Goal: Transaction & Acquisition: Purchase product/service

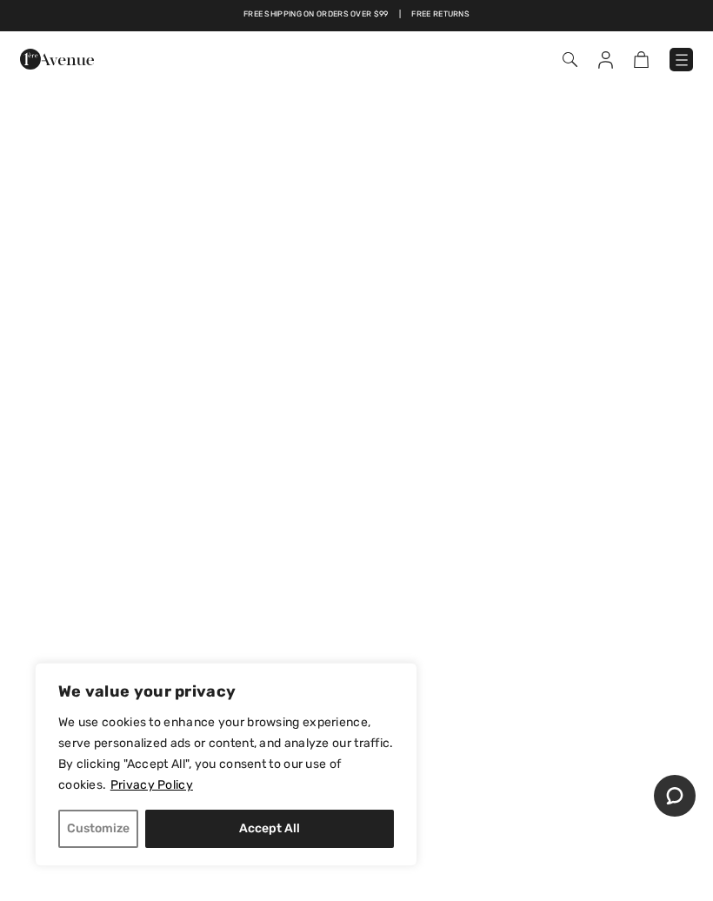
click at [612, 61] on img at bounding box center [605, 59] width 15 height 17
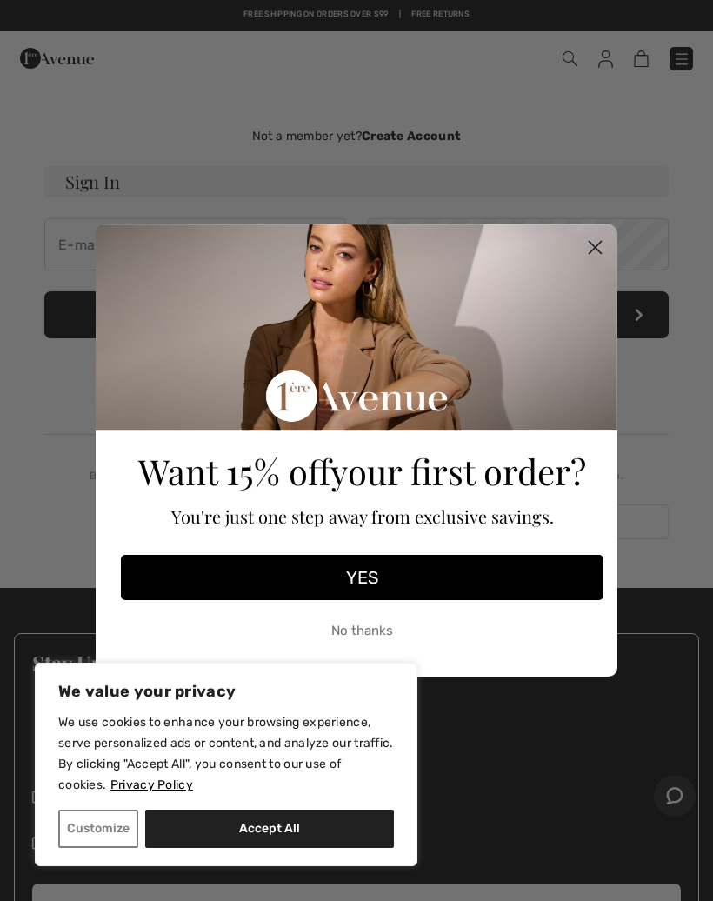
click at [602, 242] on icon "Close dialog" at bounding box center [596, 248] width 12 height 12
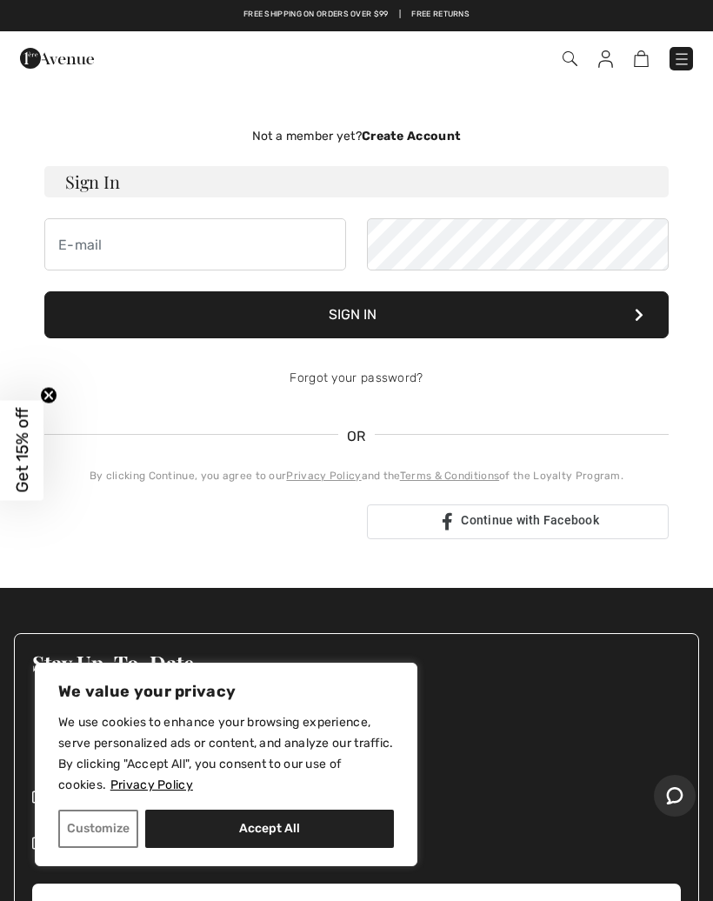
click at [202, 186] on h3 "Sign In" at bounding box center [356, 181] width 625 height 31
click at [181, 223] on input "email" at bounding box center [195, 244] width 302 height 52
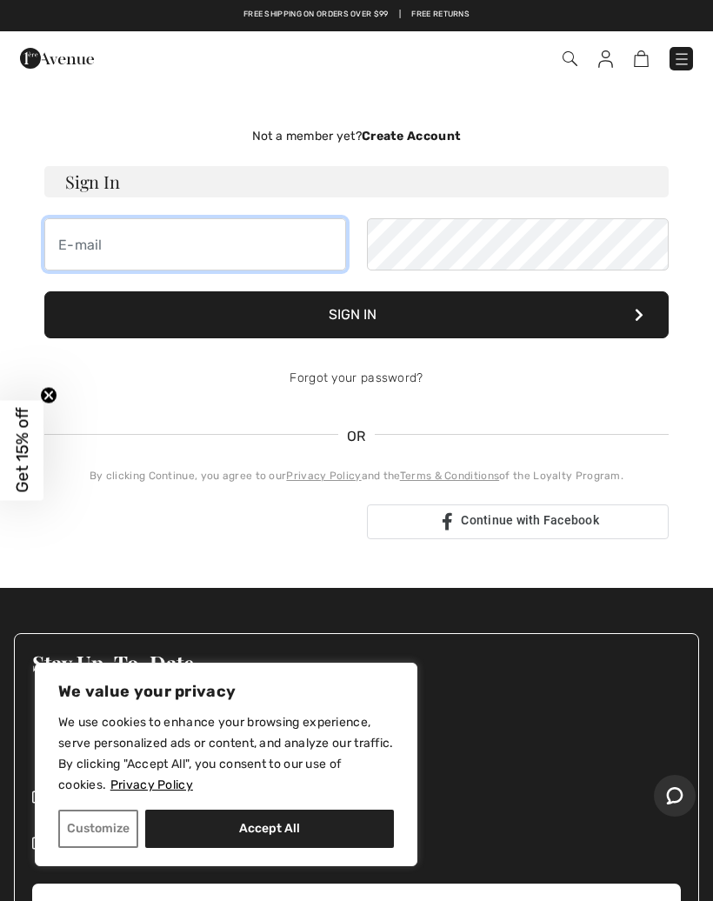
type input "npatterson1944@yahoo.com"
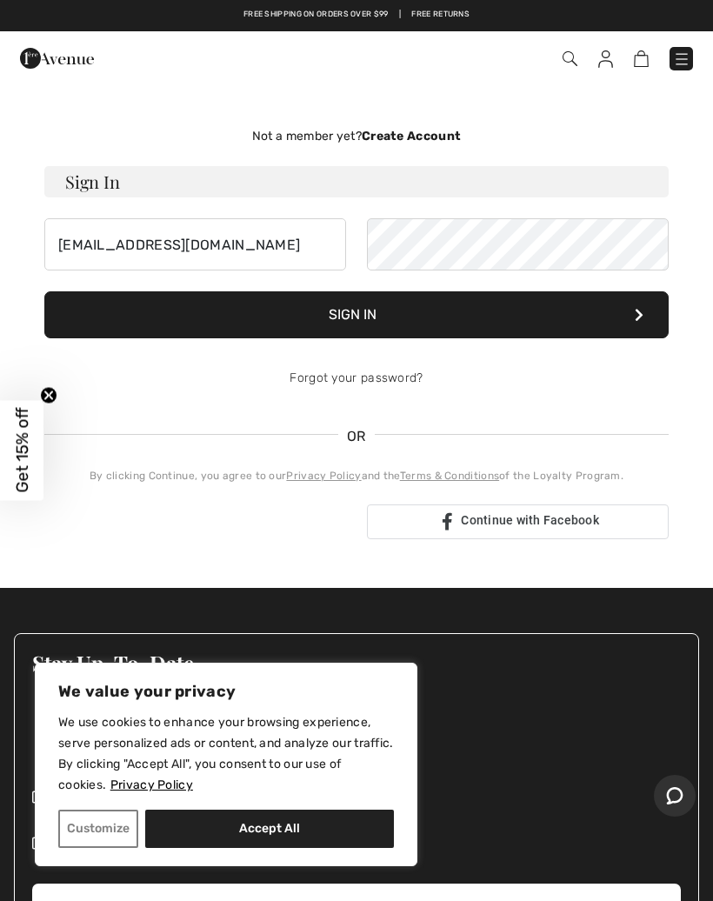
click at [378, 321] on button "Sign In" at bounding box center [356, 314] width 625 height 47
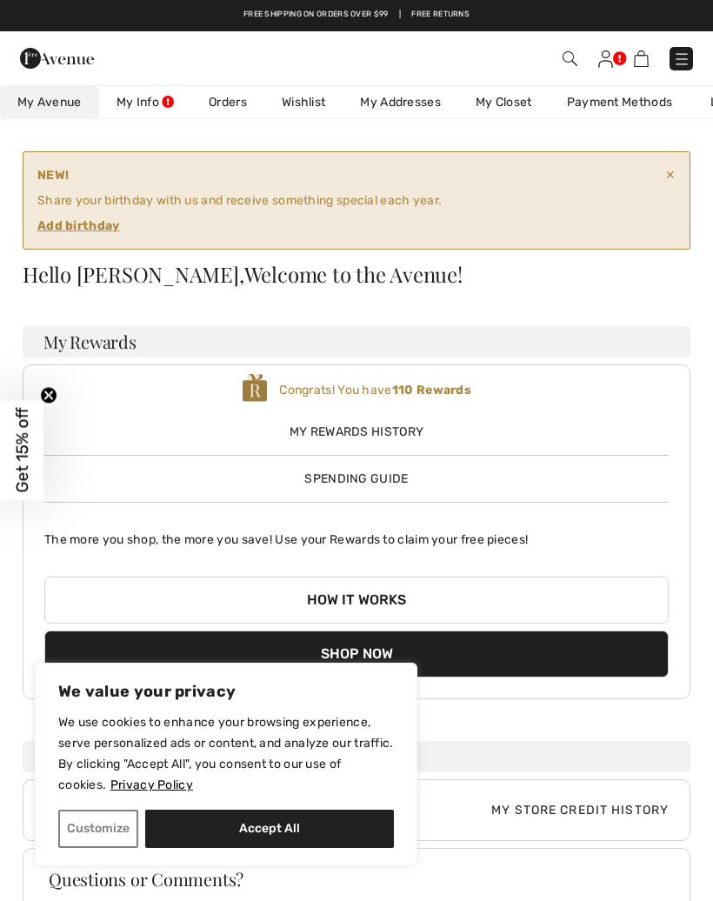
click at [613, 59] on link at bounding box center [605, 58] width 15 height 21
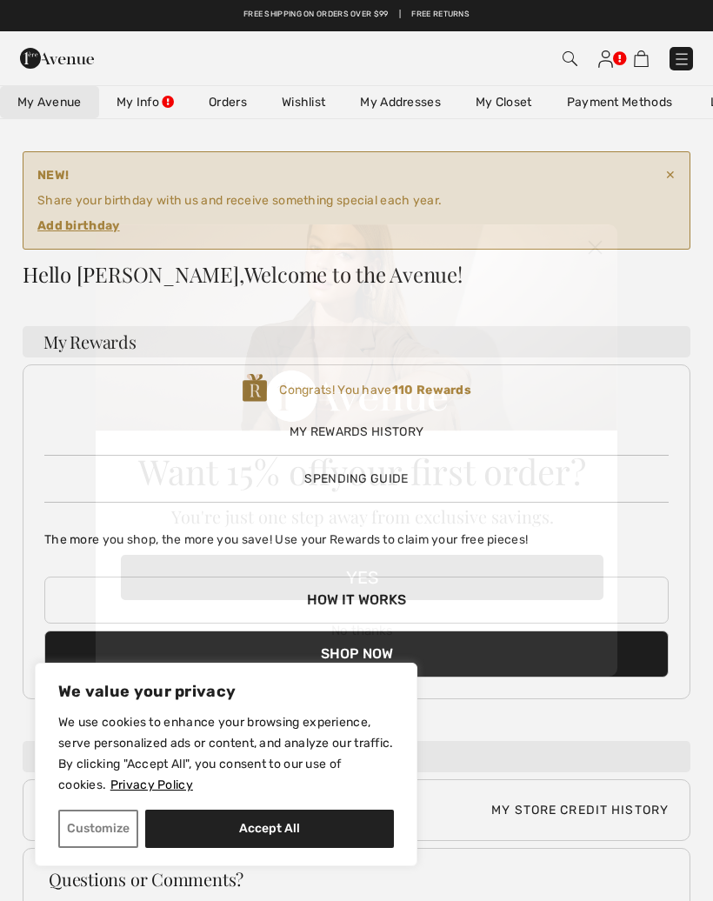
click at [599, 243] on icon "Close dialog" at bounding box center [596, 248] width 12 height 12
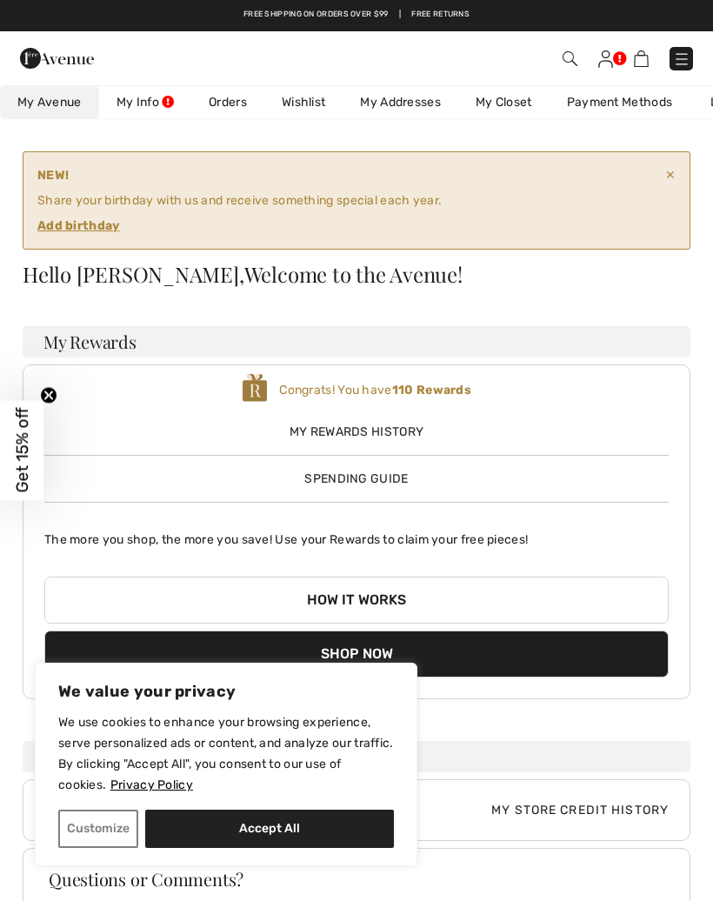
click at [276, 846] on button "Accept All" at bounding box center [269, 829] width 249 height 38
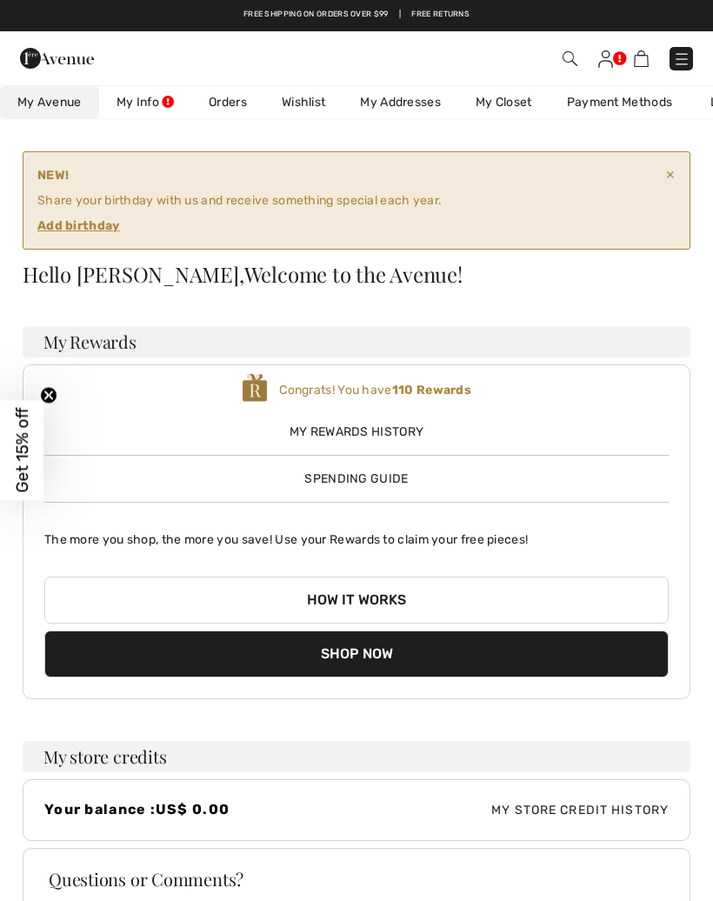
checkbox input "true"
click at [374, 659] on button "Shop Now" at bounding box center [356, 654] width 625 height 47
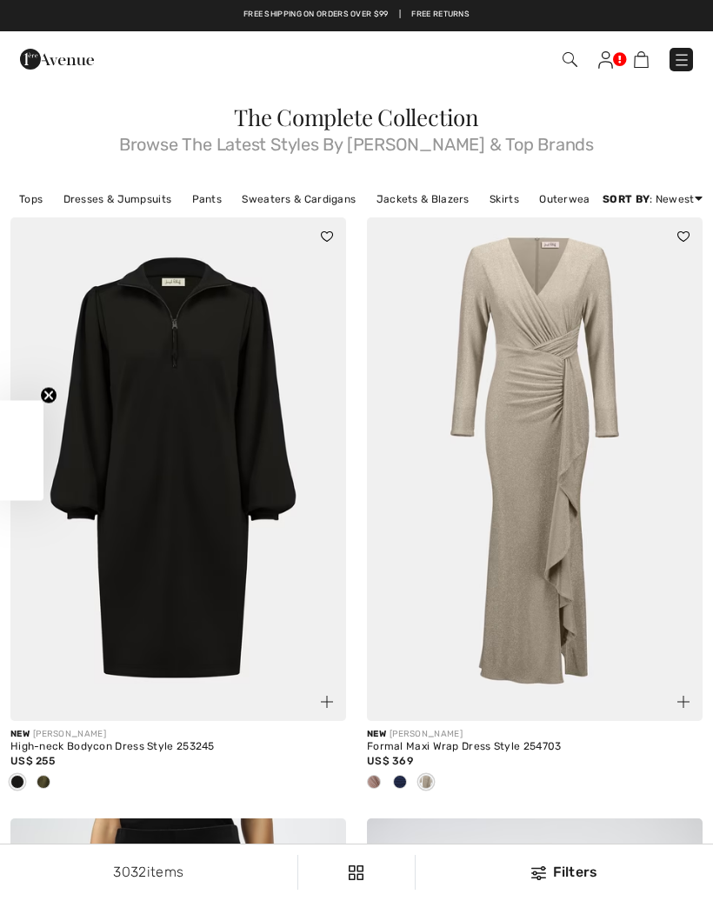
checkbox input "true"
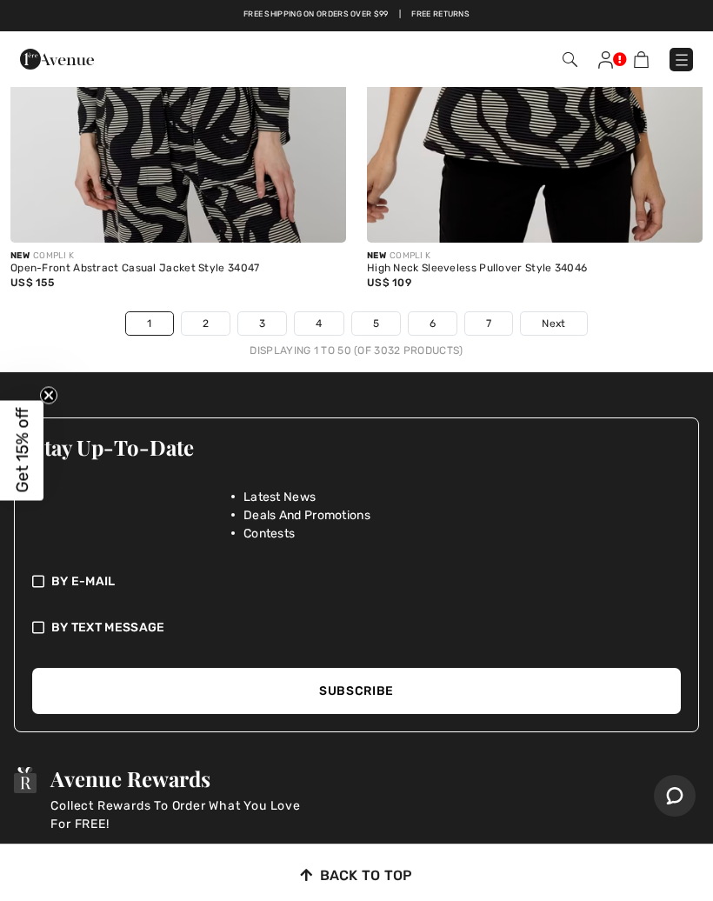
scroll to position [14888, 0]
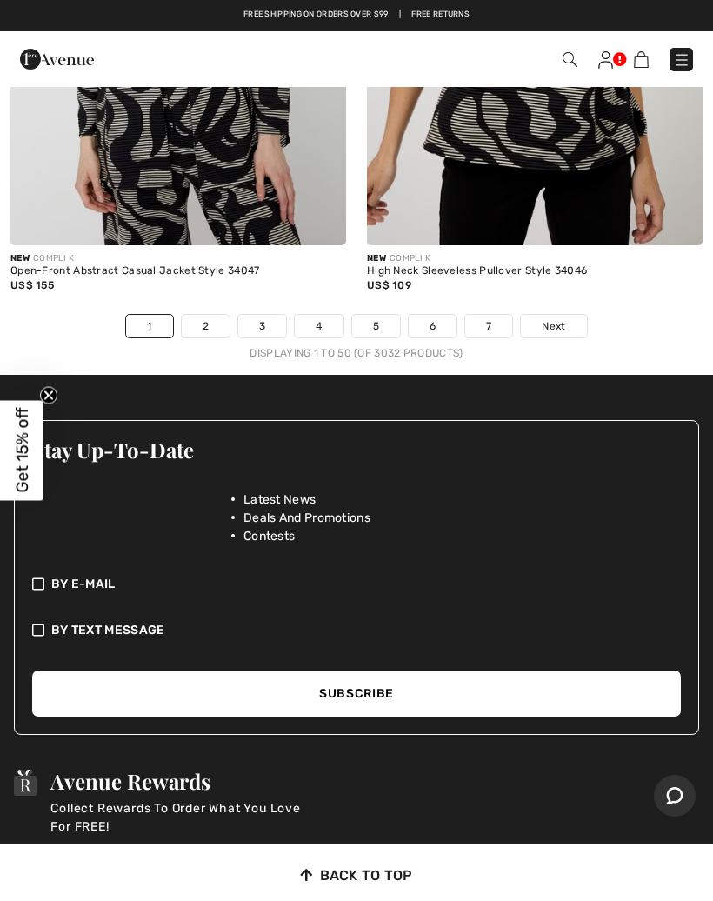
click at [563, 318] on span "Next" at bounding box center [553, 326] width 23 height 16
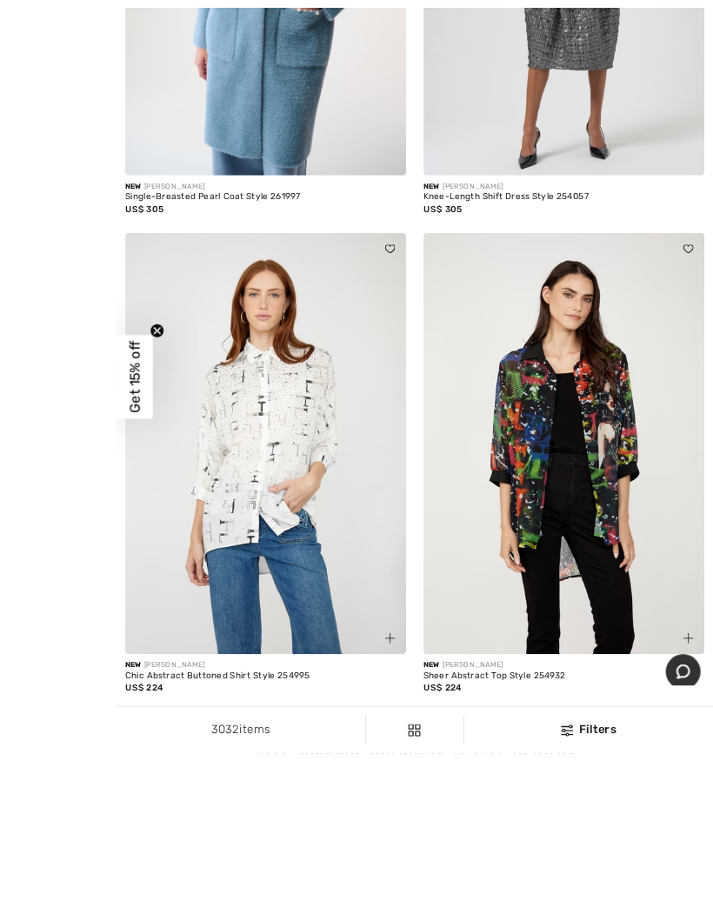
scroll to position [2931, 0]
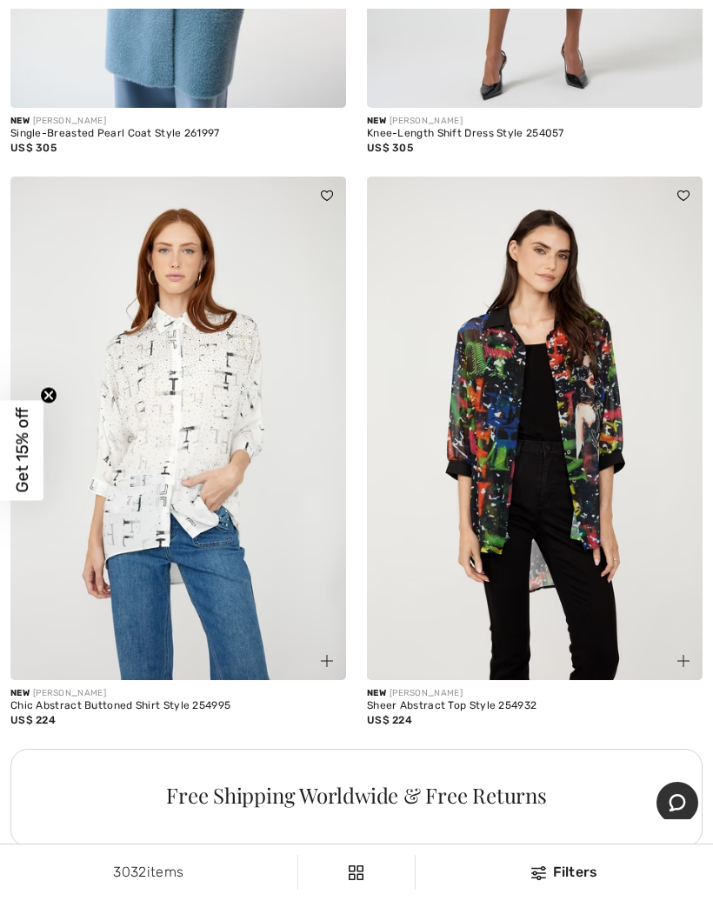
click at [692, 651] on span at bounding box center [683, 661] width 21 height 21
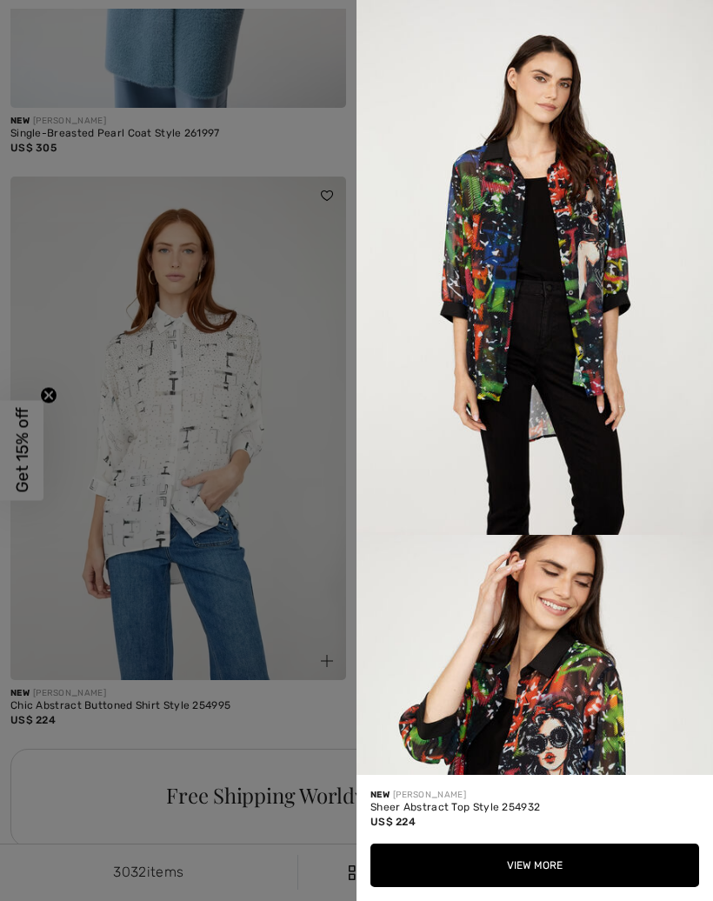
click at [325, 523] on div at bounding box center [356, 450] width 713 height 901
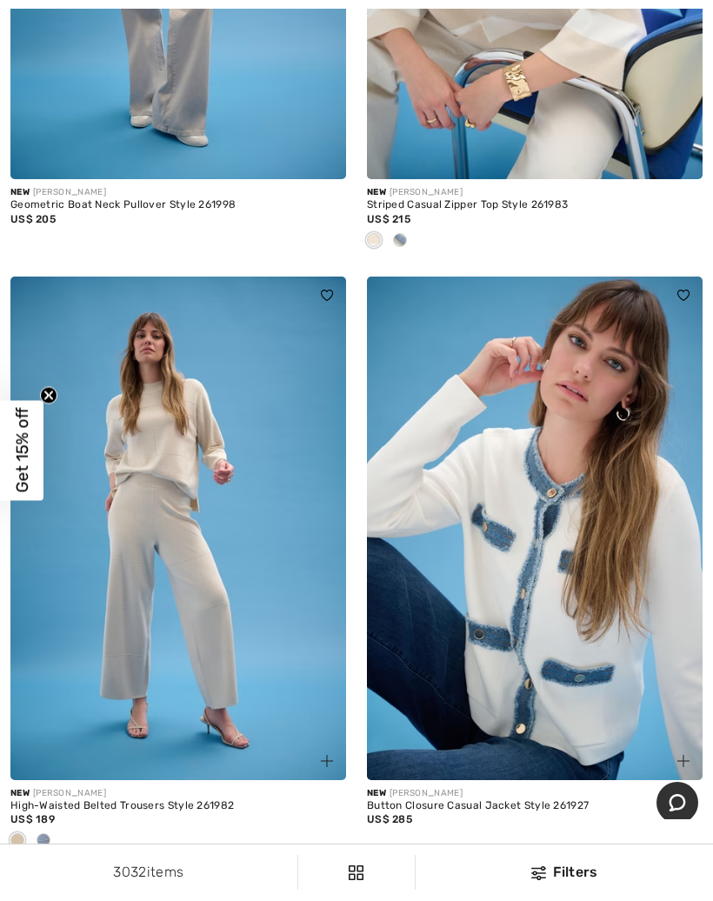
scroll to position [9480, 0]
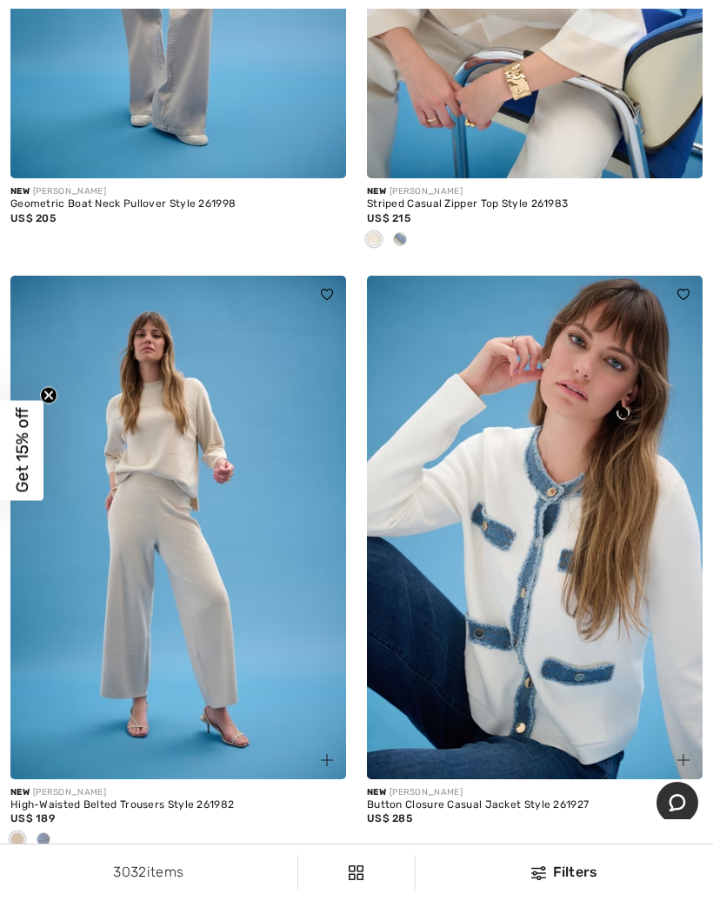
click at [54, 826] on div at bounding box center [43, 840] width 26 height 29
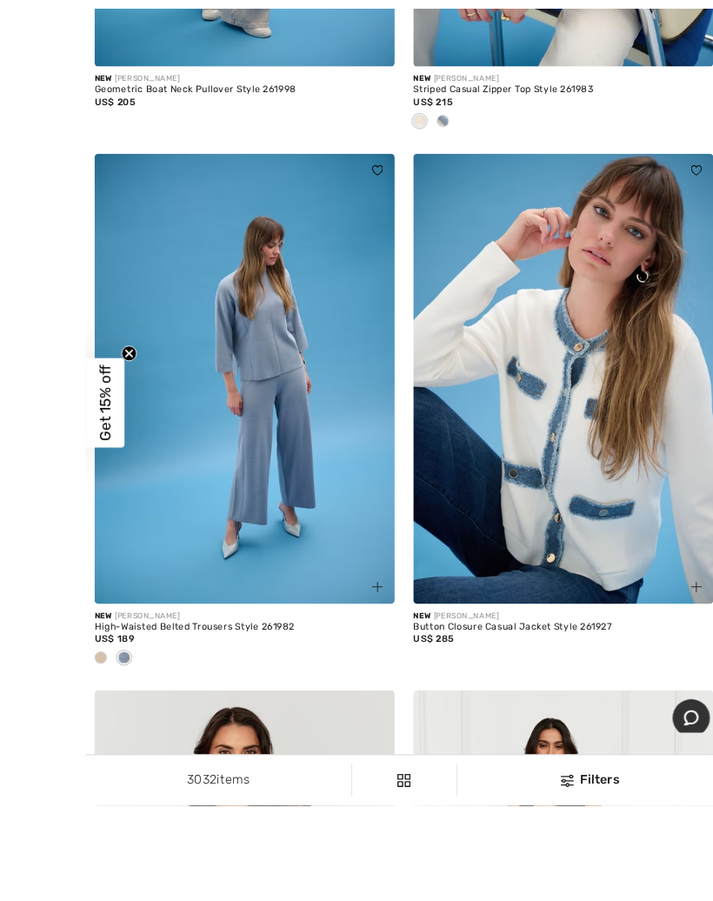
scroll to position [9628, 0]
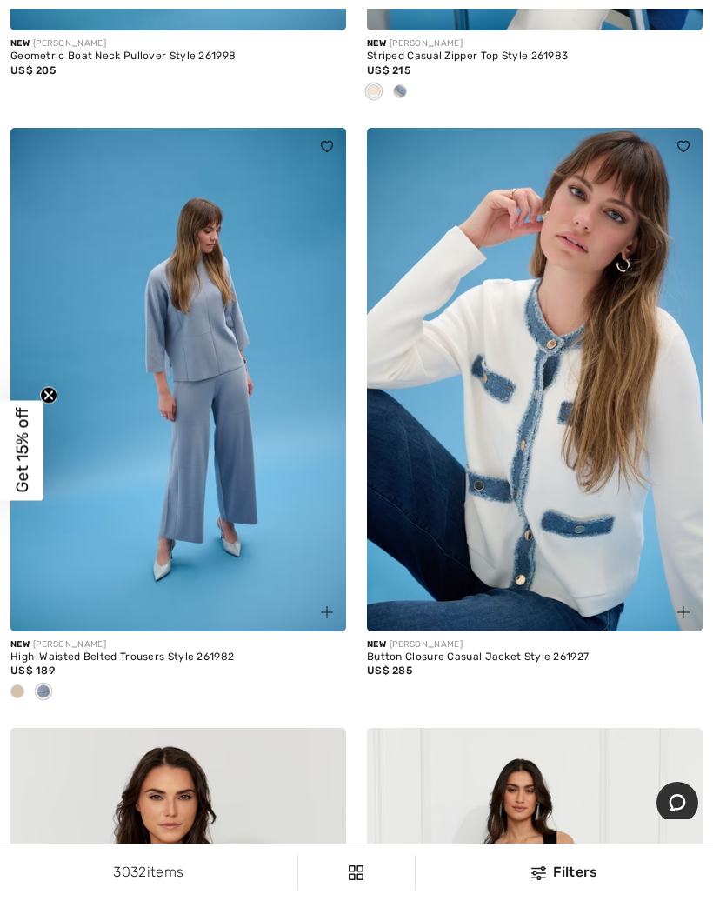
click at [25, 679] on div at bounding box center [17, 692] width 26 height 29
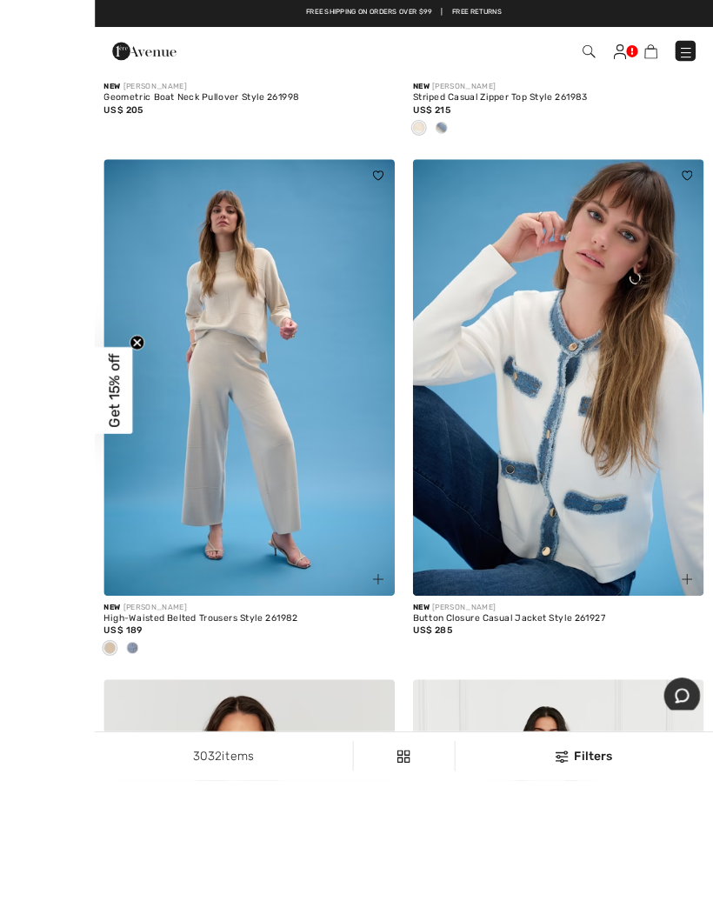
scroll to position [9642, 0]
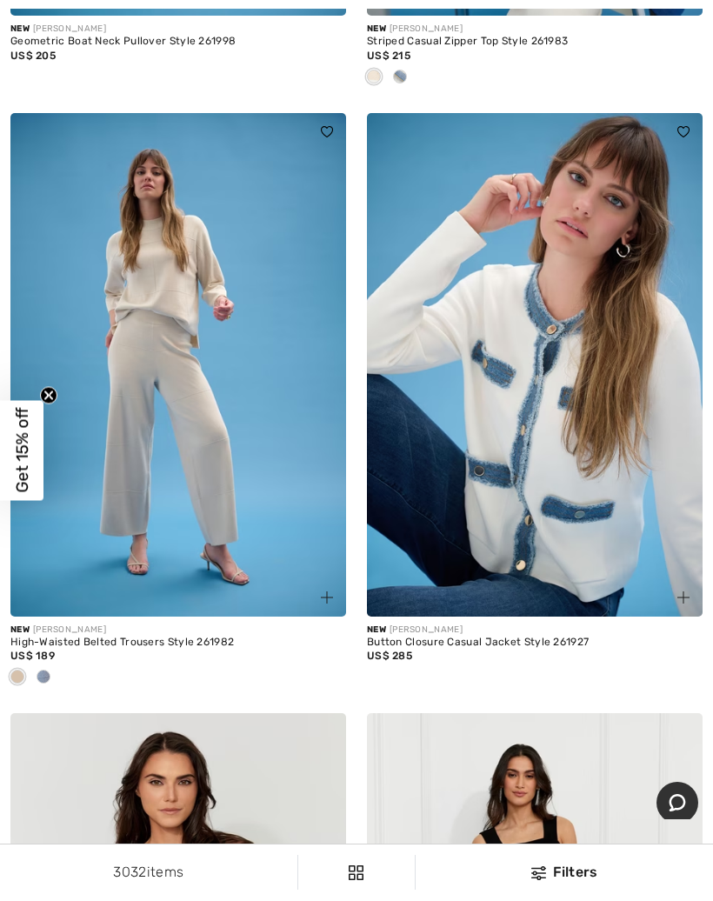
click at [335, 587] on span at bounding box center [327, 597] width 21 height 21
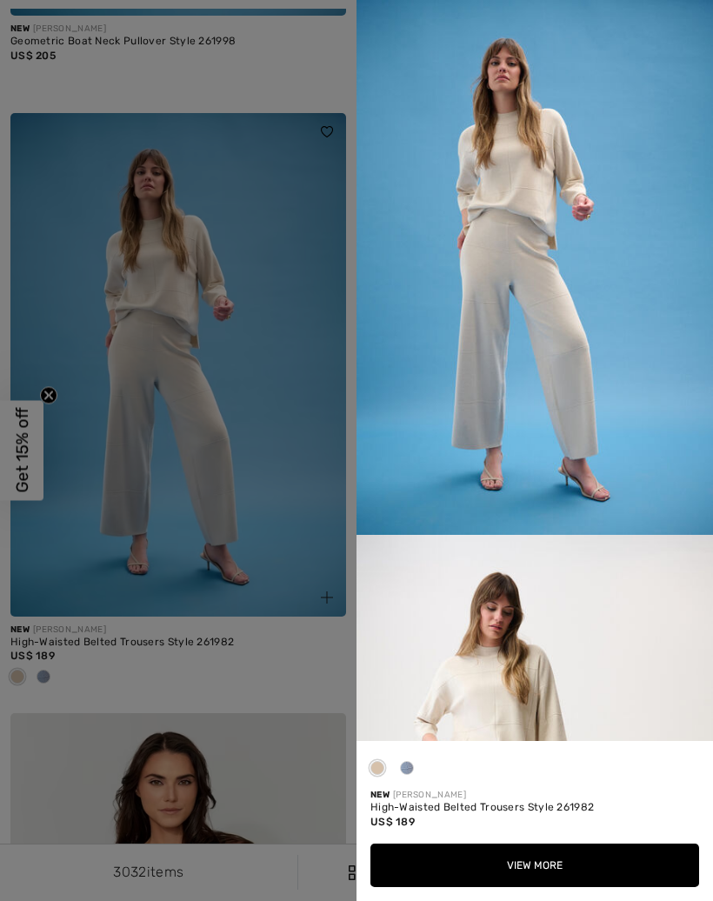
click at [679, 437] on img at bounding box center [535, 267] width 357 height 535
click at [414, 765] on div at bounding box center [407, 772] width 26 height 34
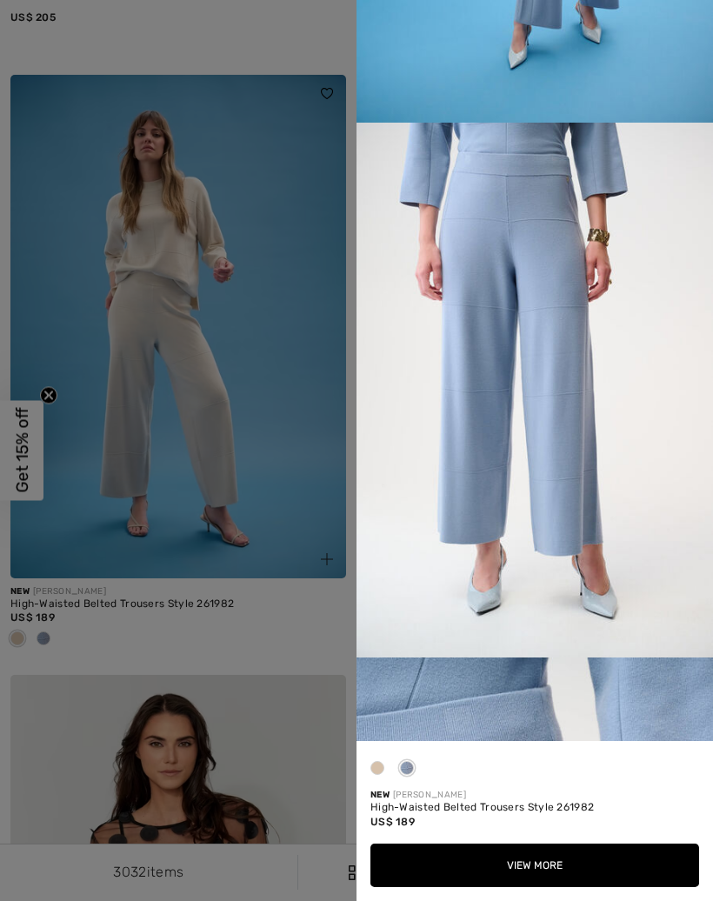
scroll to position [411, 0]
click at [567, 858] on button "View More" at bounding box center [535, 865] width 329 height 43
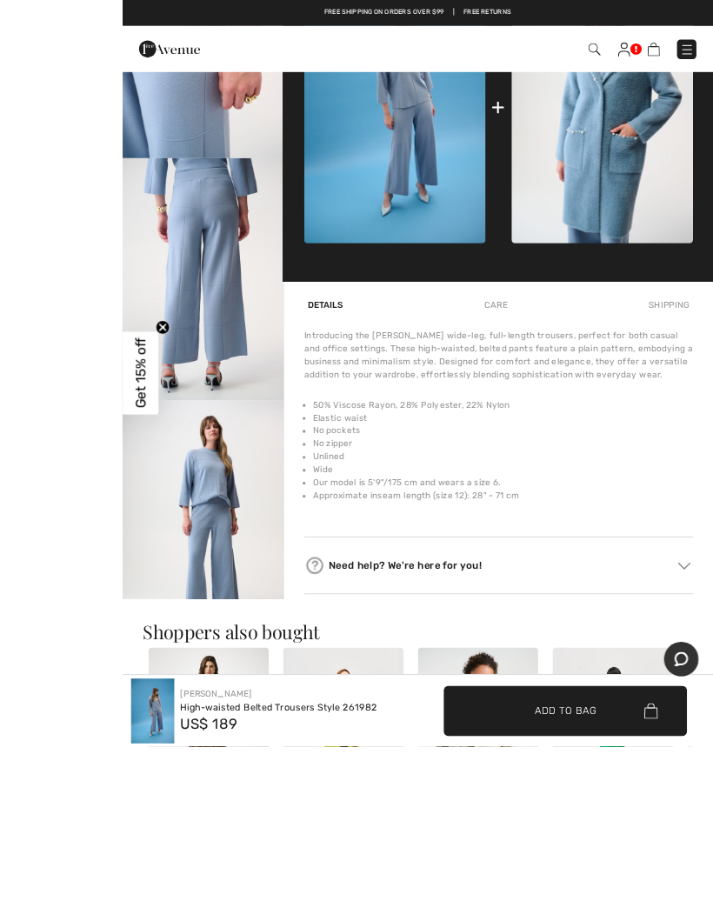
scroll to position [829, 0]
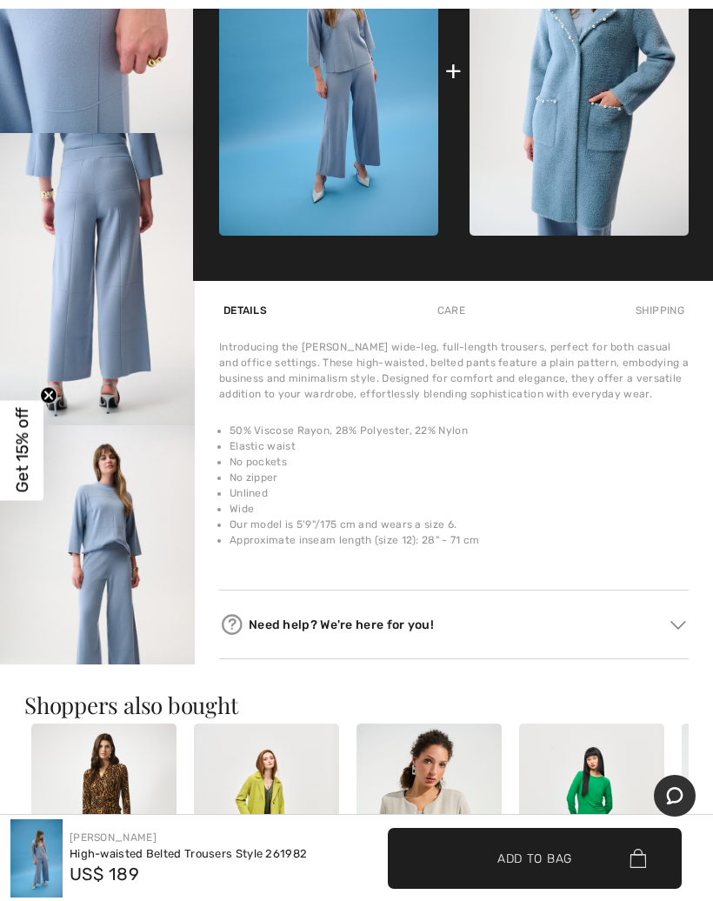
click at [23, 473] on span "Get 15% off" at bounding box center [22, 450] width 20 height 85
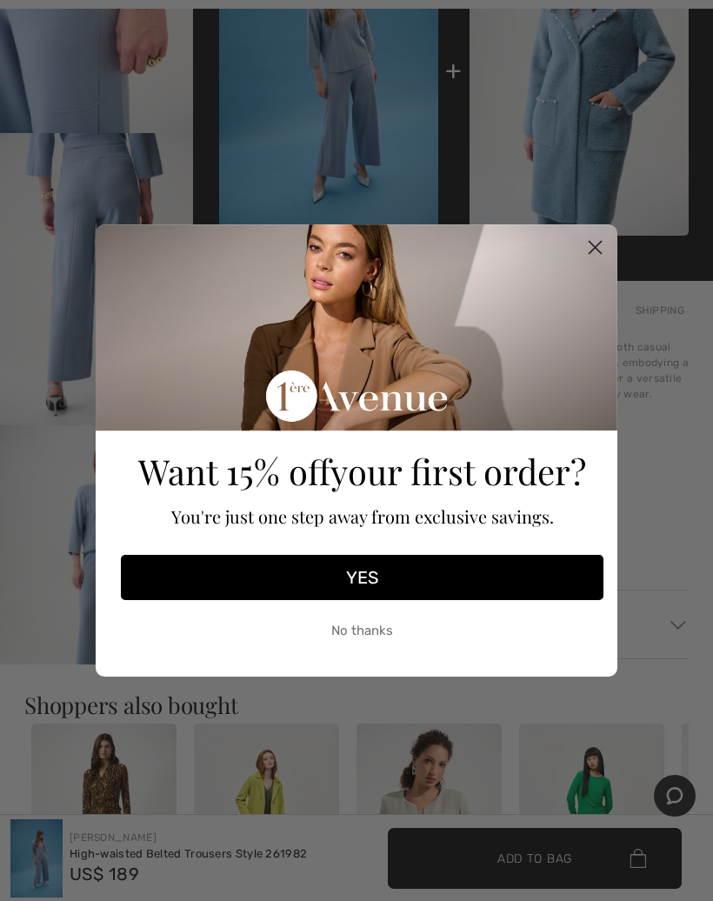
click at [596, 262] on circle "Close dialog" at bounding box center [595, 247] width 29 height 29
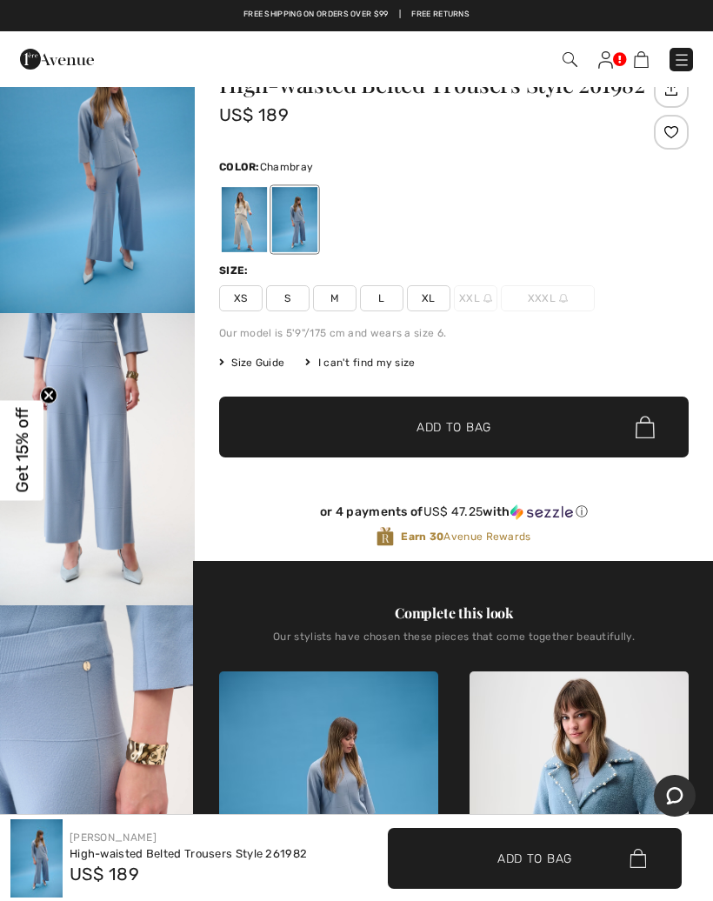
scroll to position [61, 0]
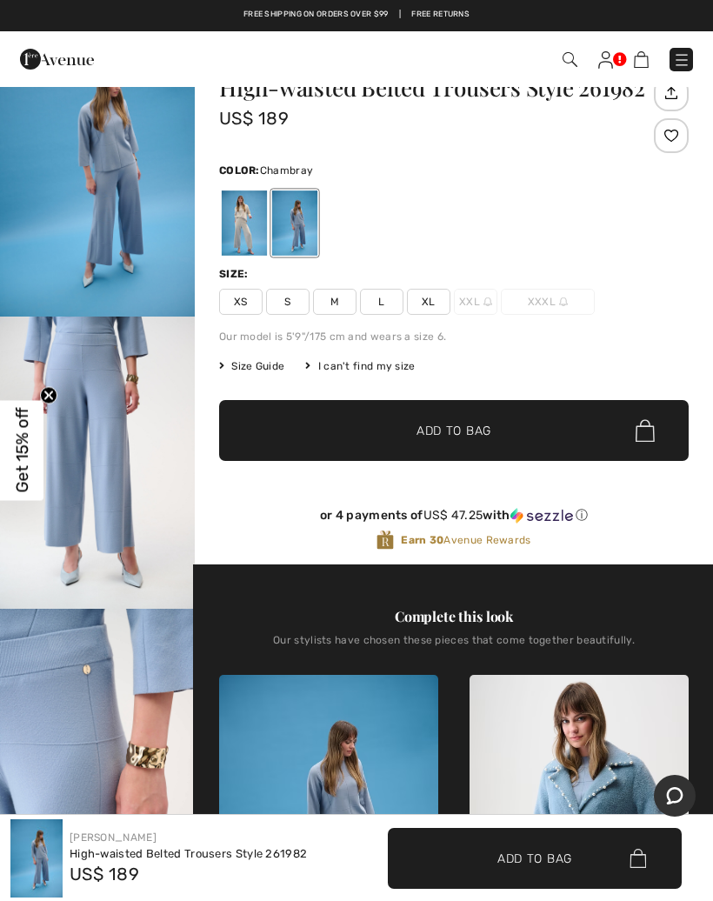
click at [344, 301] on span "M" at bounding box center [334, 302] width 43 height 26
click at [481, 426] on span "Add to Bag" at bounding box center [454, 431] width 75 height 18
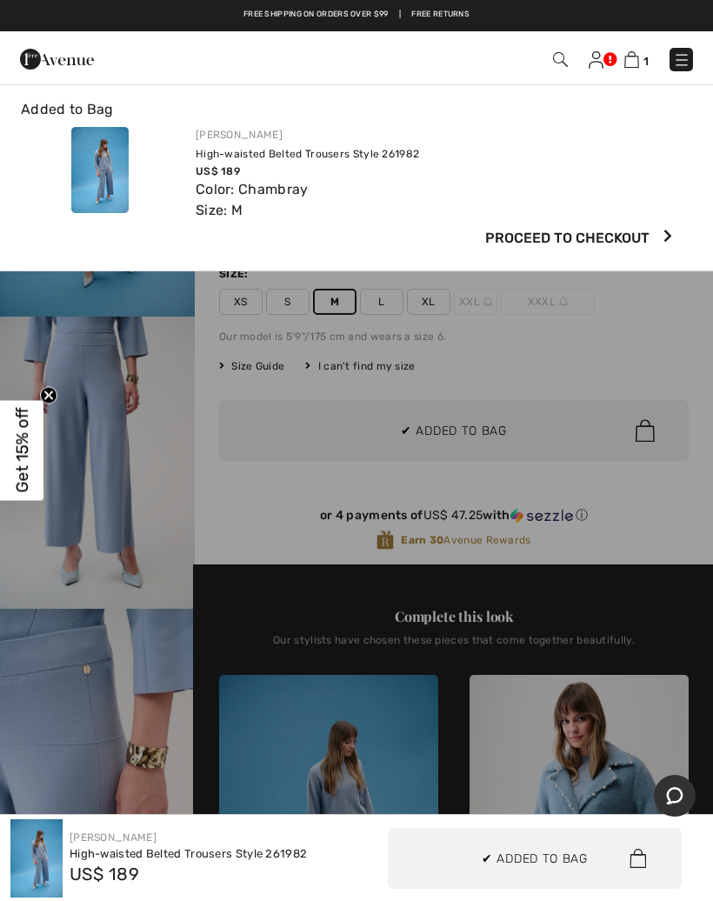
scroll to position [0, 0]
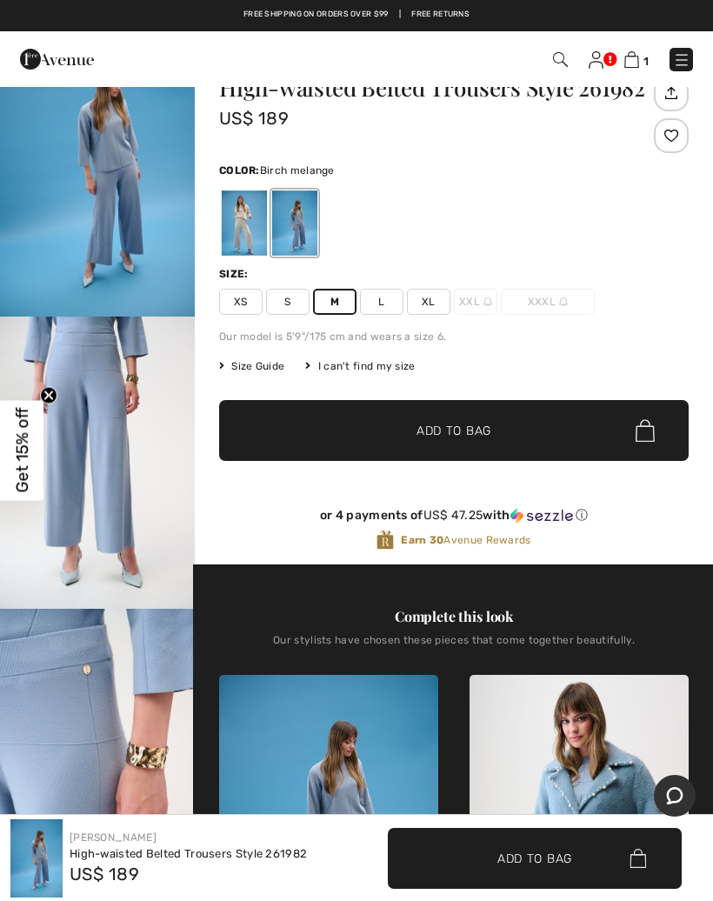
click at [245, 222] on div at bounding box center [244, 223] width 45 height 65
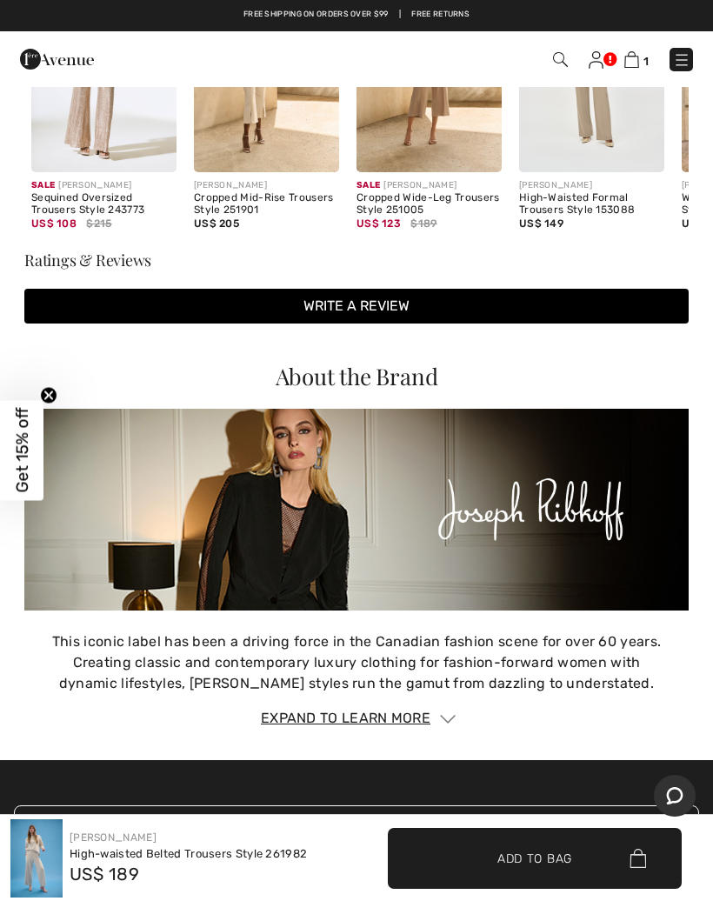
scroll to position [1926, 0]
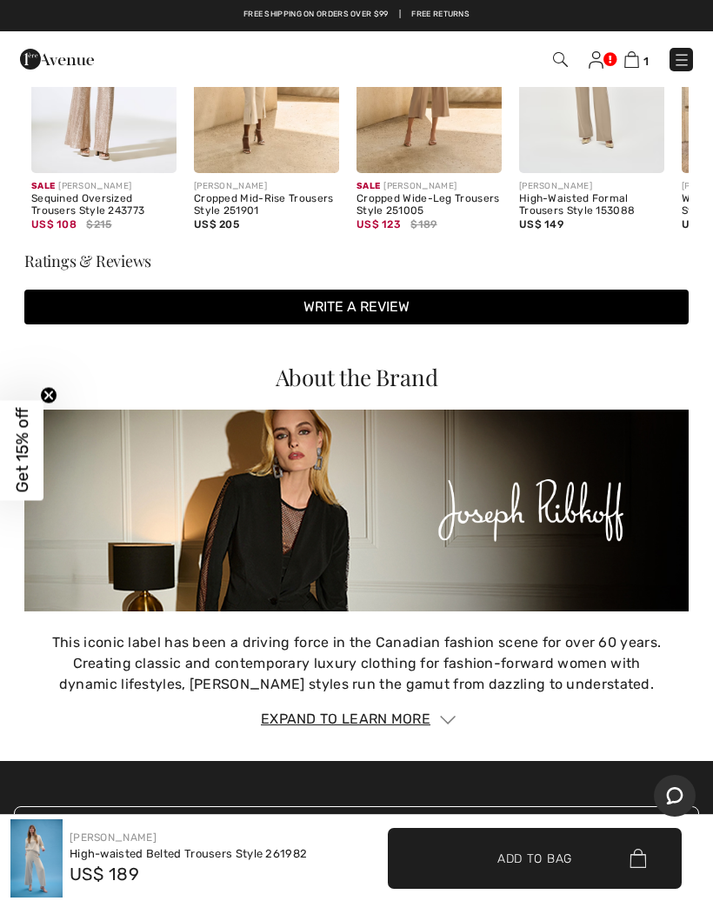
click at [123, 855] on div "High-waisted Belted Trousers Style 261982" at bounding box center [188, 854] width 237 height 17
click at [539, 858] on span "Add to Bag" at bounding box center [535, 858] width 75 height 18
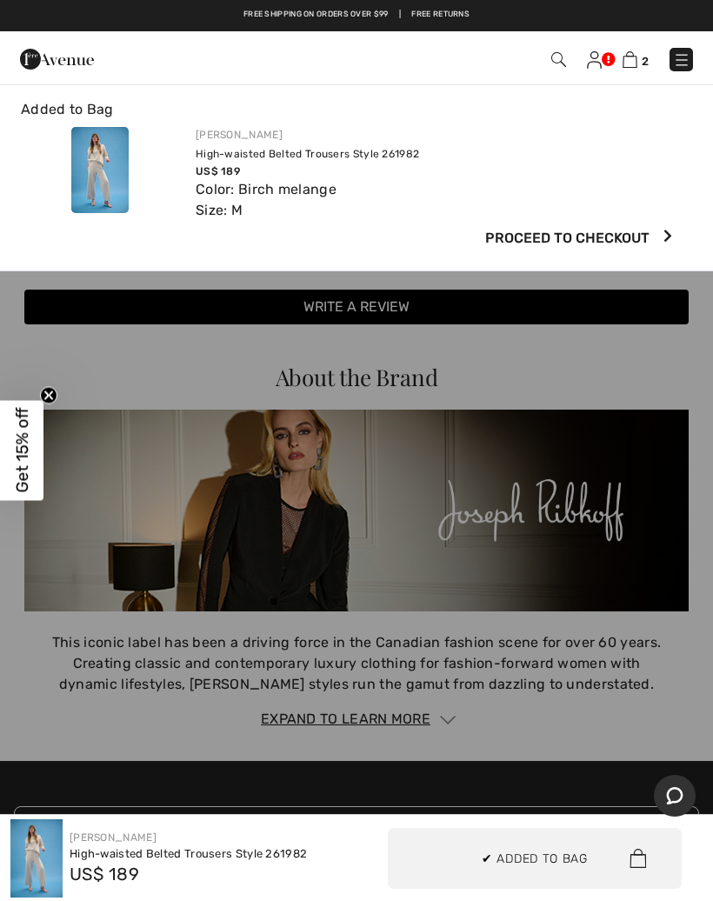
scroll to position [0, 0]
click at [635, 60] on img at bounding box center [630, 59] width 15 height 17
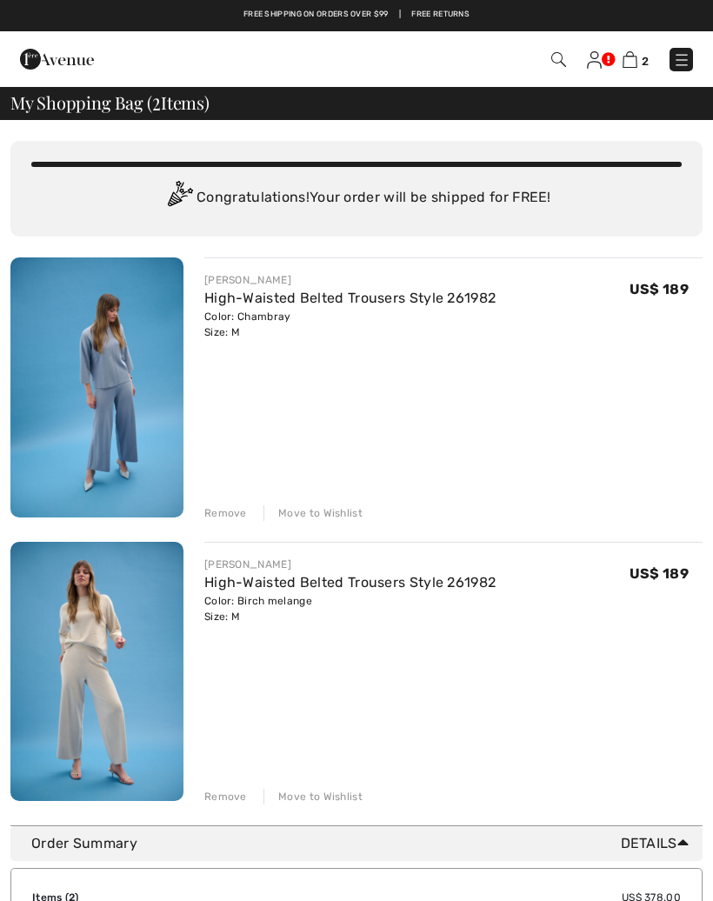
click at [631, 67] on img at bounding box center [630, 59] width 15 height 17
click at [637, 62] on img at bounding box center [630, 59] width 15 height 17
click at [634, 63] on img at bounding box center [630, 59] width 15 height 17
click at [632, 58] on img at bounding box center [630, 59] width 15 height 17
click at [709, 633] on div "You are only US$ 0.00 away from FREE SHIPPING! Continue Shopping > Congratulati…" at bounding box center [356, 840] width 713 height 1440
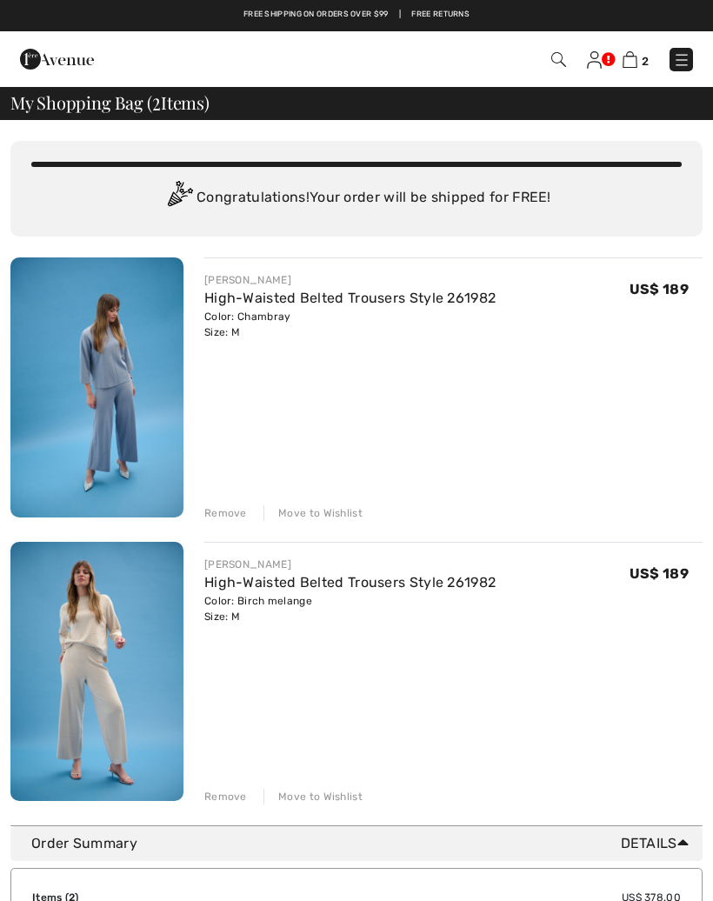
click at [632, 61] on img at bounding box center [630, 59] width 15 height 17
click at [638, 53] on img at bounding box center [630, 59] width 15 height 17
click at [637, 62] on img at bounding box center [630, 59] width 15 height 17
click at [637, 64] on img at bounding box center [630, 59] width 15 height 17
click at [634, 68] on img at bounding box center [630, 59] width 15 height 17
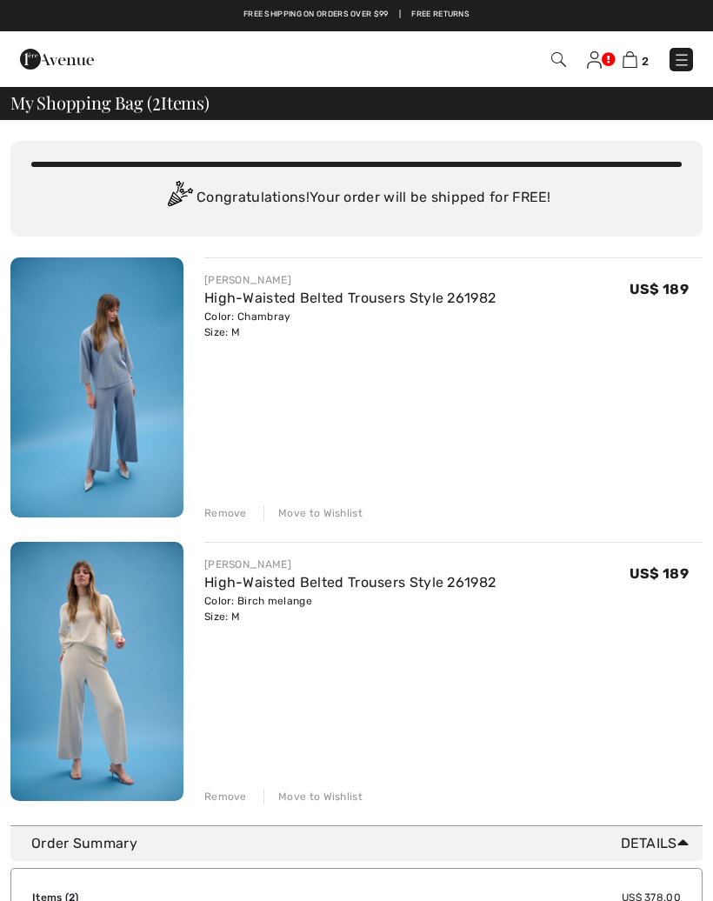
click at [650, 44] on div "2 Checkout" at bounding box center [502, 60] width 408 height 36
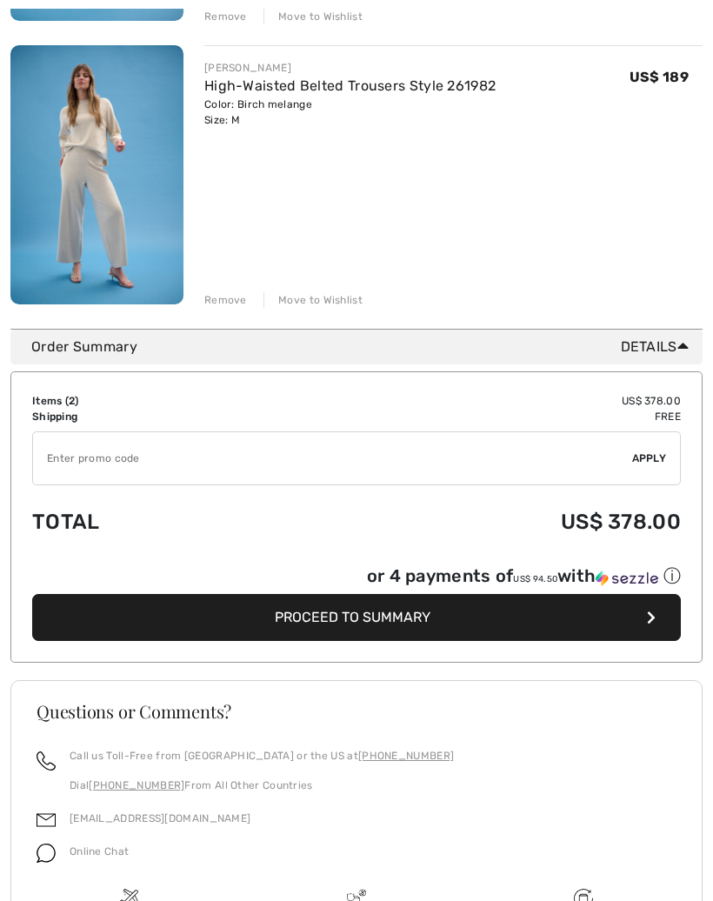
scroll to position [528, 0]
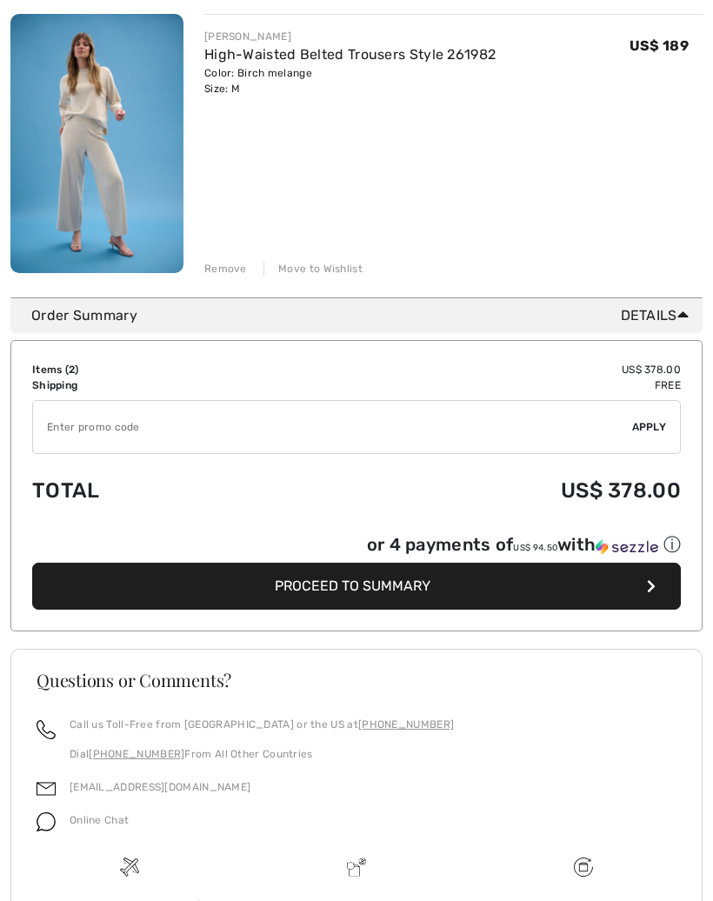
click at [676, 310] on span "Details" at bounding box center [658, 315] width 75 height 21
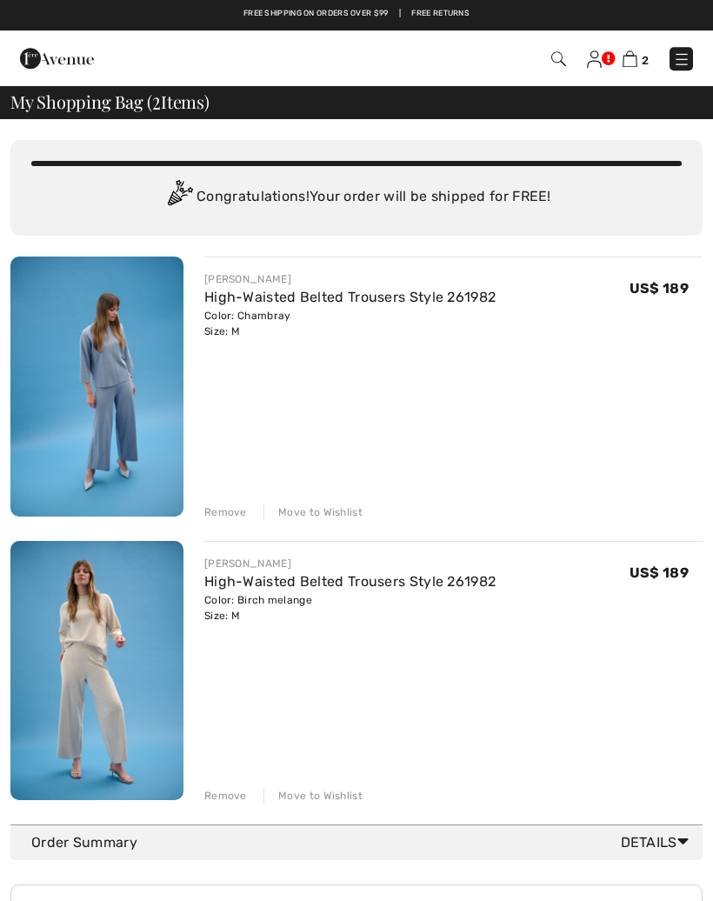
scroll to position [70, 0]
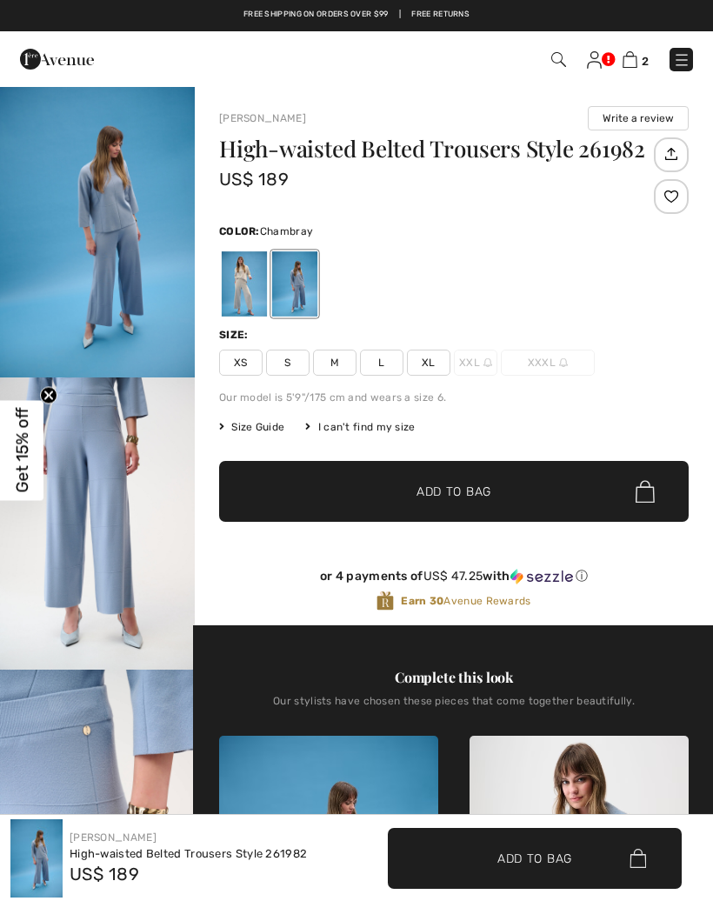
checkbox input "true"
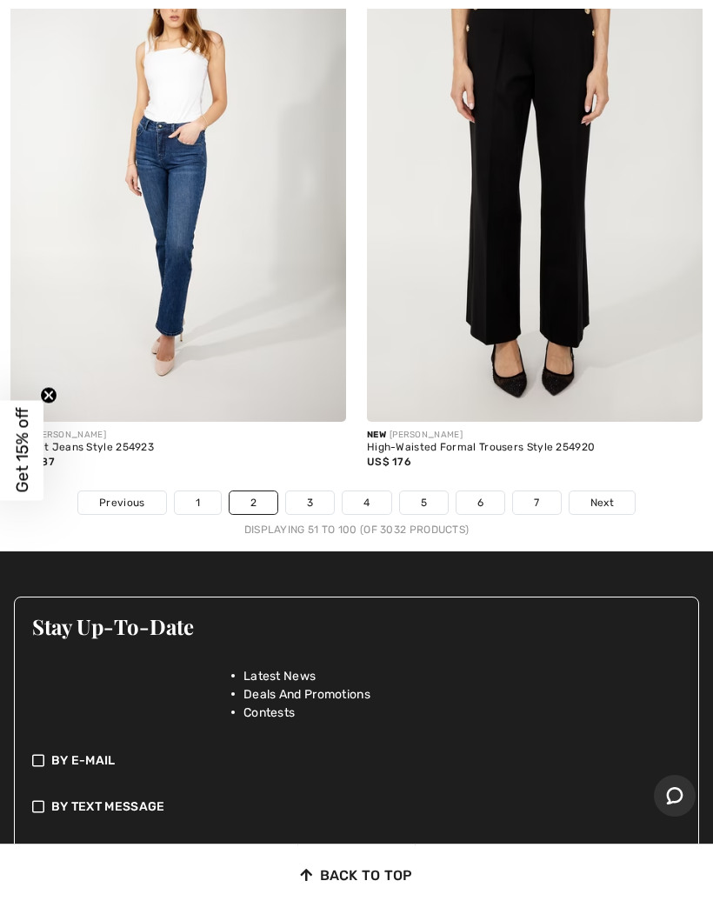
scroll to position [14838, 0]
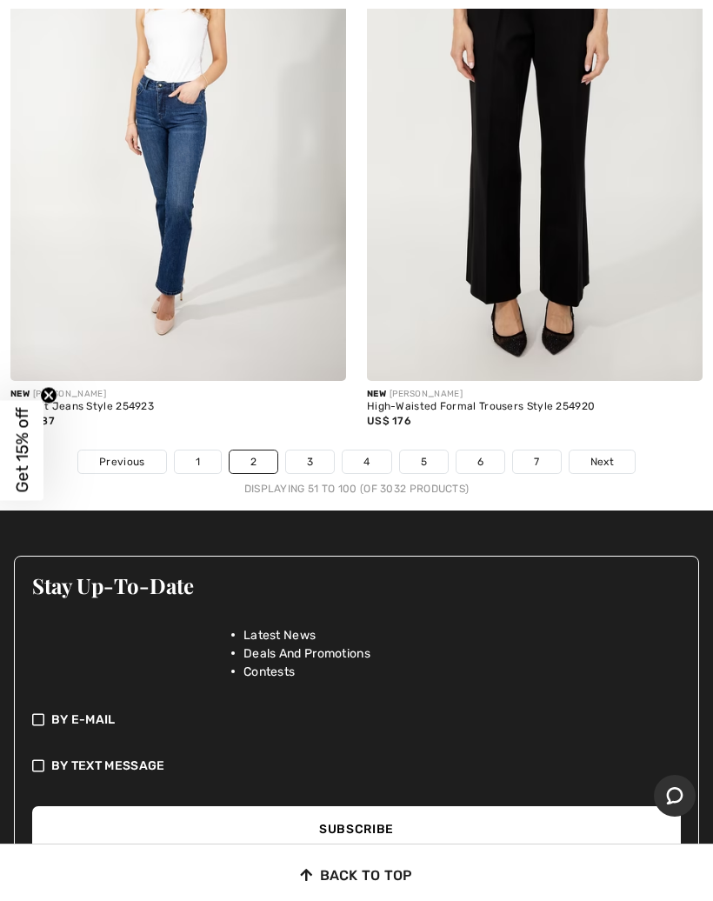
click at [316, 451] on link "3" at bounding box center [310, 462] width 48 height 23
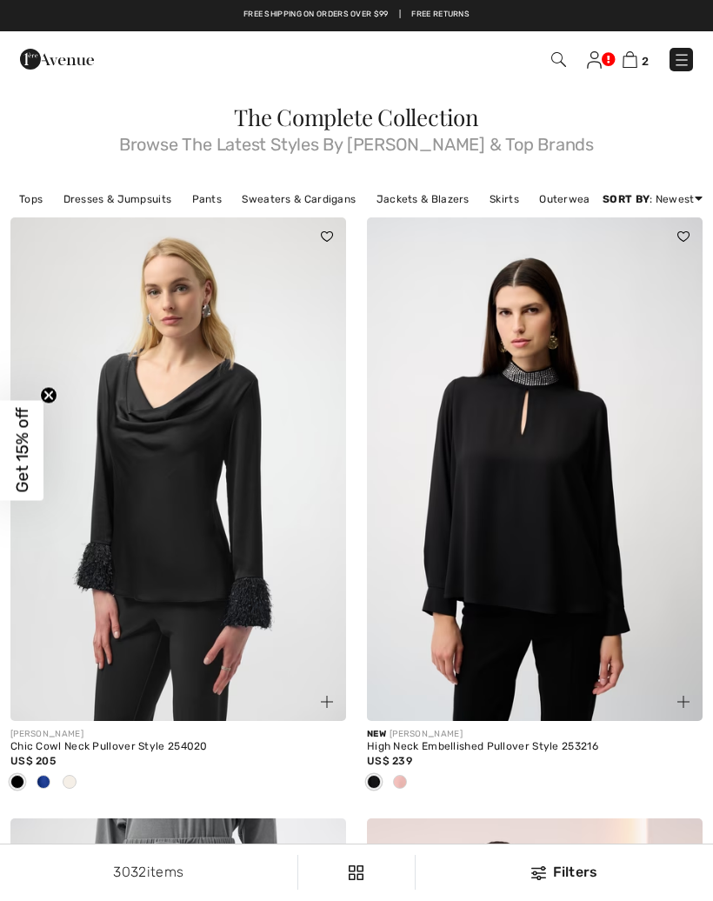
checkbox input "true"
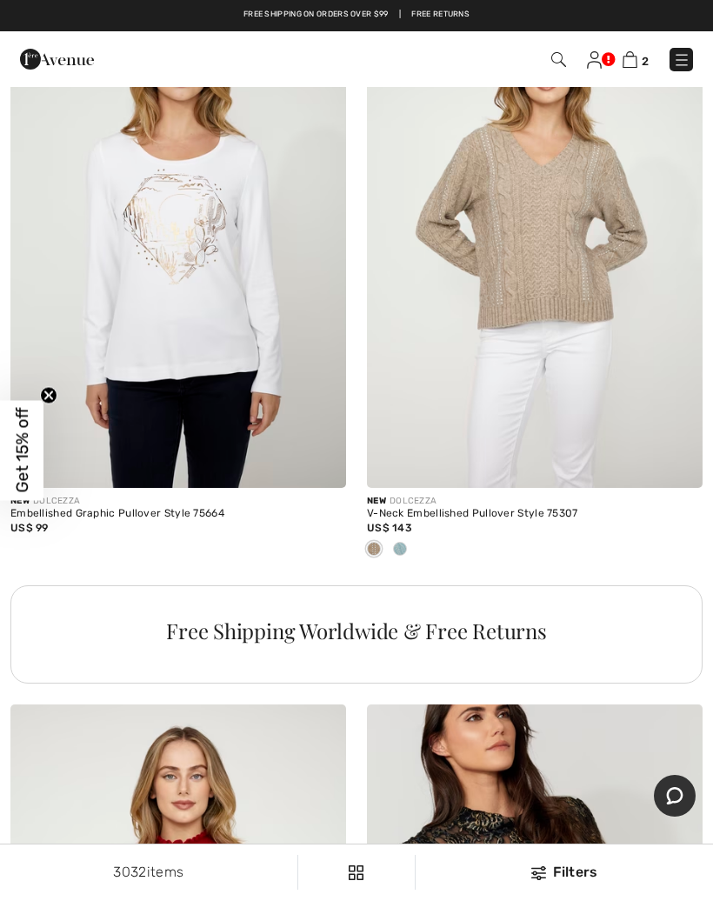
scroll to position [14092, 0]
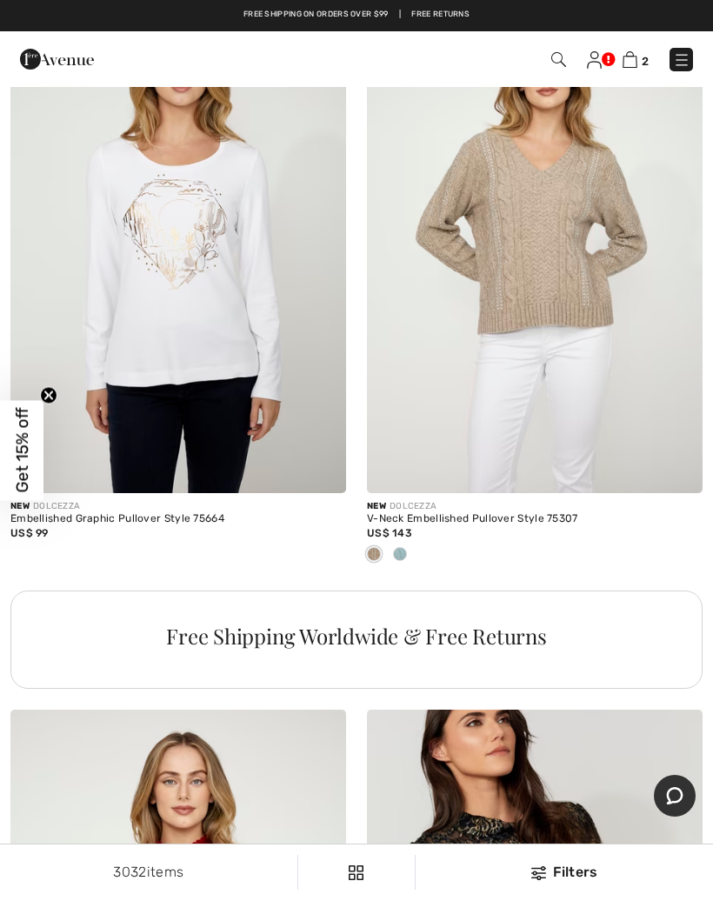
click at [608, 899] on div "3032 items Filters ✖ Clear View Results 3032" at bounding box center [356, 873] width 713 height 56
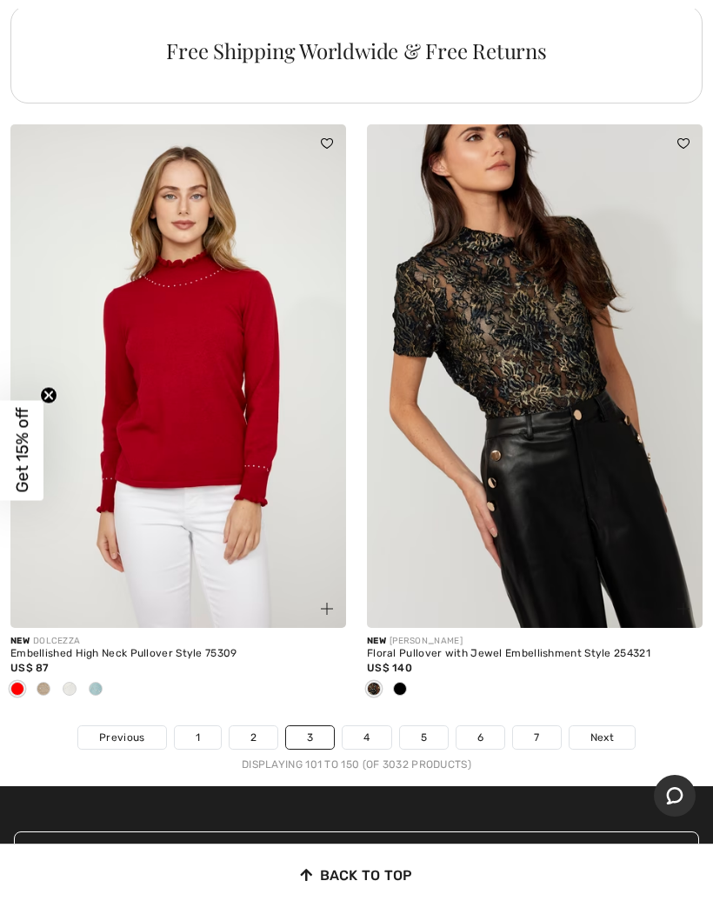
scroll to position [14679, 0]
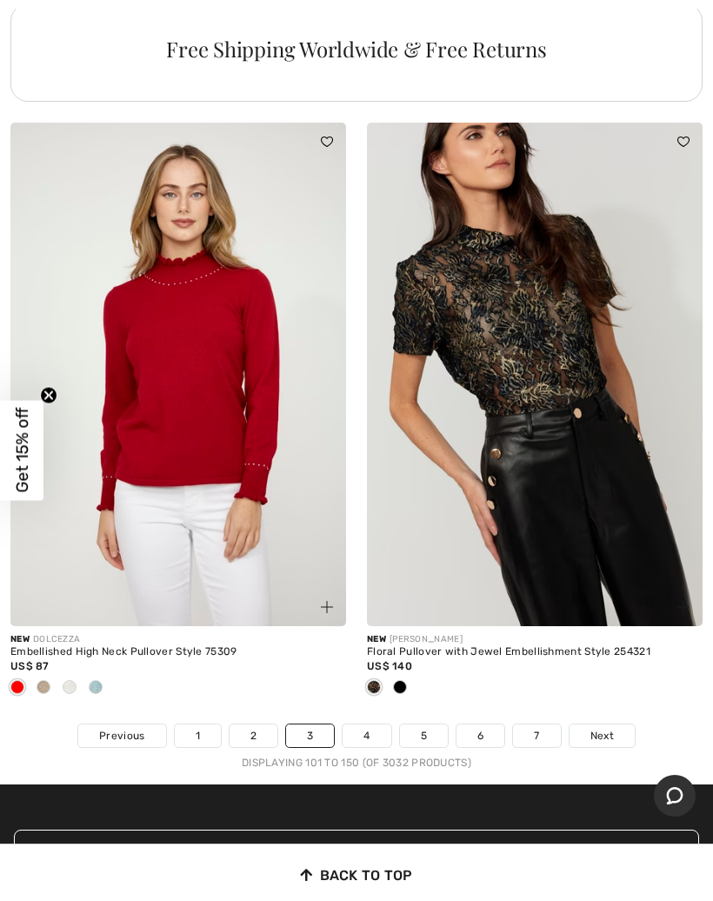
click at [365, 727] on link "4" at bounding box center [367, 736] width 48 height 23
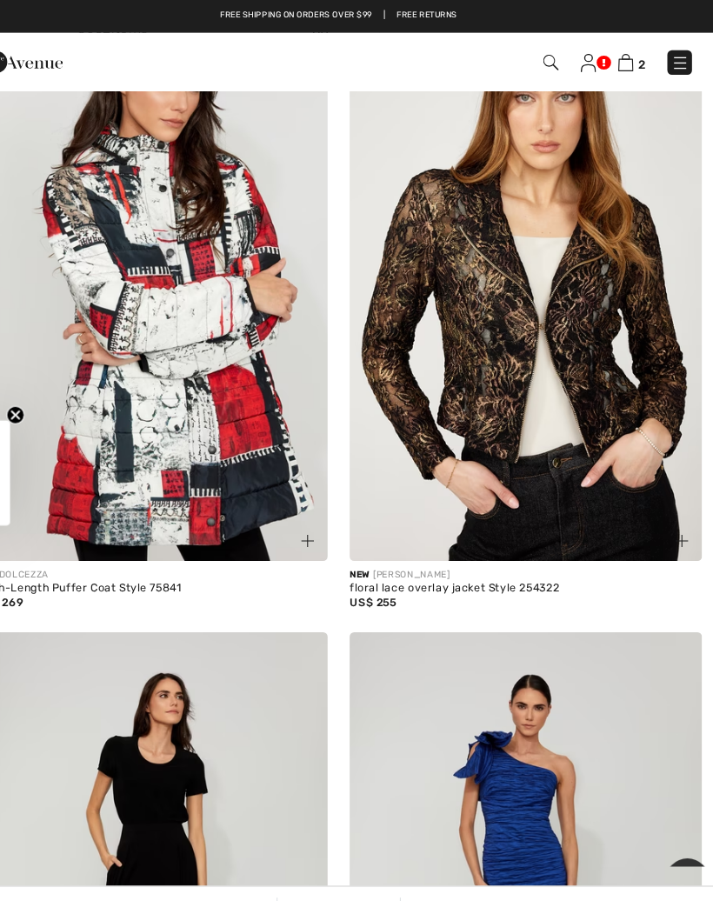
scroll to position [1327, 0]
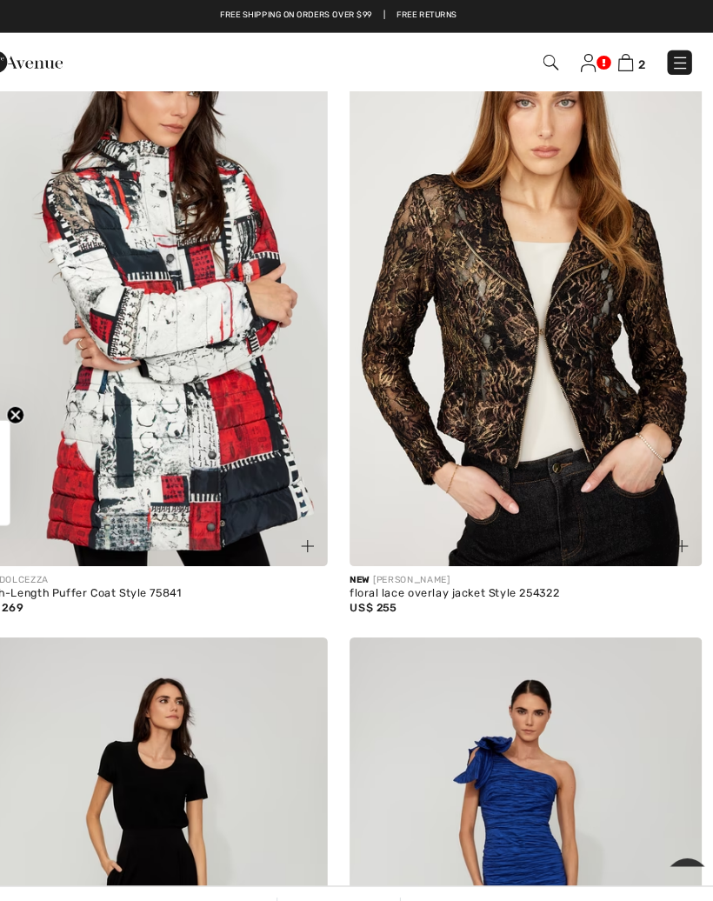
click at [227, 398] on img at bounding box center [178, 288] width 336 height 504
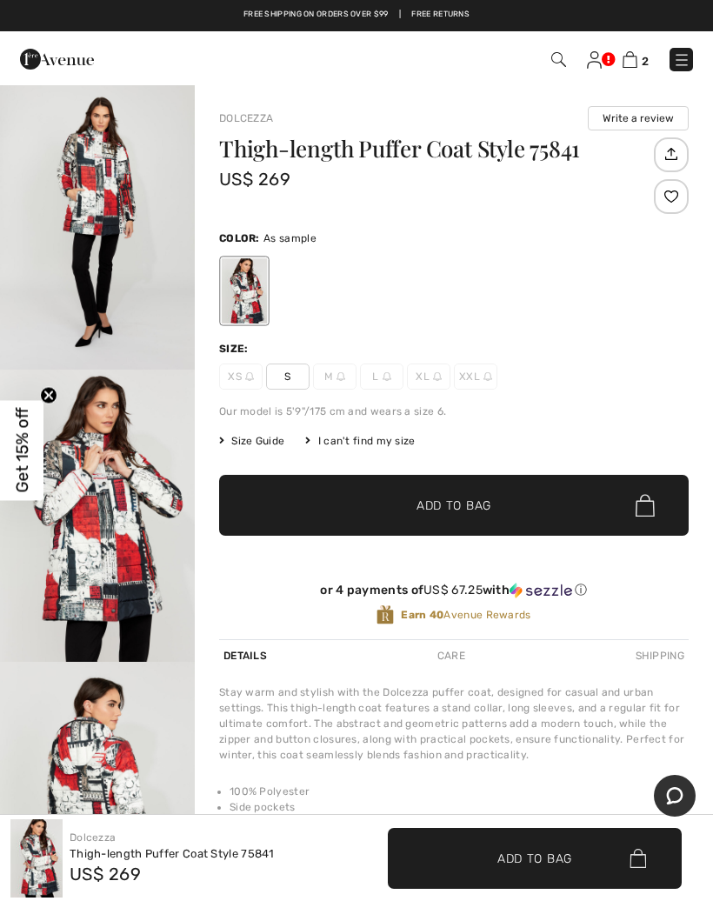
scroll to position [300, 0]
click at [108, 201] on img "2 / 4" at bounding box center [97, 223] width 195 height 292
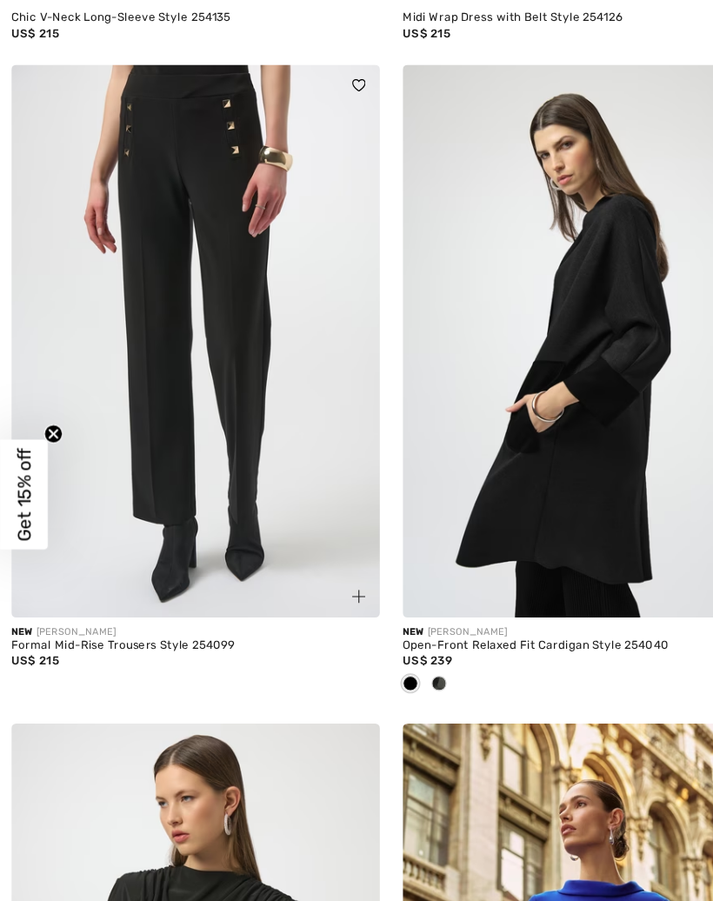
scroll to position [11563, 0]
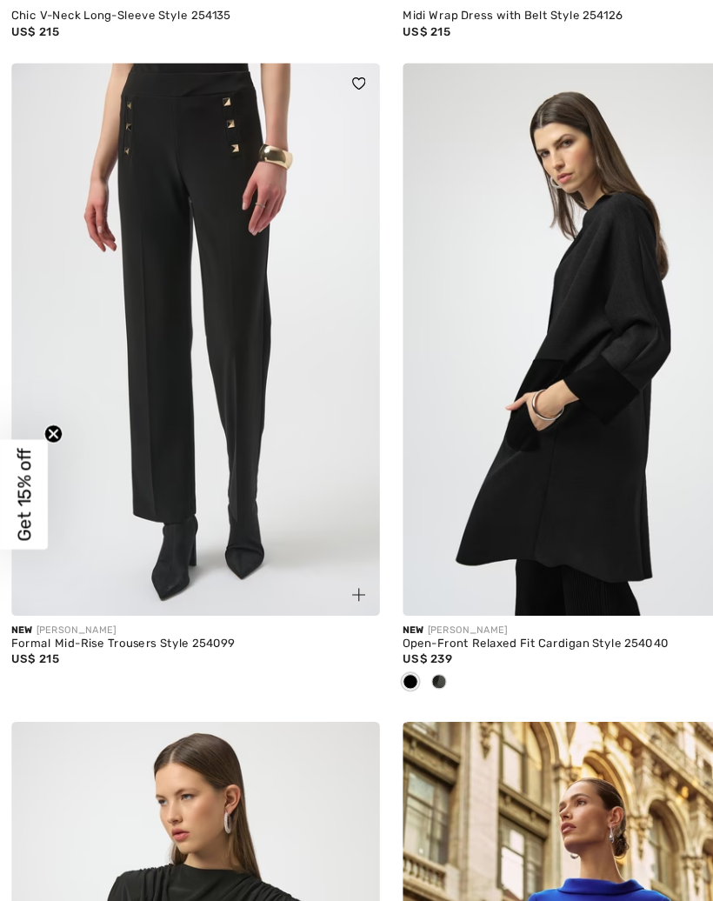
click at [480, 409] on img at bounding box center [535, 309] width 336 height 504
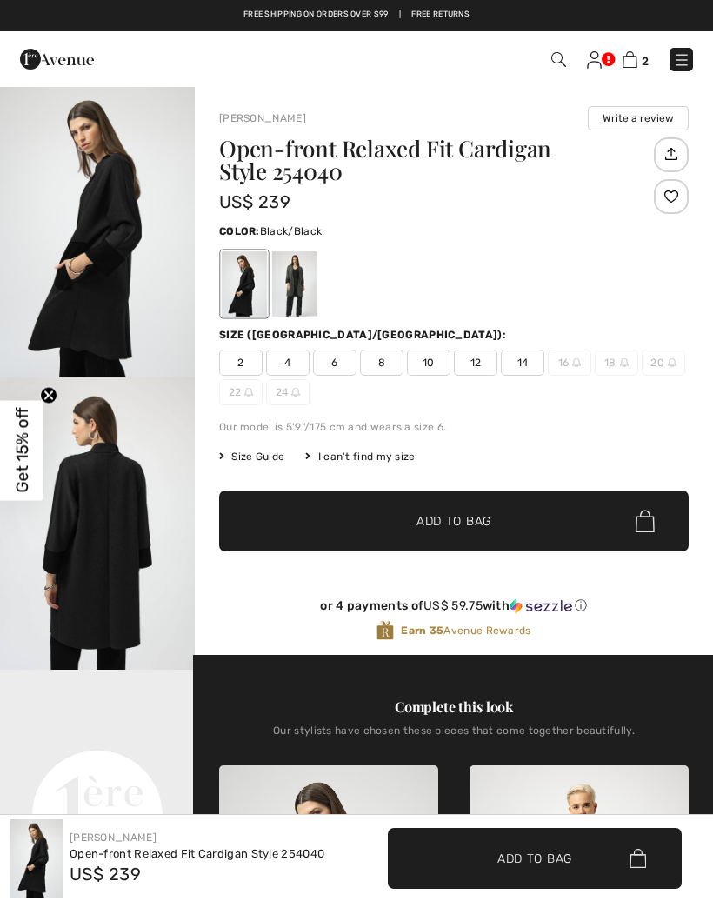
checkbox input "true"
click at [117, 538] on img "2 / 2" at bounding box center [97, 524] width 195 height 292
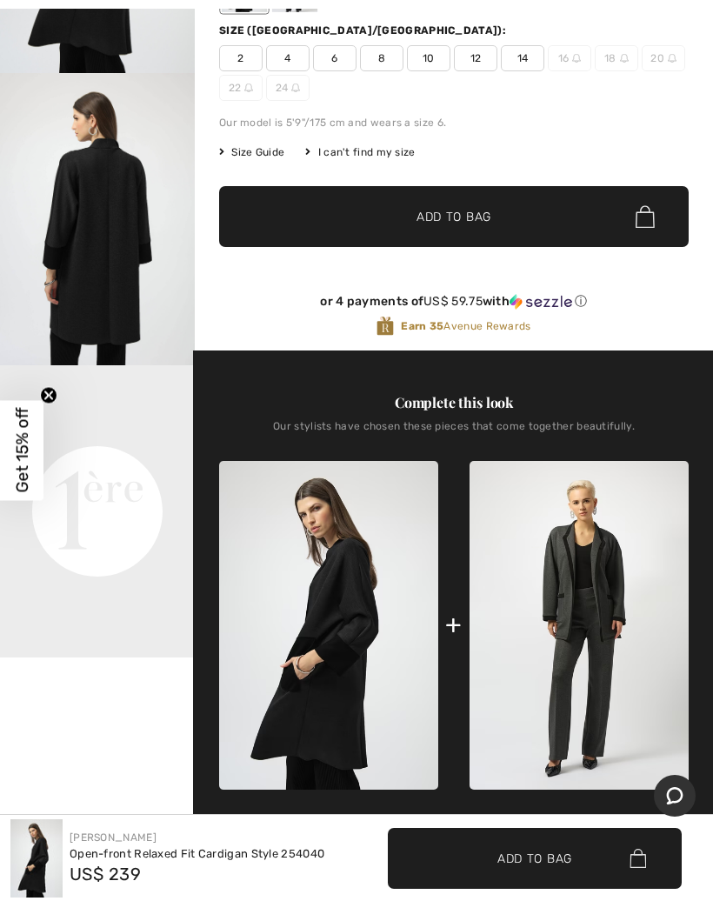
scroll to position [304, 0]
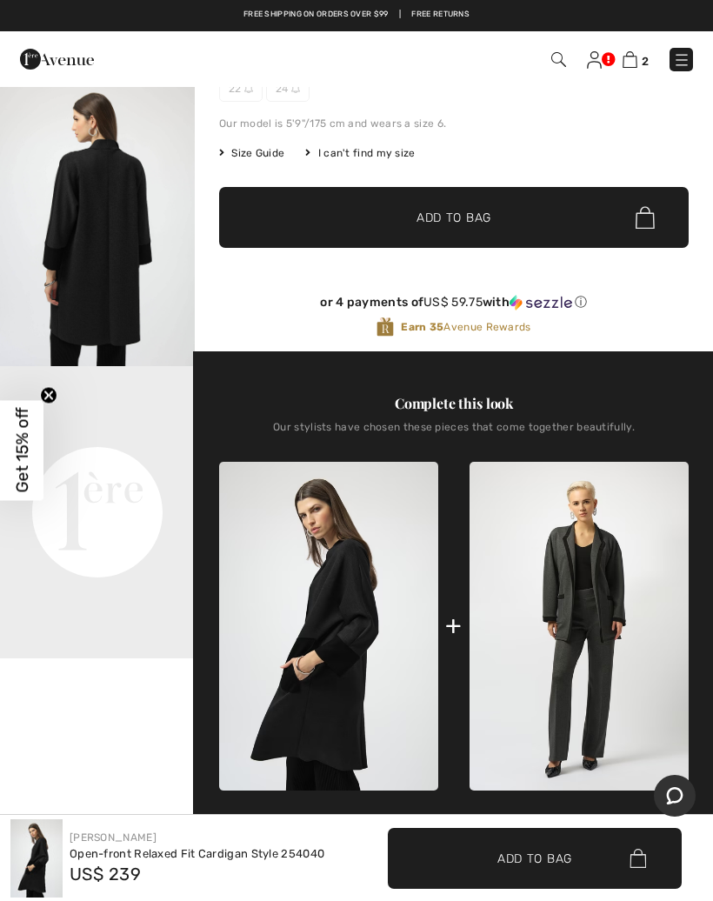
click at [110, 464] on video "Your browser does not support the video tag." at bounding box center [97, 414] width 195 height 97
click at [98, 464] on video "Your browser does not support the video tag." at bounding box center [97, 414] width 195 height 97
click at [88, 464] on video "Your browser does not support the video tag." at bounding box center [97, 414] width 195 height 97
click at [104, 464] on video "Your browser does not support the video tag." at bounding box center [97, 414] width 195 height 97
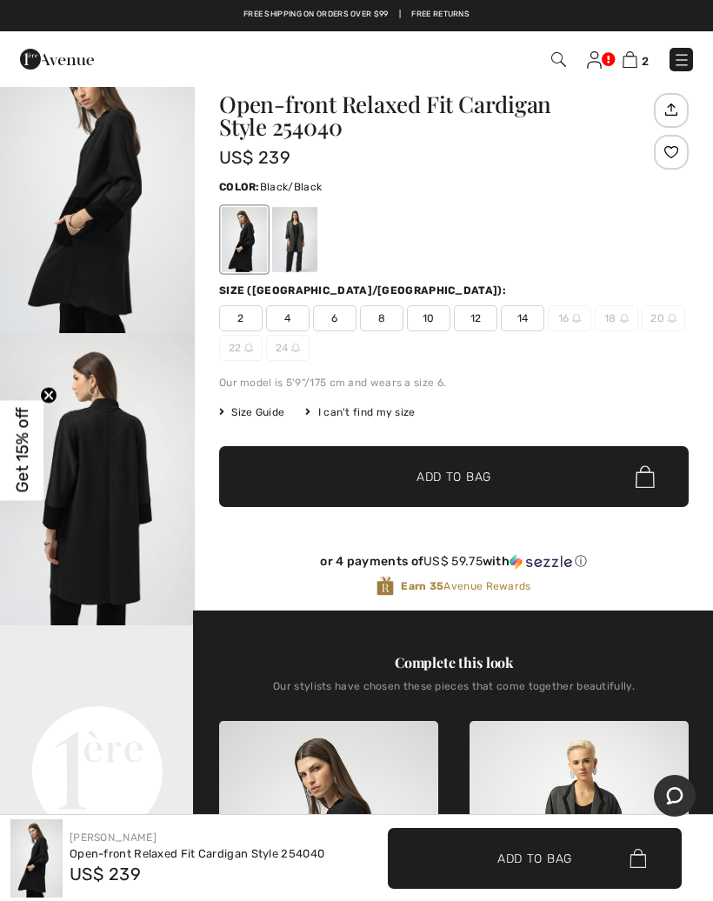
scroll to position [0, 0]
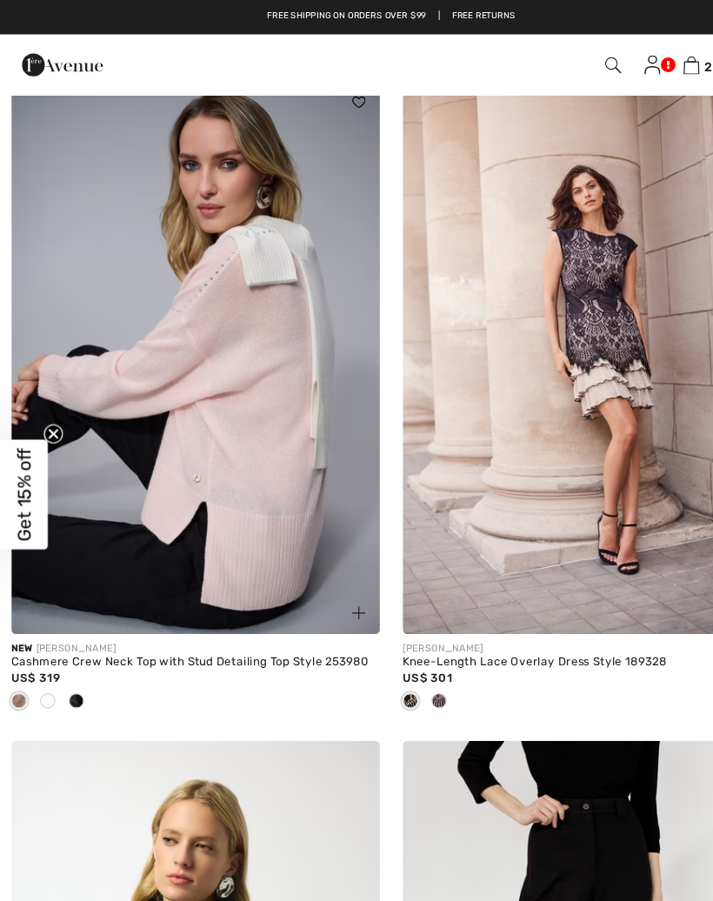
click at [188, 371] on img at bounding box center [178, 326] width 336 height 504
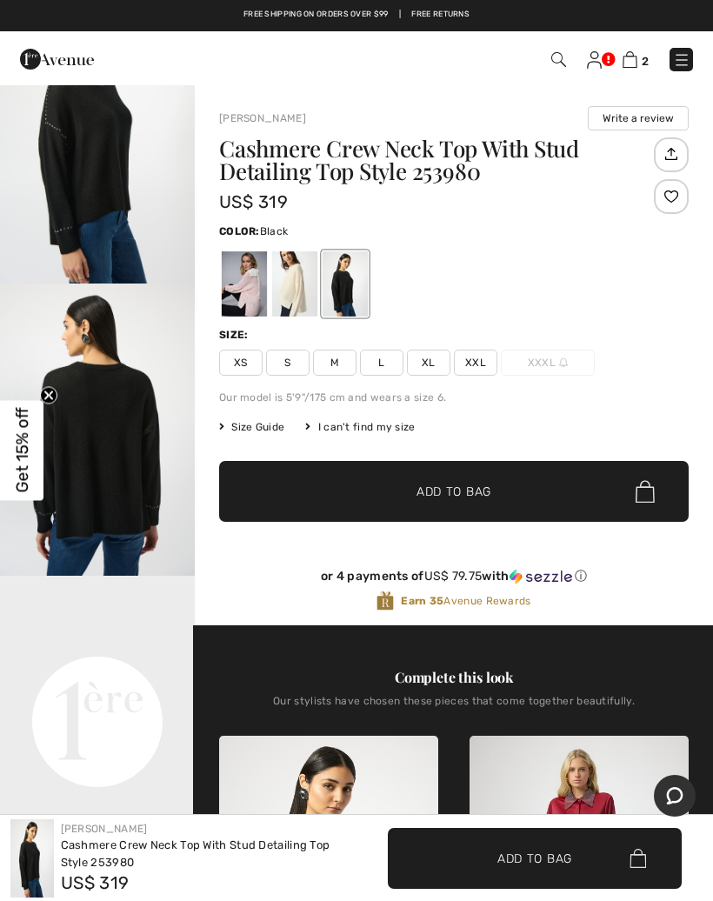
scroll to position [154, 0]
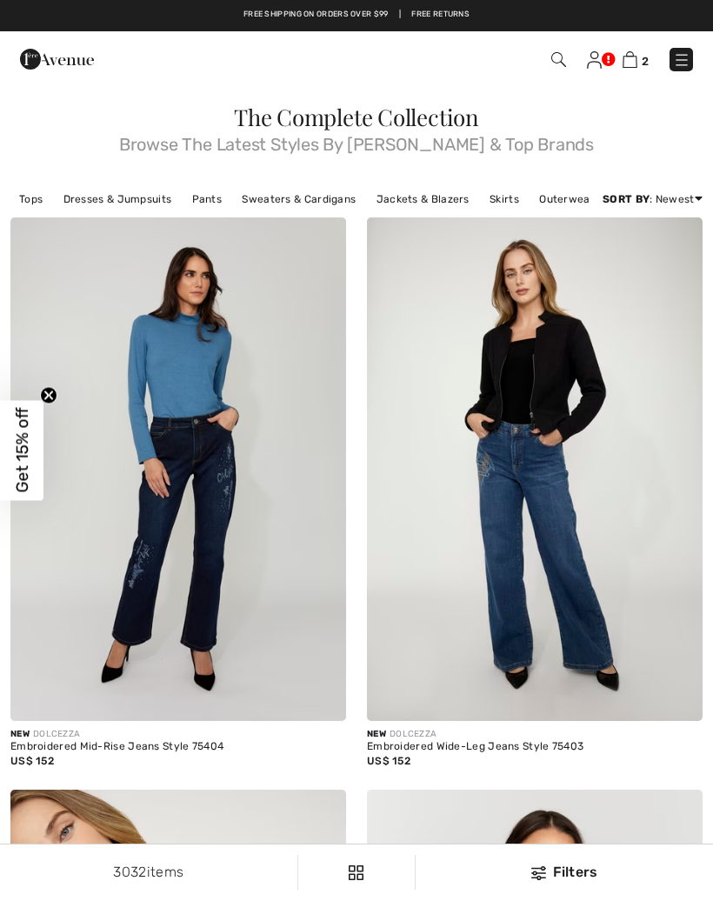
checkbox input "true"
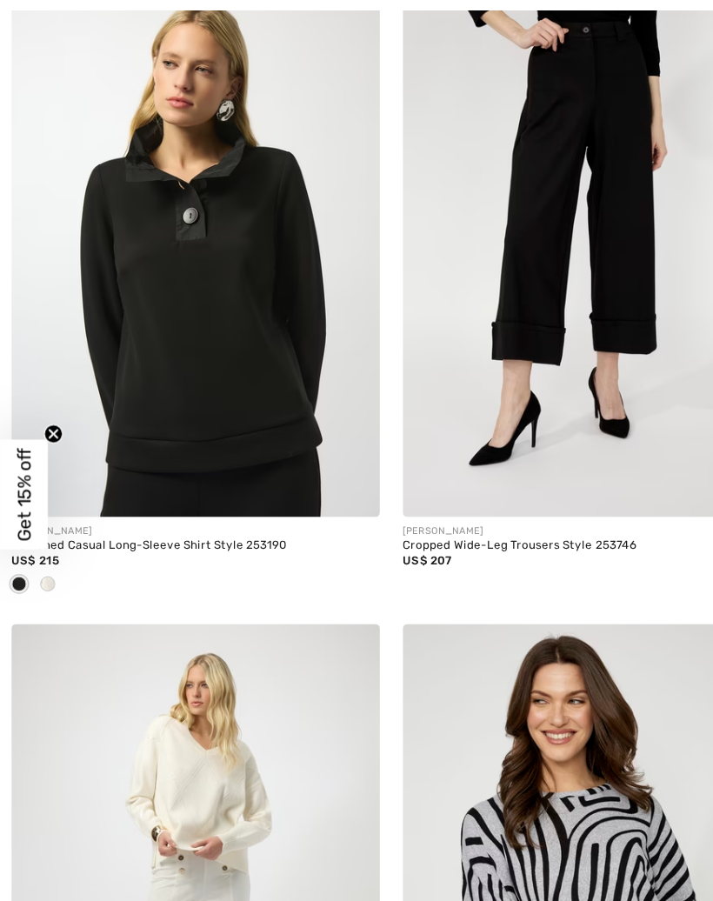
scroll to position [13666, 0]
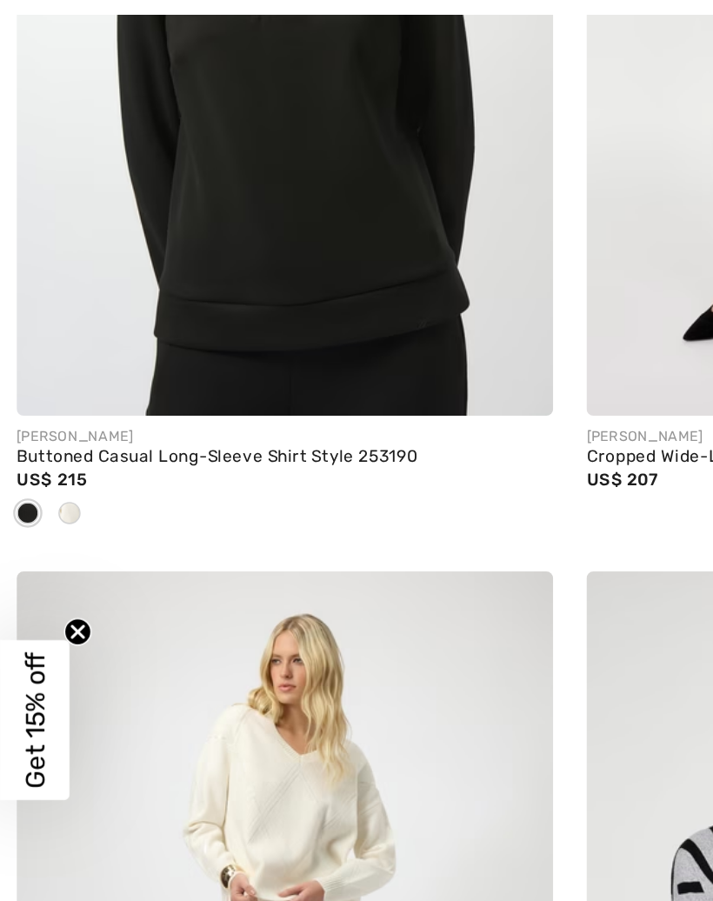
click at [49, 314] on span at bounding box center [44, 321] width 14 height 14
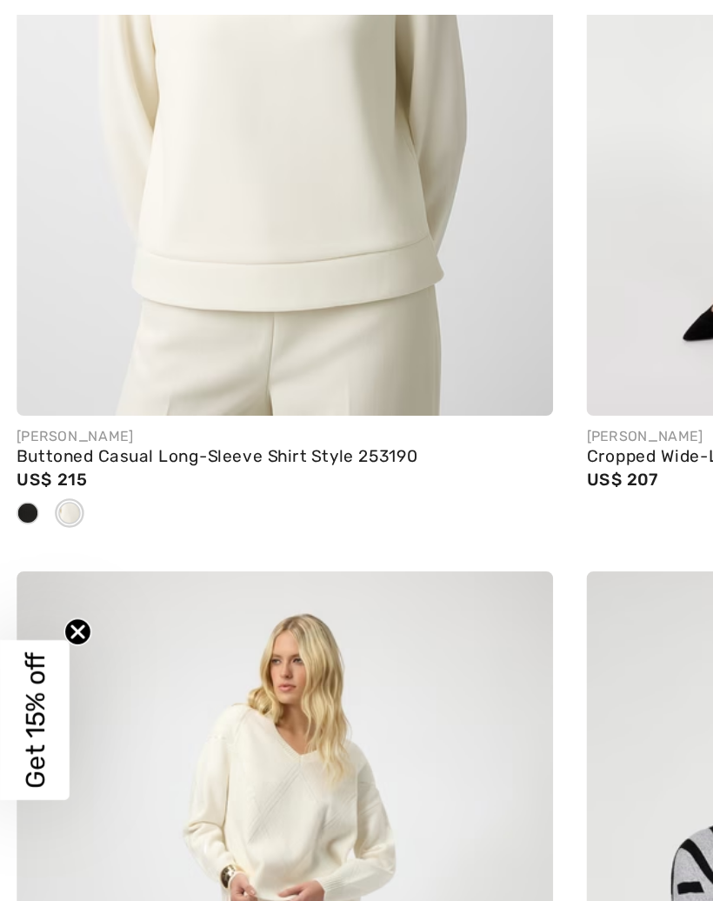
click at [38, 314] on span at bounding box center [44, 321] width 14 height 14
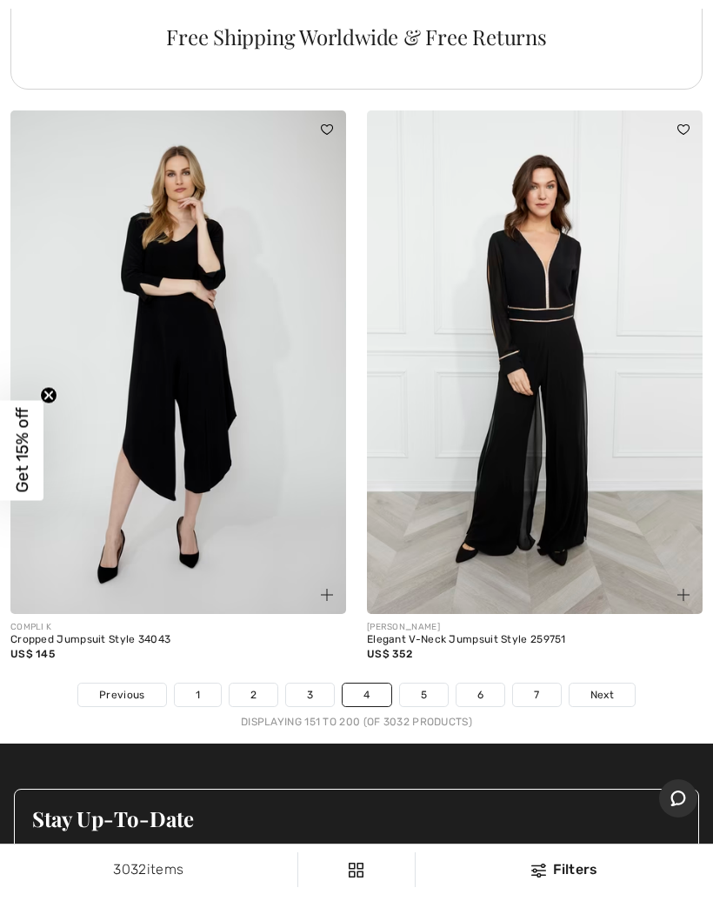
scroll to position [14635, 0]
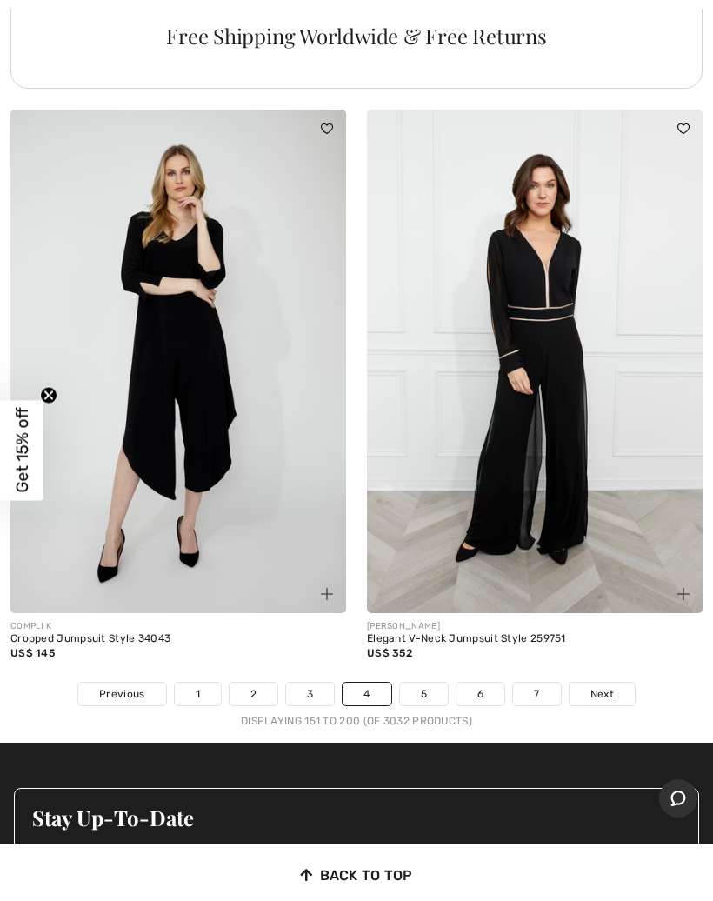
click at [419, 683] on link "5" at bounding box center [424, 694] width 48 height 23
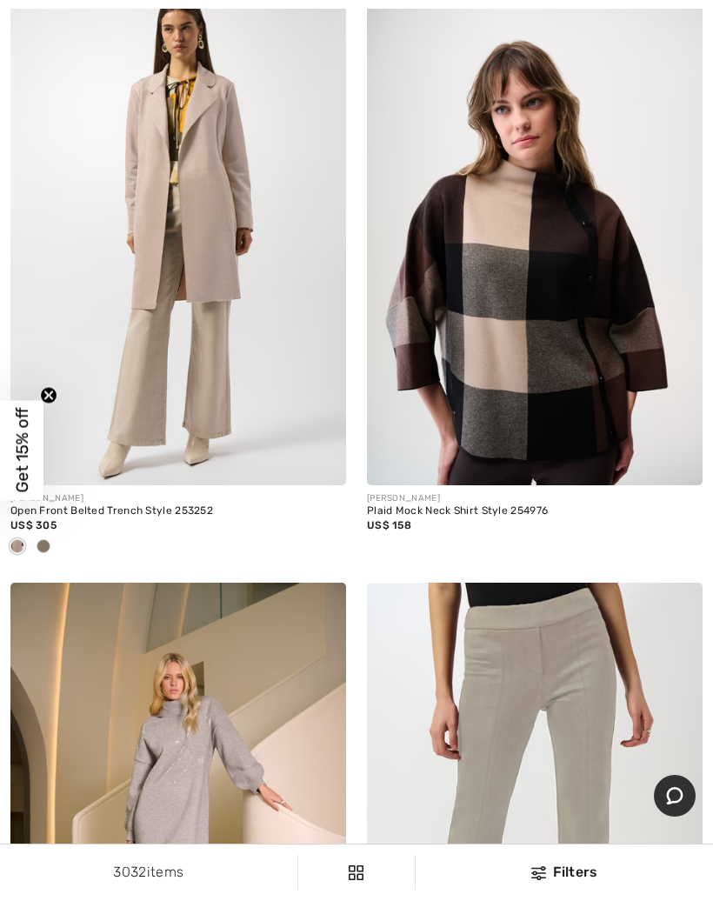
scroll to position [839, 0]
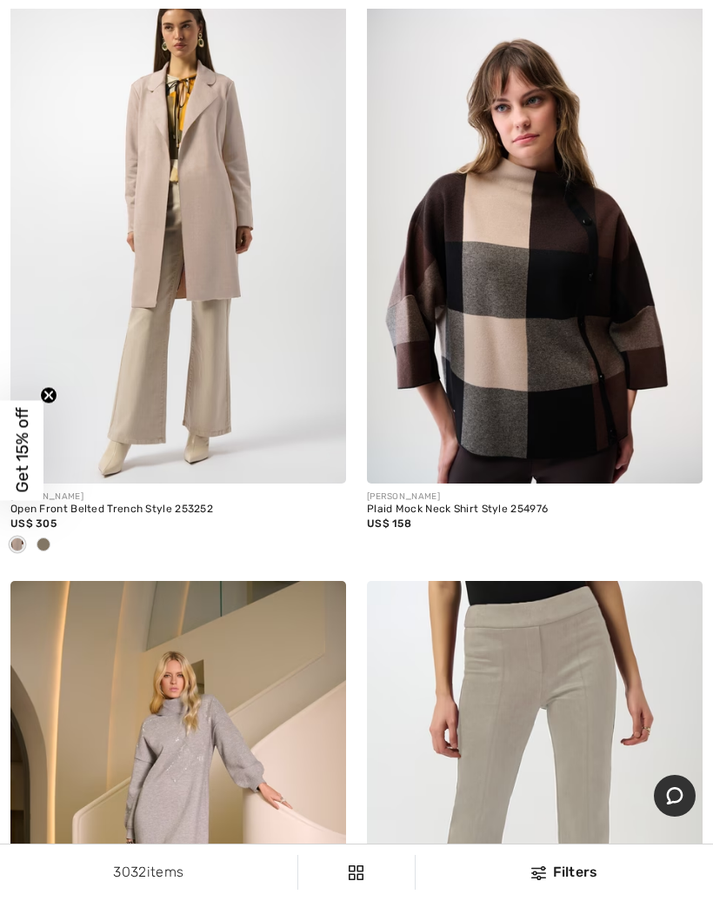
click at [208, 182] on img at bounding box center [178, 232] width 336 height 504
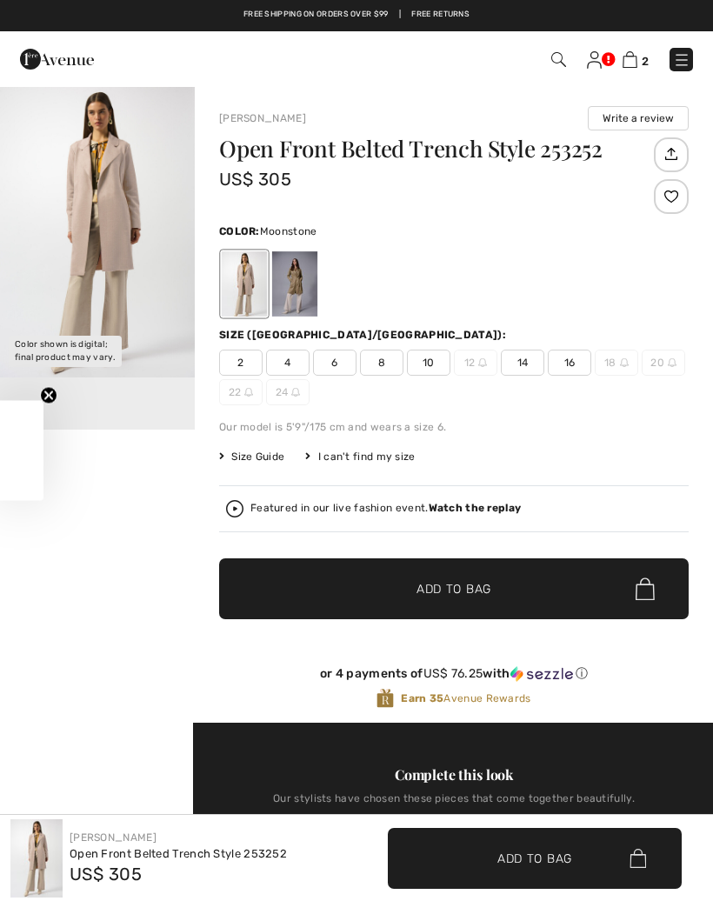
checkbox input "true"
click at [288, 282] on div at bounding box center [294, 283] width 45 height 65
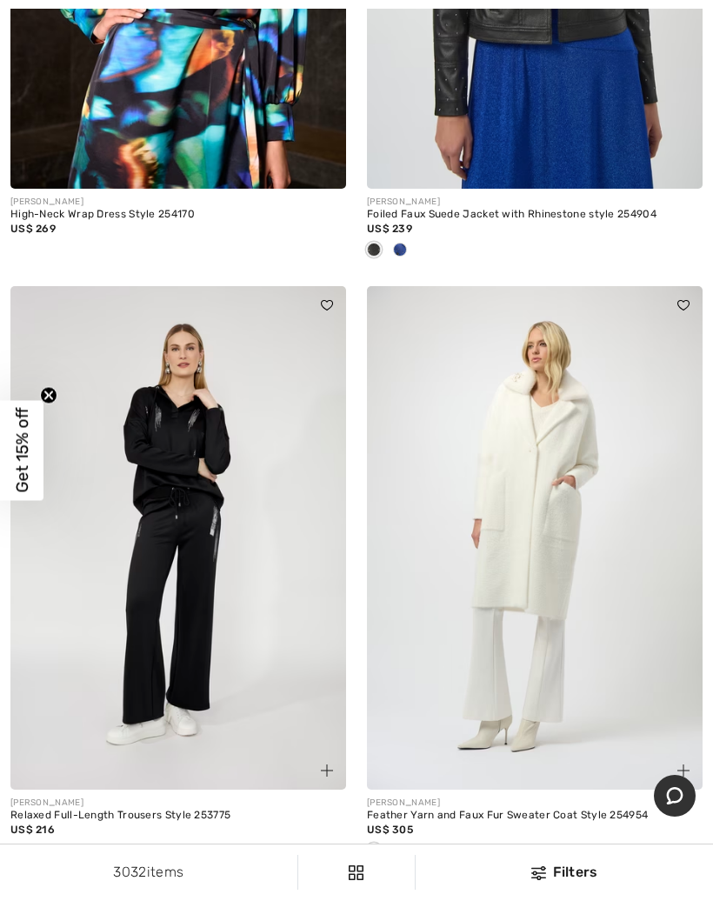
scroll to position [9014, 0]
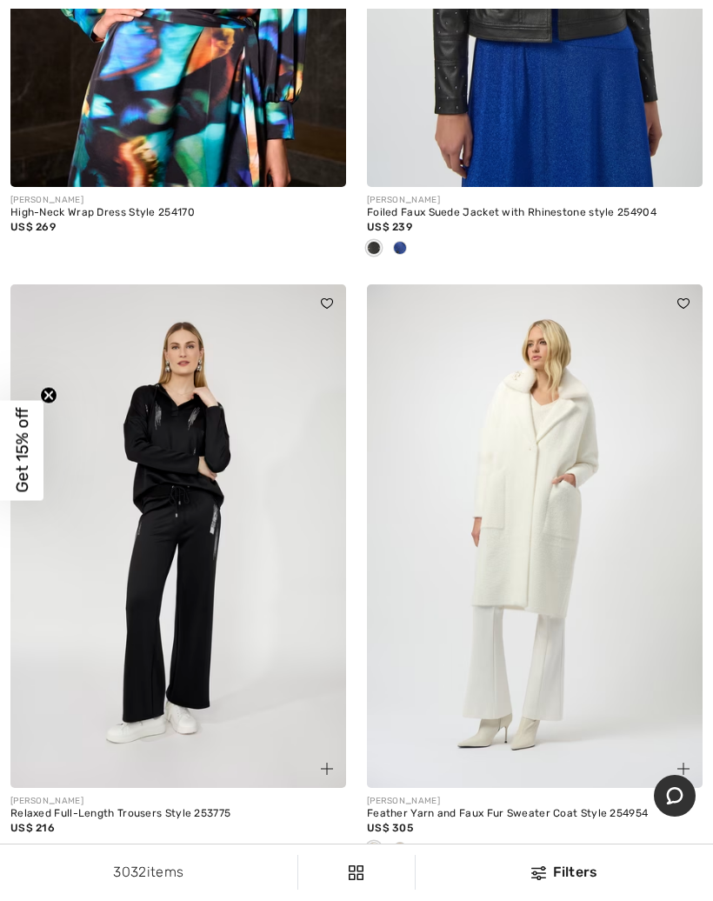
click at [401, 842] on span at bounding box center [400, 849] width 14 height 14
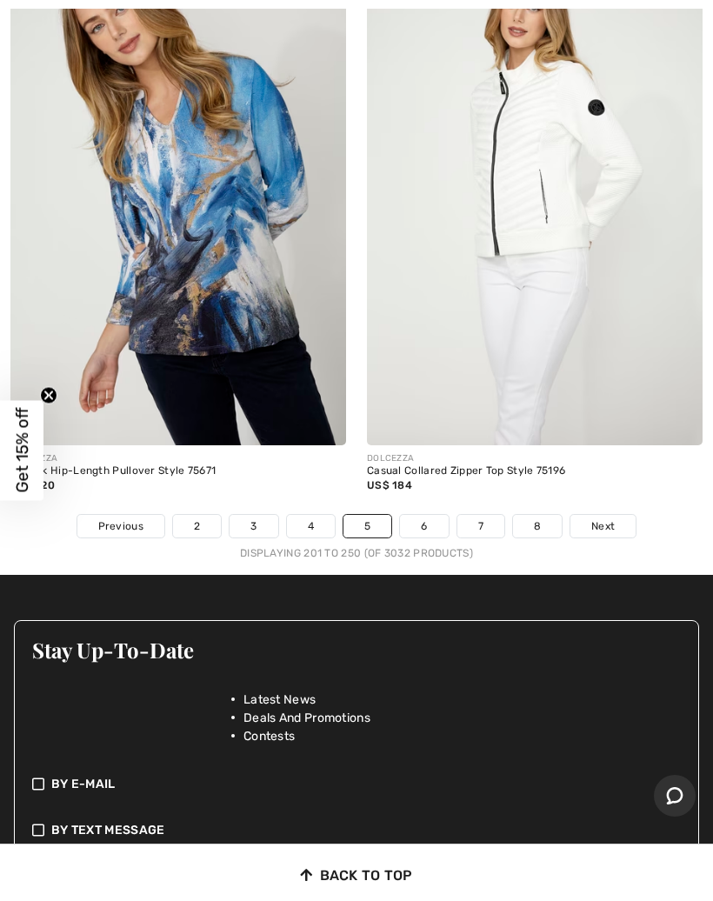
scroll to position [14919, 0]
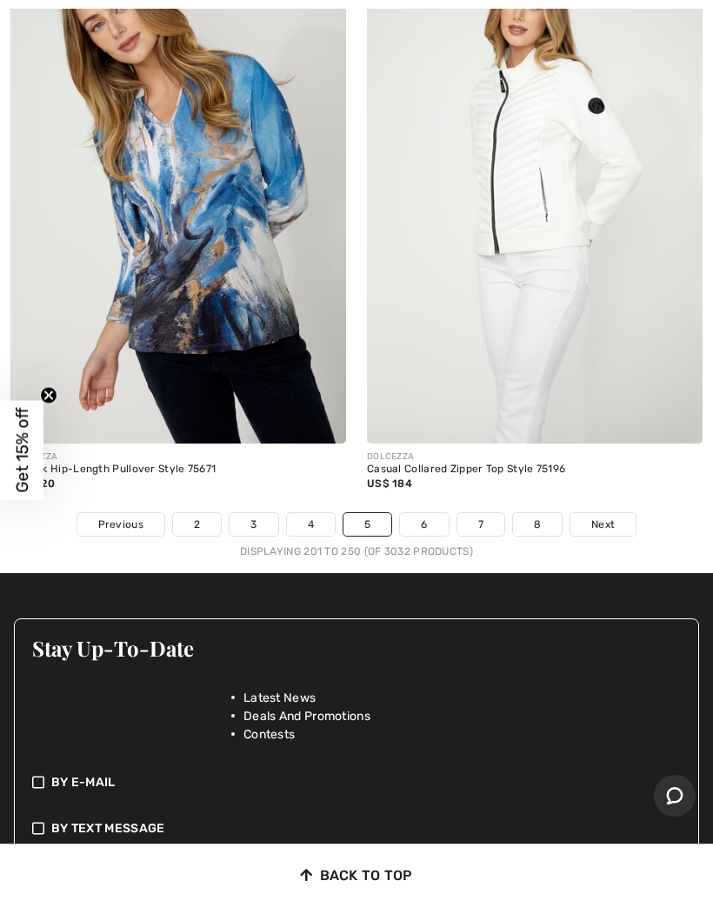
click at [435, 513] on link "6" at bounding box center [424, 524] width 48 height 23
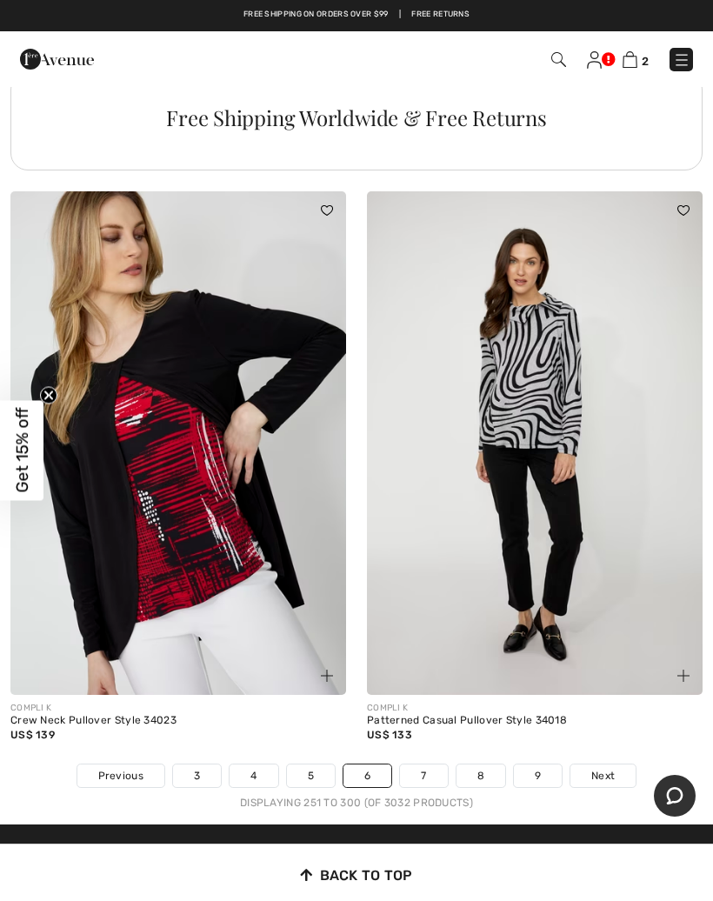
scroll to position [14437, 0]
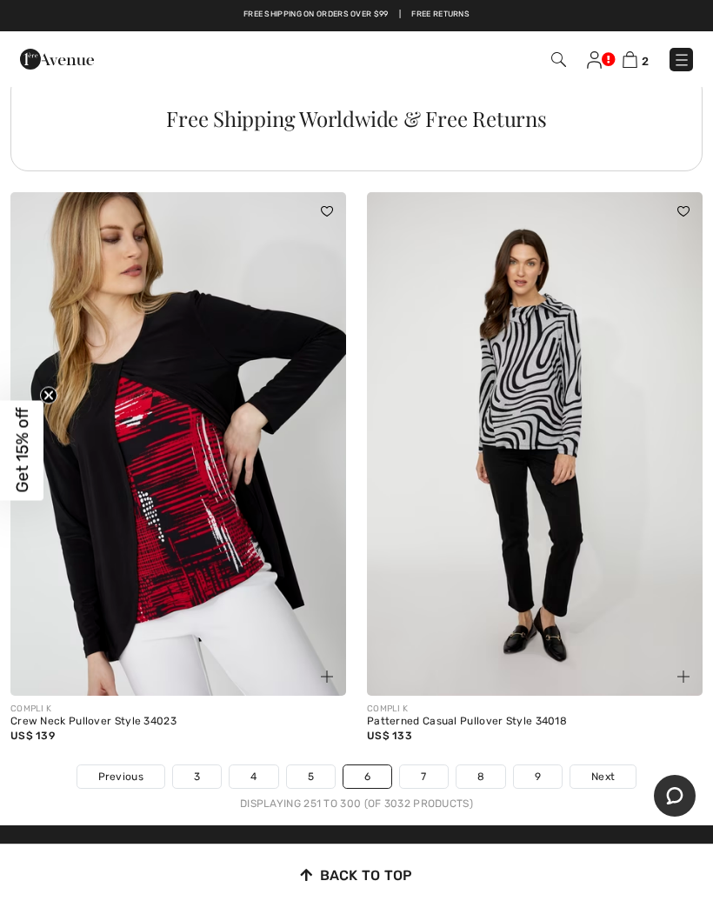
click at [416, 765] on link "7" at bounding box center [423, 776] width 47 height 23
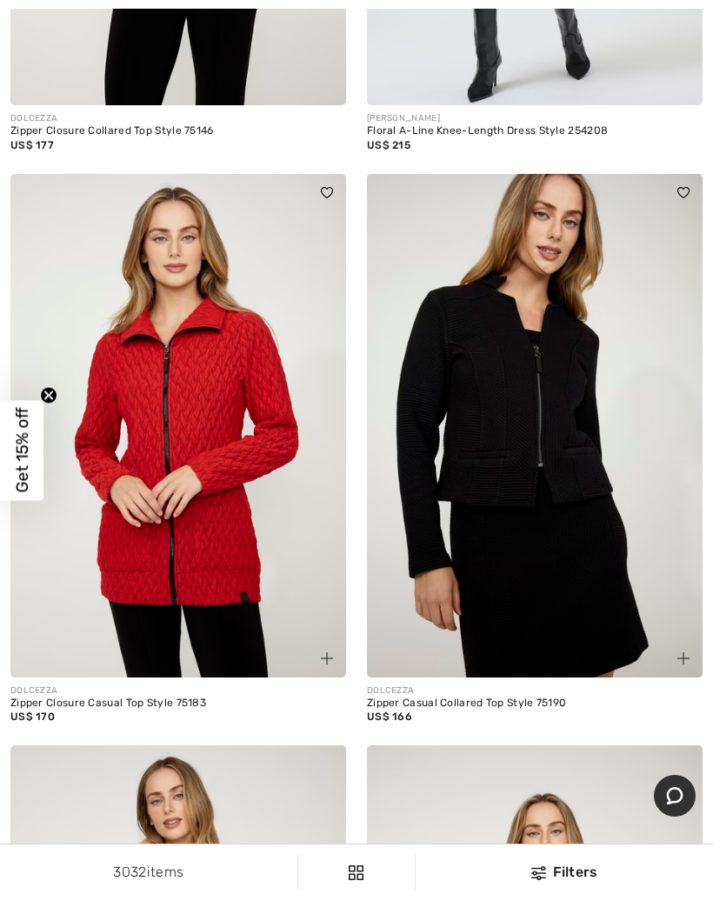
scroll to position [9440, 0]
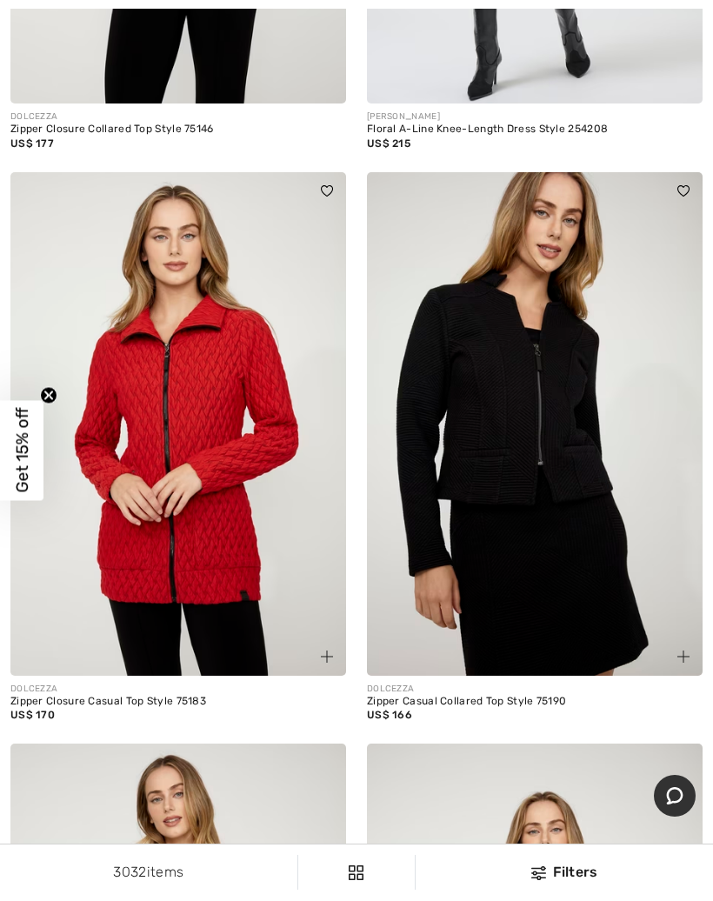
click at [326, 651] on img at bounding box center [327, 657] width 12 height 12
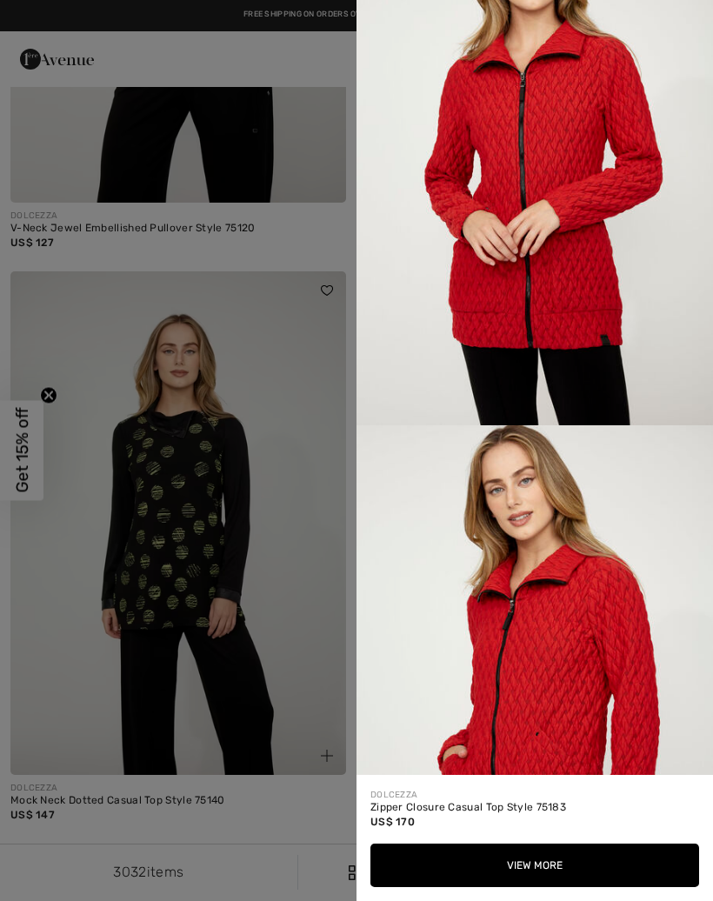
scroll to position [8173, 0]
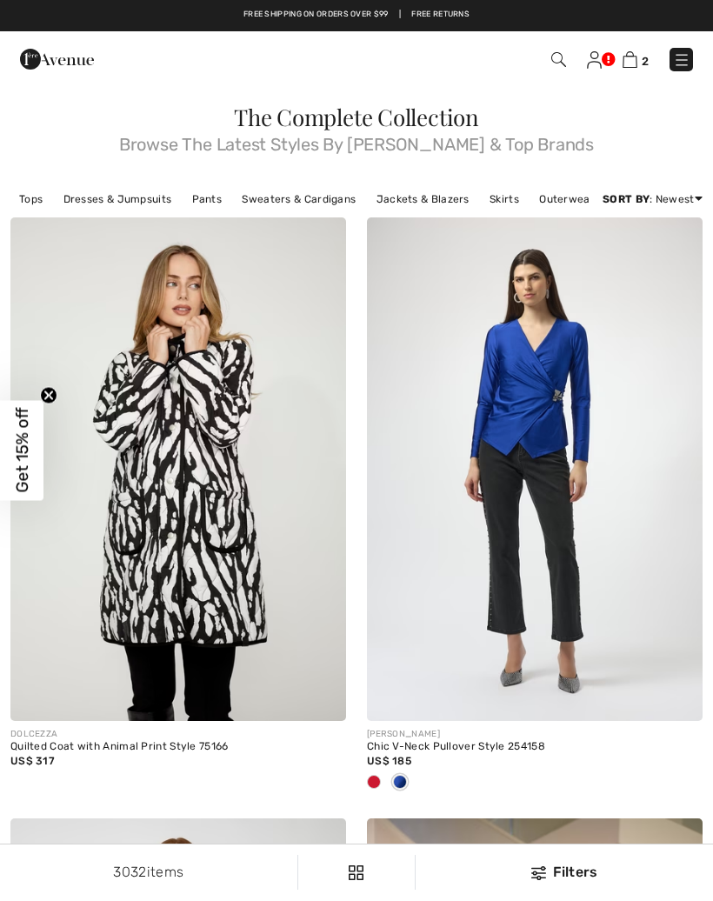
checkbox input "true"
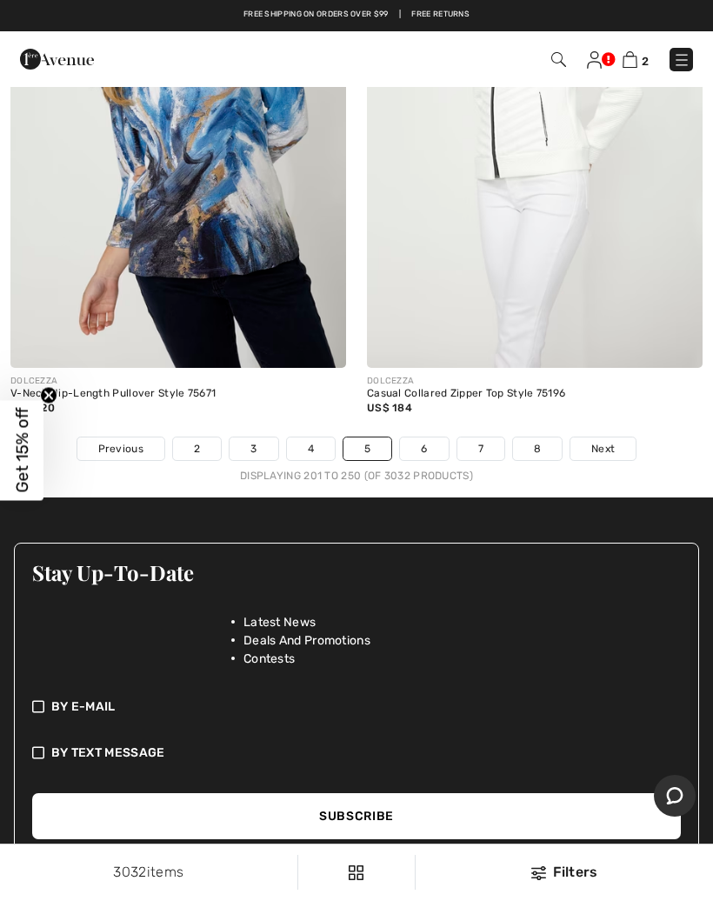
click at [423, 438] on link "6" at bounding box center [424, 449] width 48 height 23
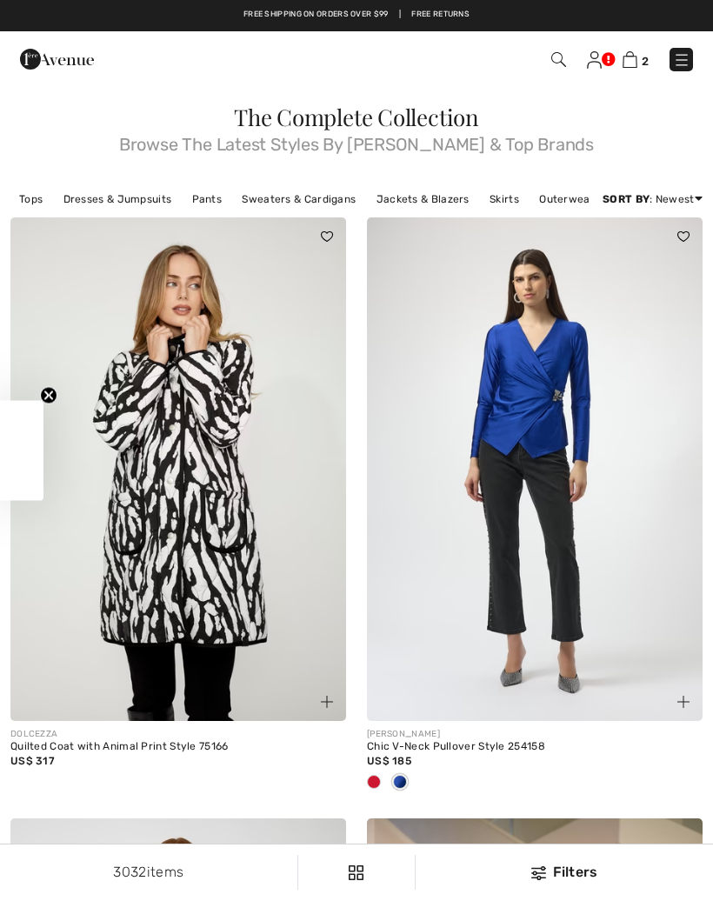
checkbox input "true"
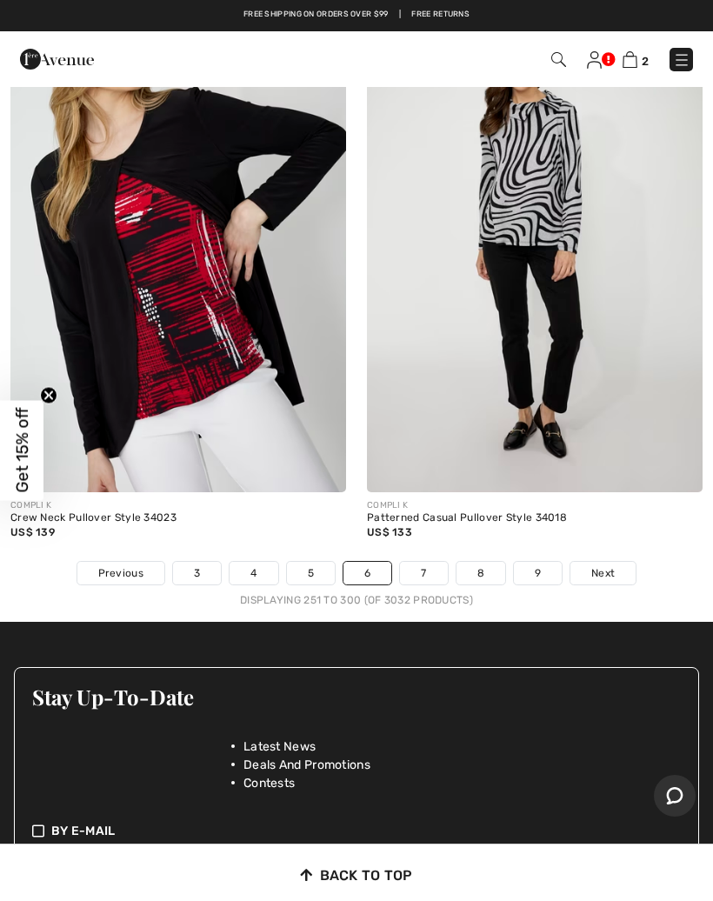
scroll to position [14634, 0]
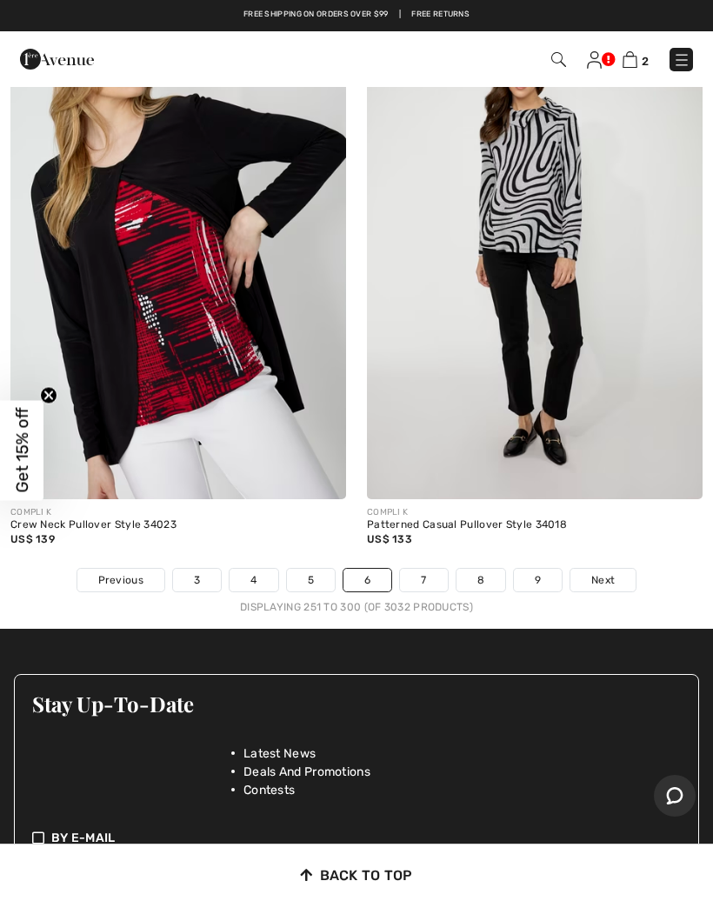
click at [429, 569] on link "7" at bounding box center [423, 580] width 47 height 23
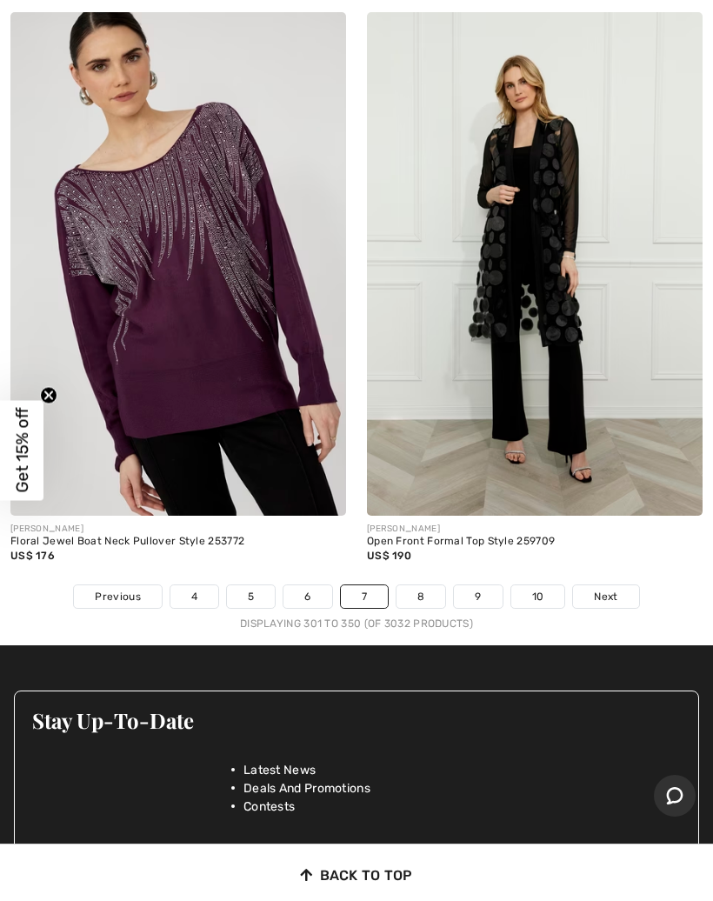
scroll to position [14418, 0]
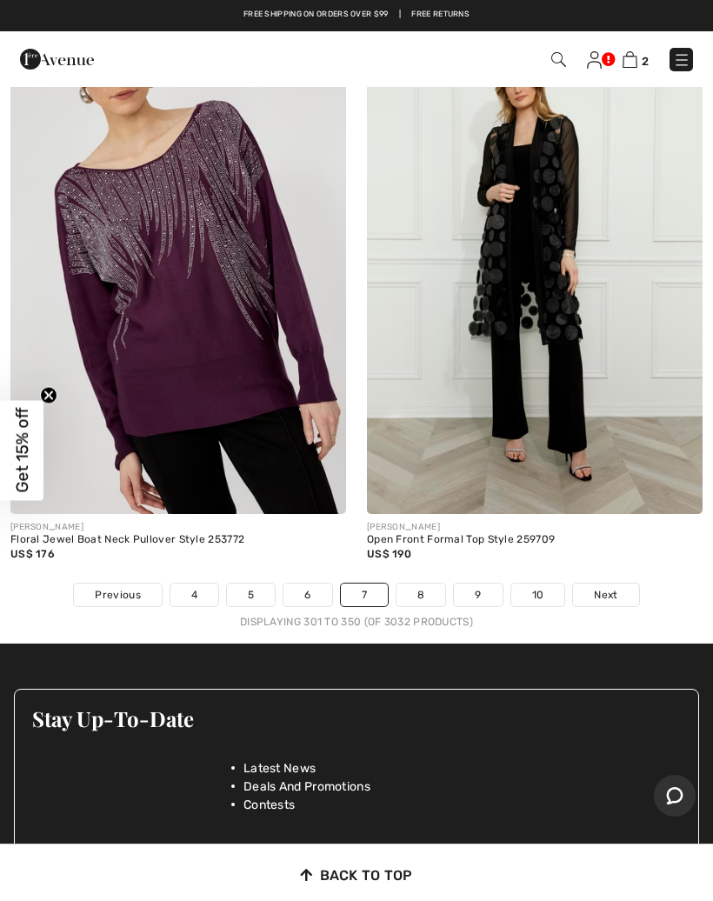
click at [419, 584] on link "8" at bounding box center [421, 595] width 49 height 23
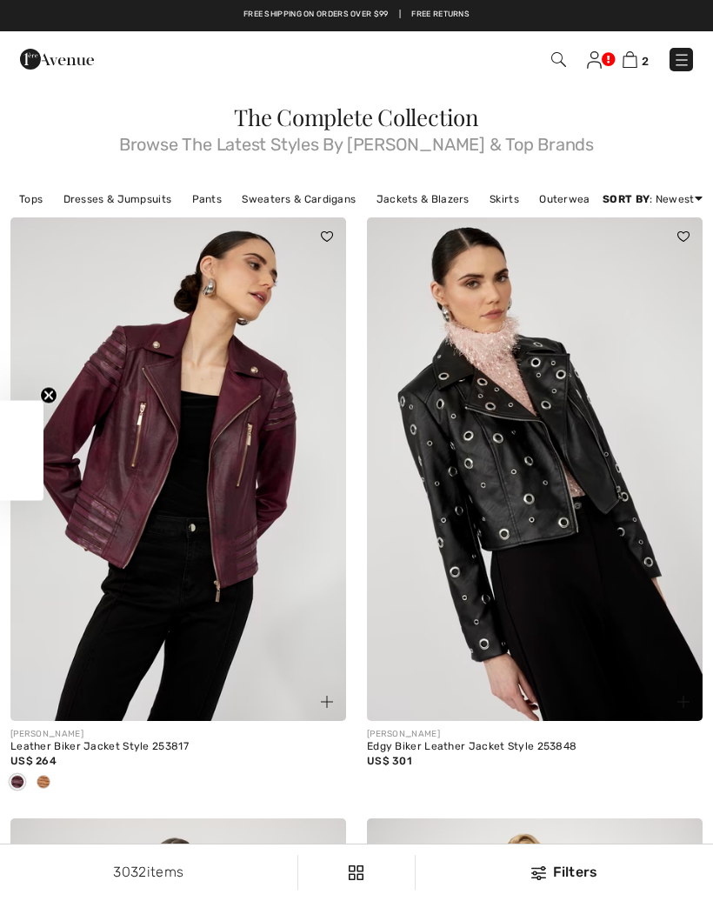
checkbox input "true"
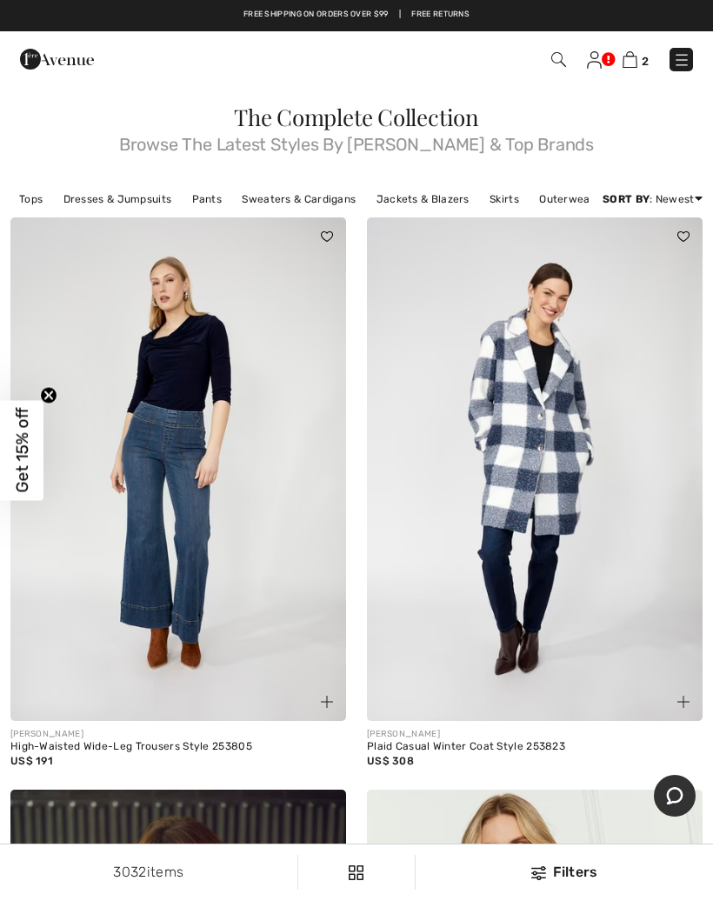
click at [689, 698] on img at bounding box center [684, 702] width 12 height 12
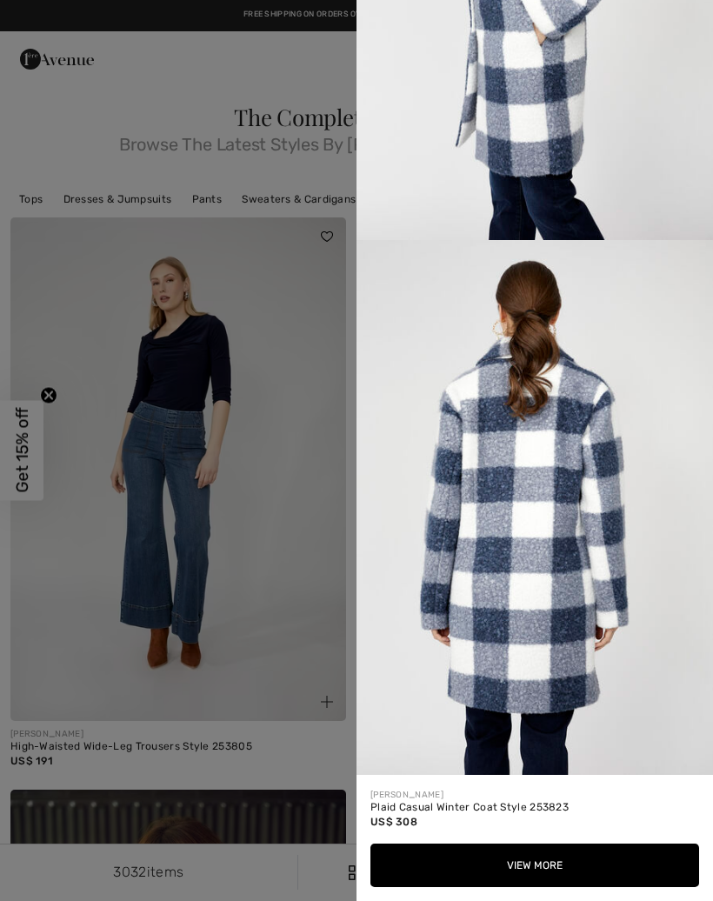
scroll to position [1998, 0]
click at [268, 264] on div at bounding box center [356, 450] width 713 height 901
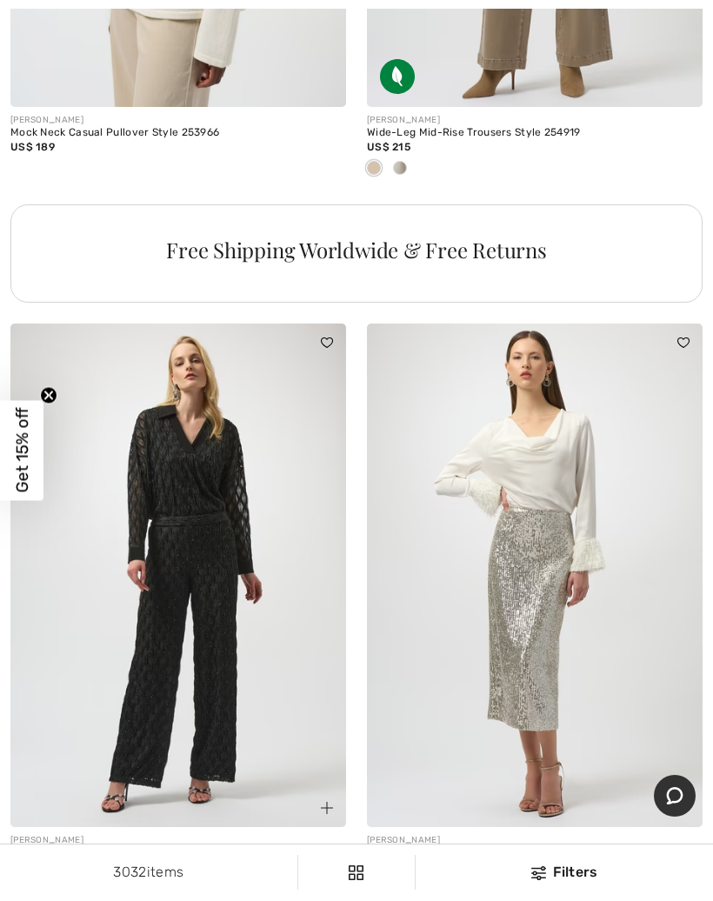
scroll to position [14356, 0]
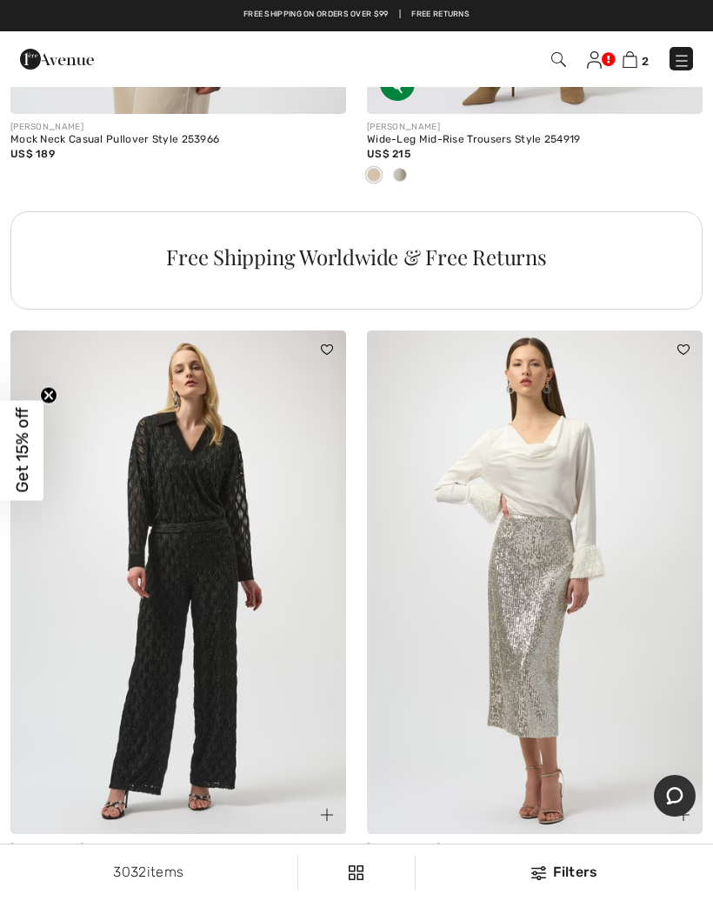
click at [398, 900] on link "10" at bounding box center [421, 915] width 54 height 23
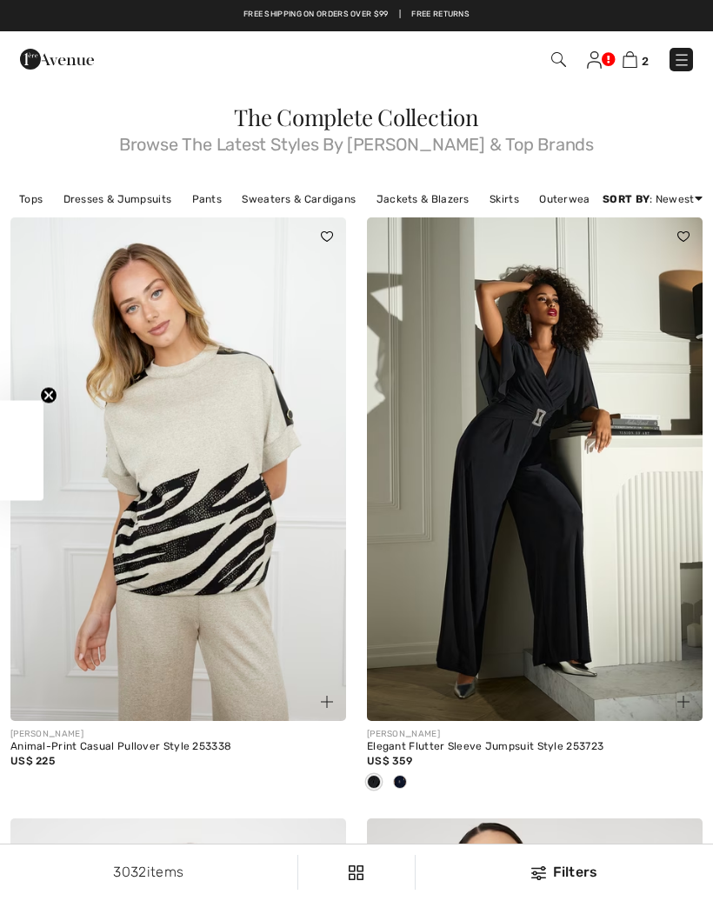
checkbox input "true"
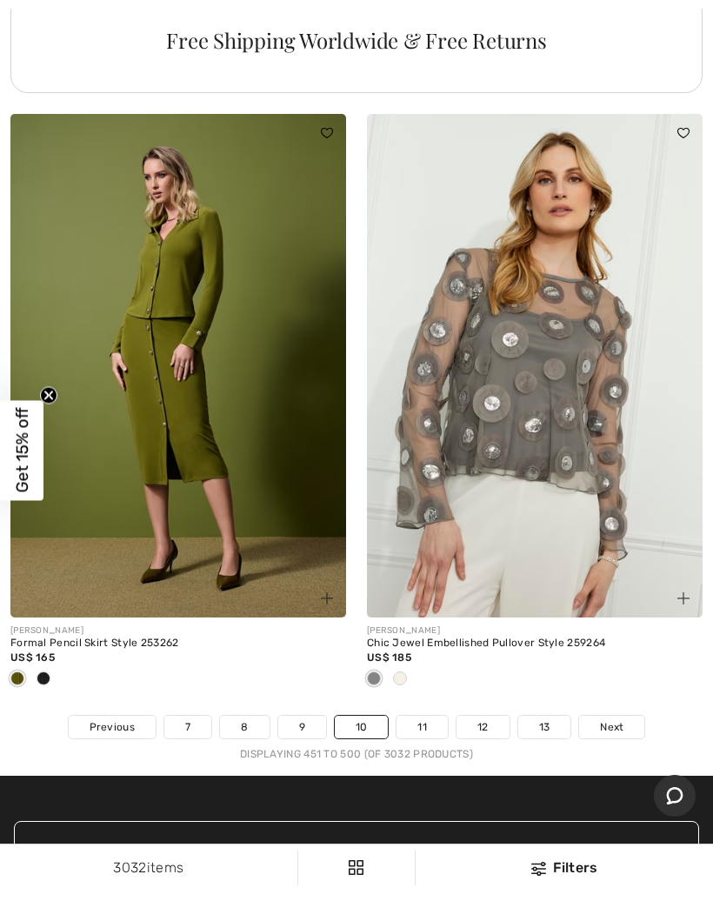
scroll to position [14624, 0]
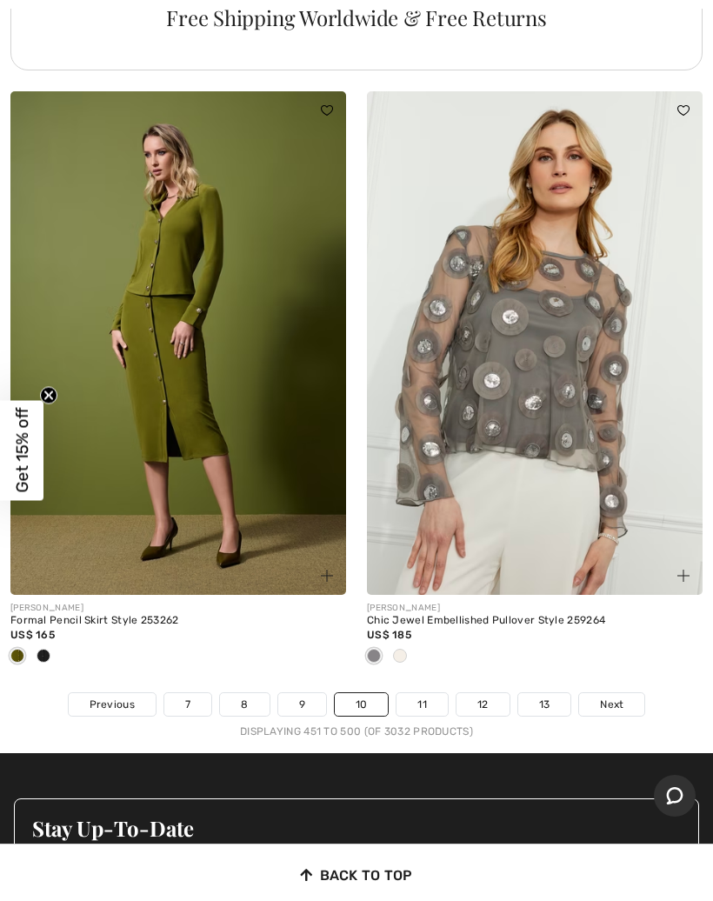
click at [433, 693] on link "11" at bounding box center [422, 704] width 51 height 23
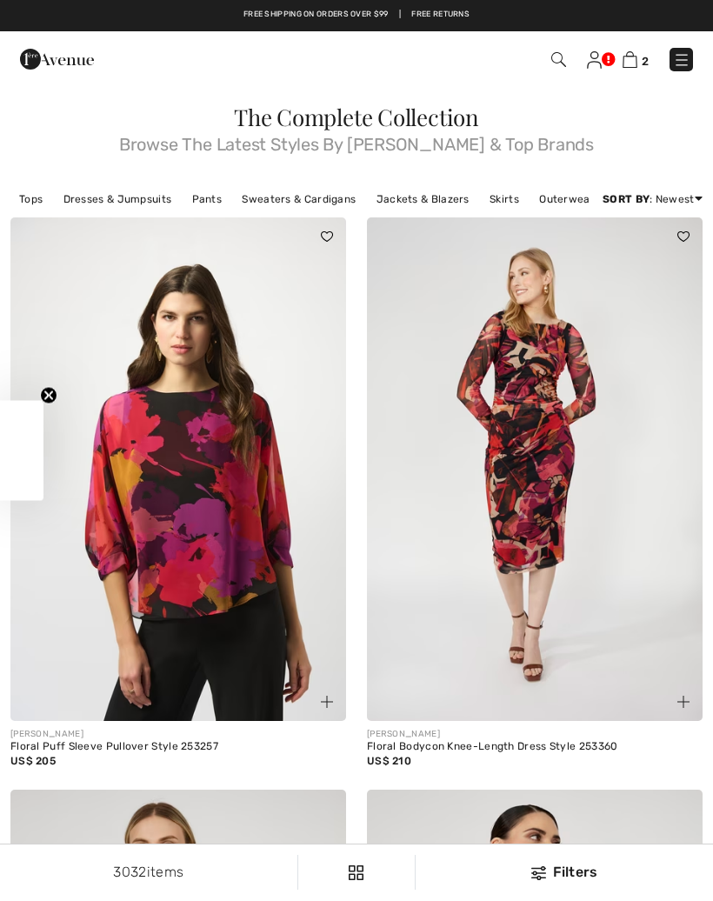
checkbox input "true"
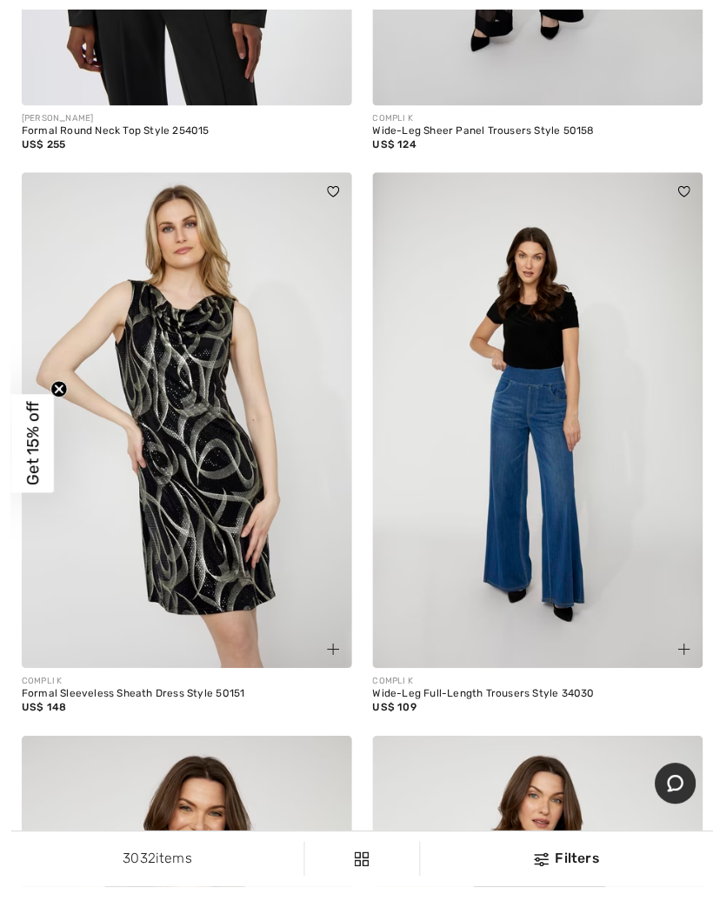
scroll to position [6066, 0]
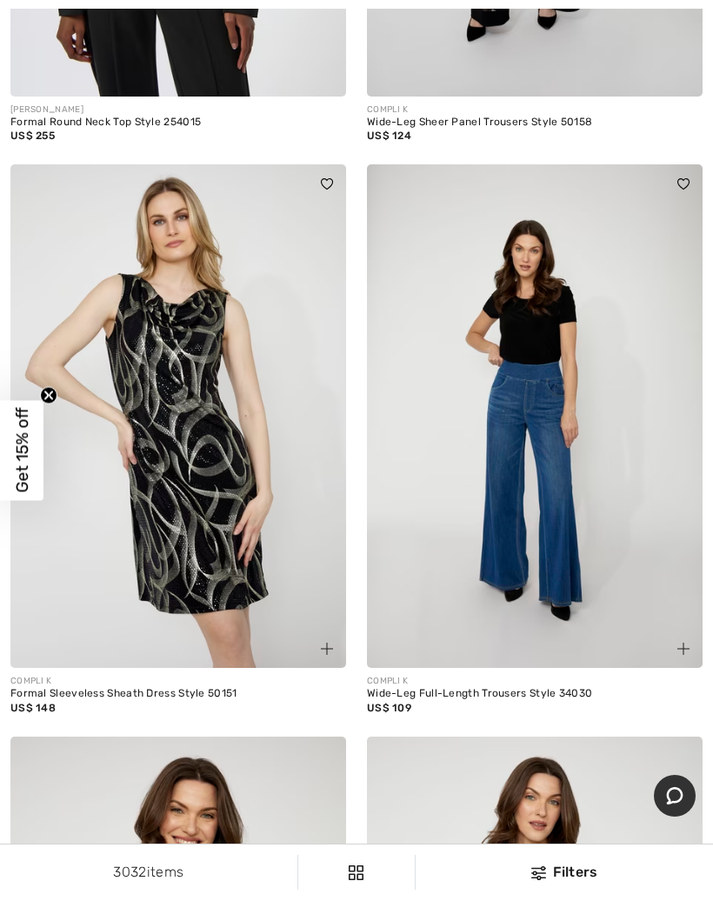
click at [703, 638] on div "COMPLI K Wide-Leg Full-Length Trousers Style 34030 US$ 109" at bounding box center [535, 450] width 357 height 572
click at [681, 643] on img at bounding box center [684, 649] width 12 height 12
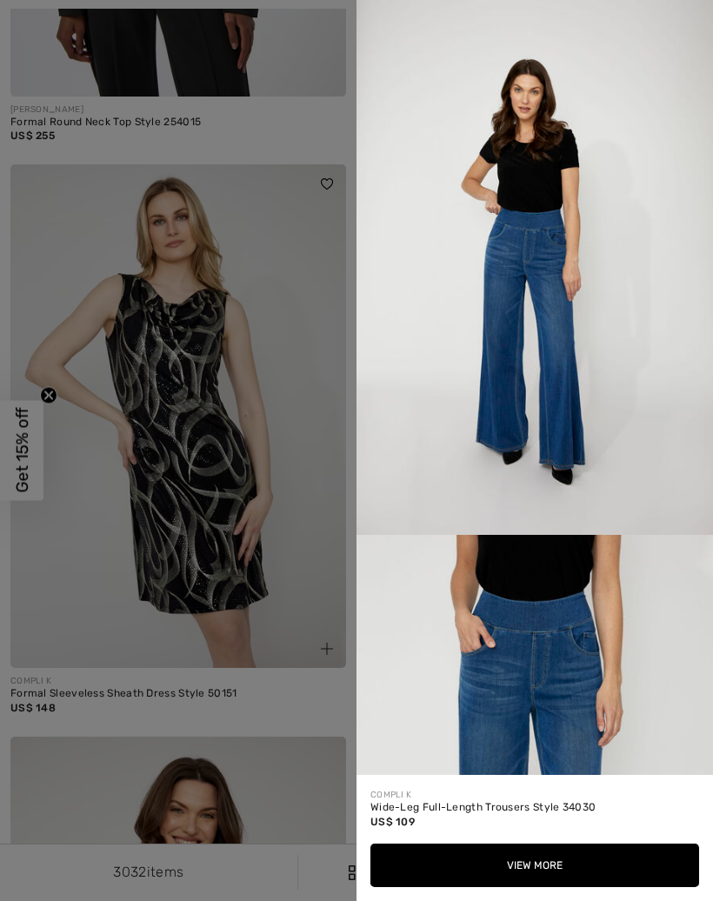
scroll to position [0, 0]
click at [299, 841] on div at bounding box center [356, 450] width 713 height 901
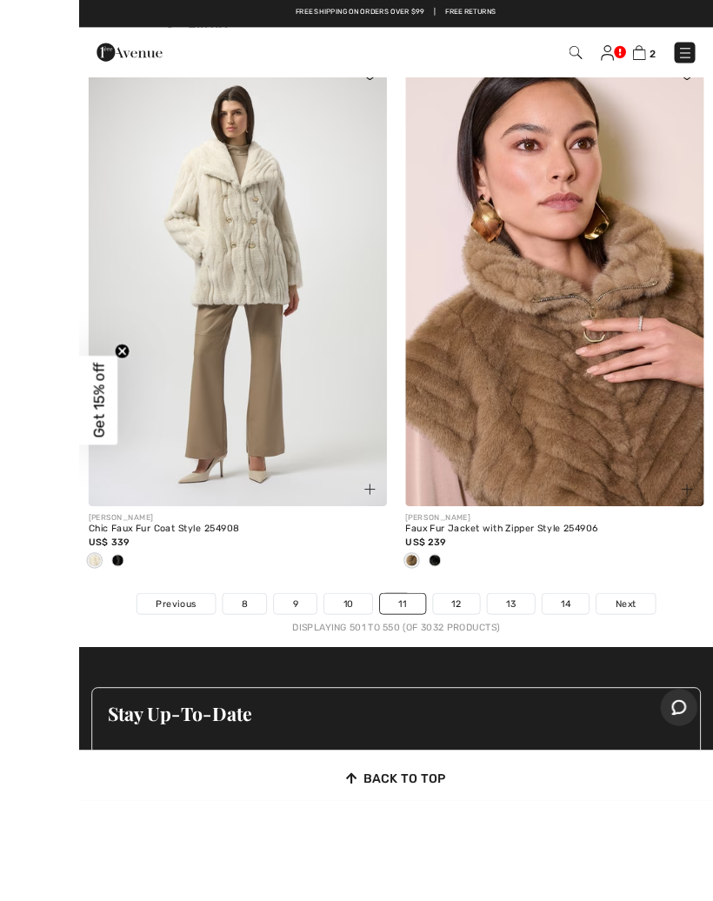
scroll to position [14680, 0]
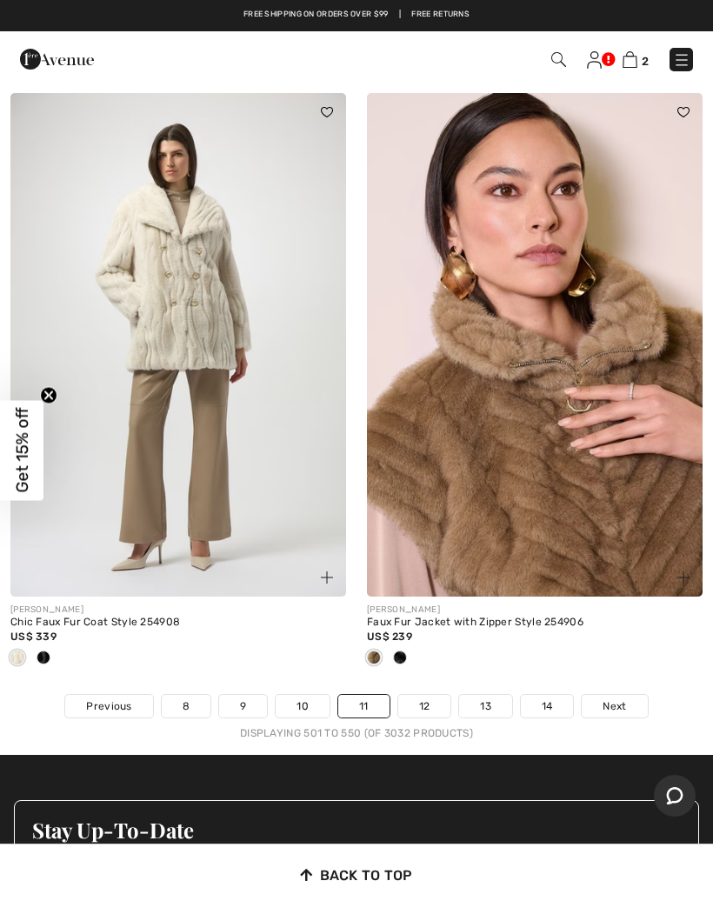
click at [432, 695] on link "12" at bounding box center [424, 706] width 53 height 23
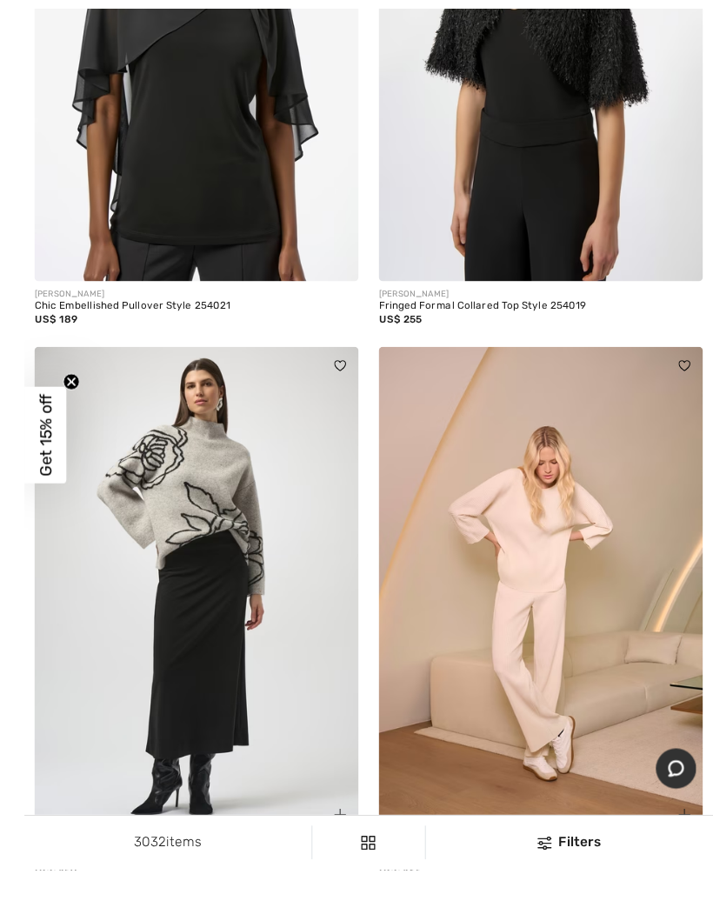
scroll to position [10136, 0]
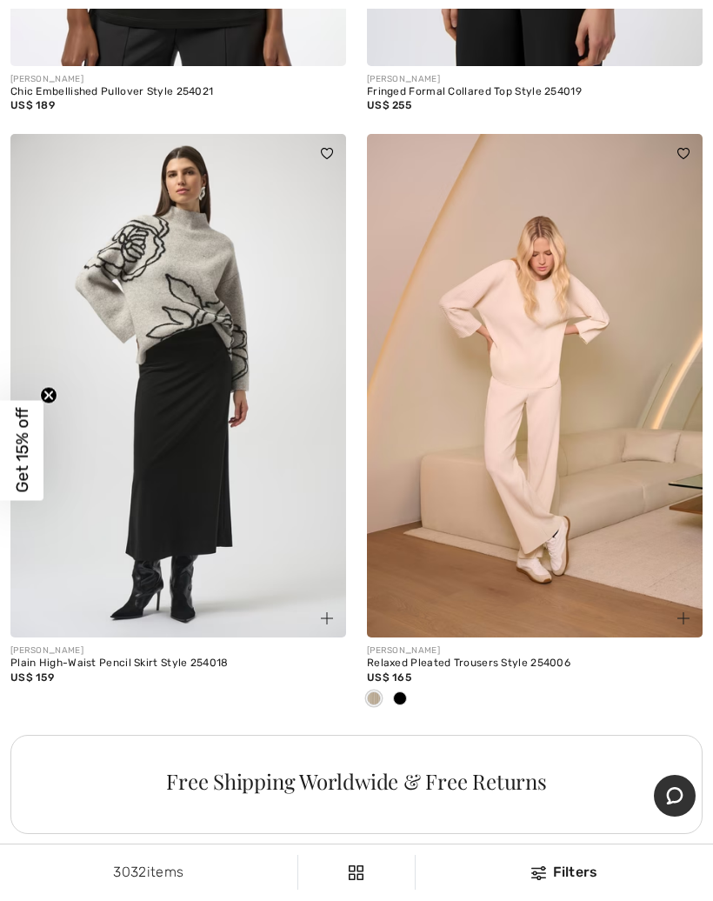
click at [701, 607] on div at bounding box center [674, 608] width 58 height 58
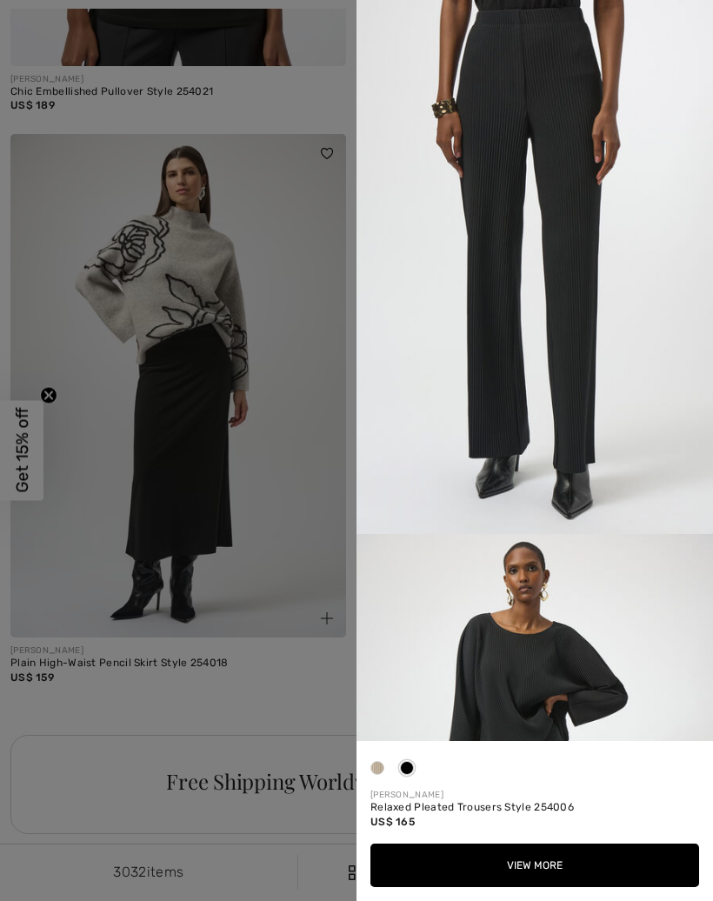
scroll to position [0, 0]
click at [306, 570] on div at bounding box center [356, 450] width 713 height 901
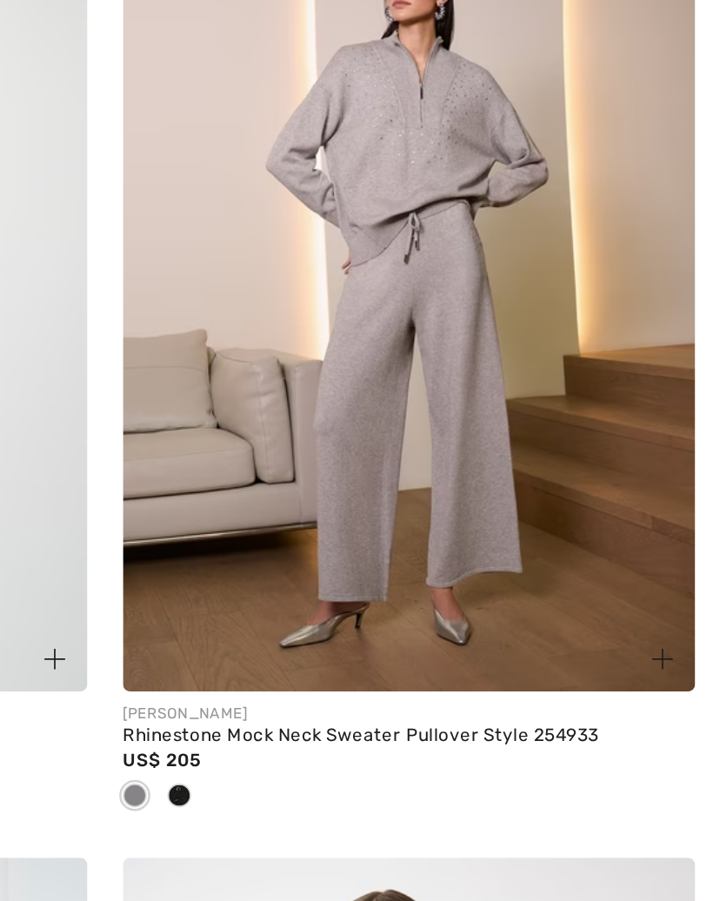
scroll to position [12756, 0]
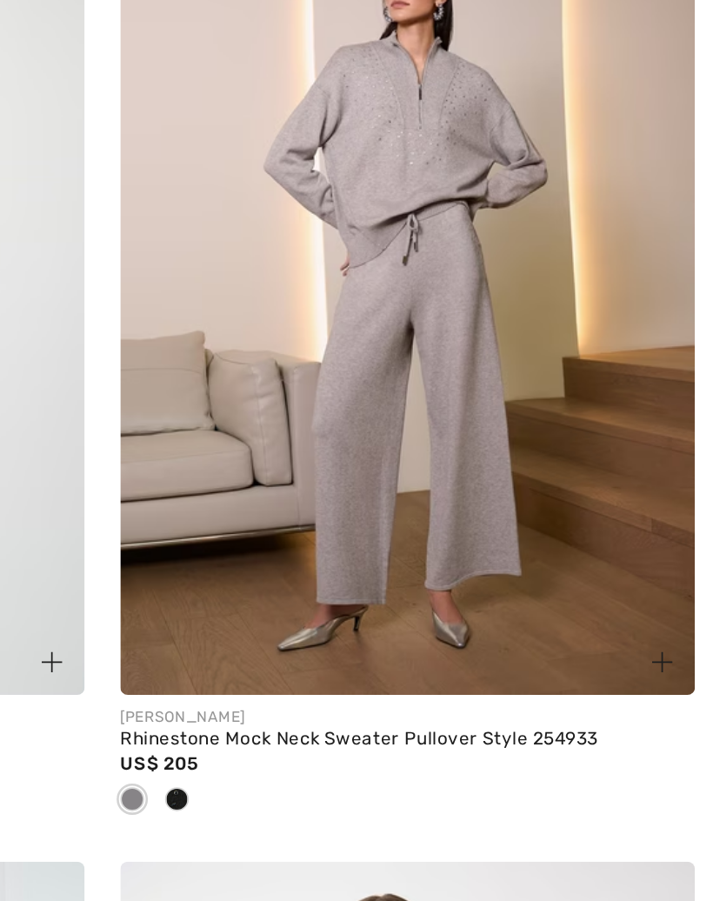
click at [367, 197] on img at bounding box center [535, 289] width 336 height 504
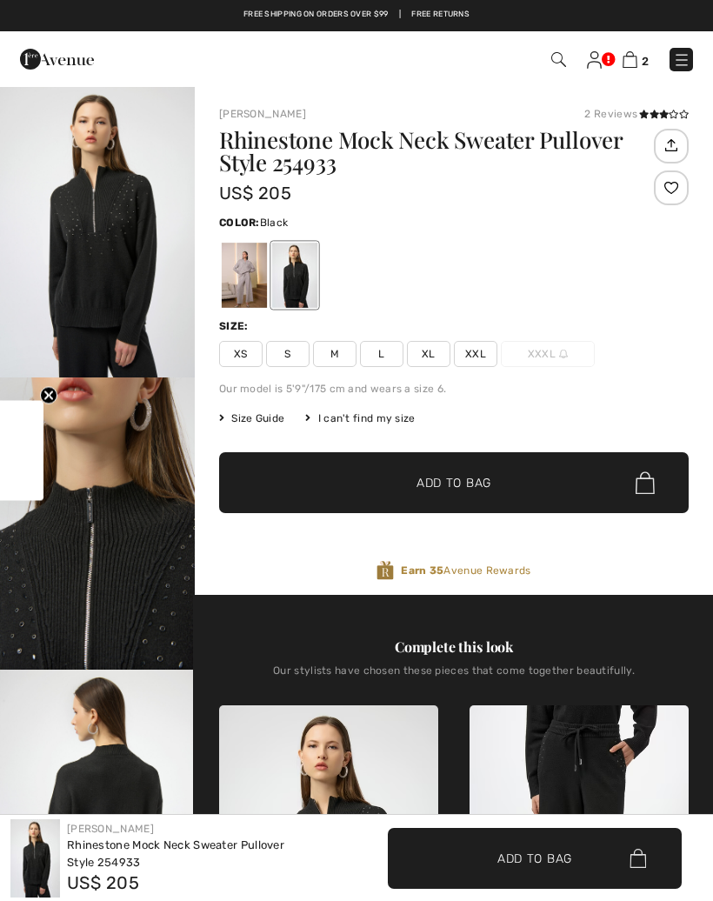
checkbox input "true"
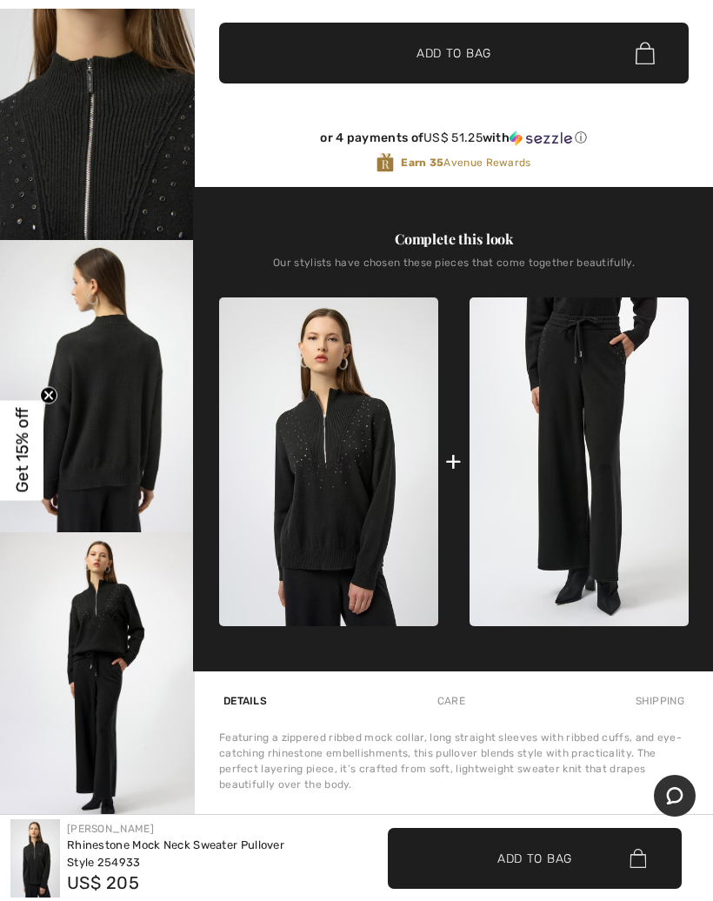
scroll to position [438, 0]
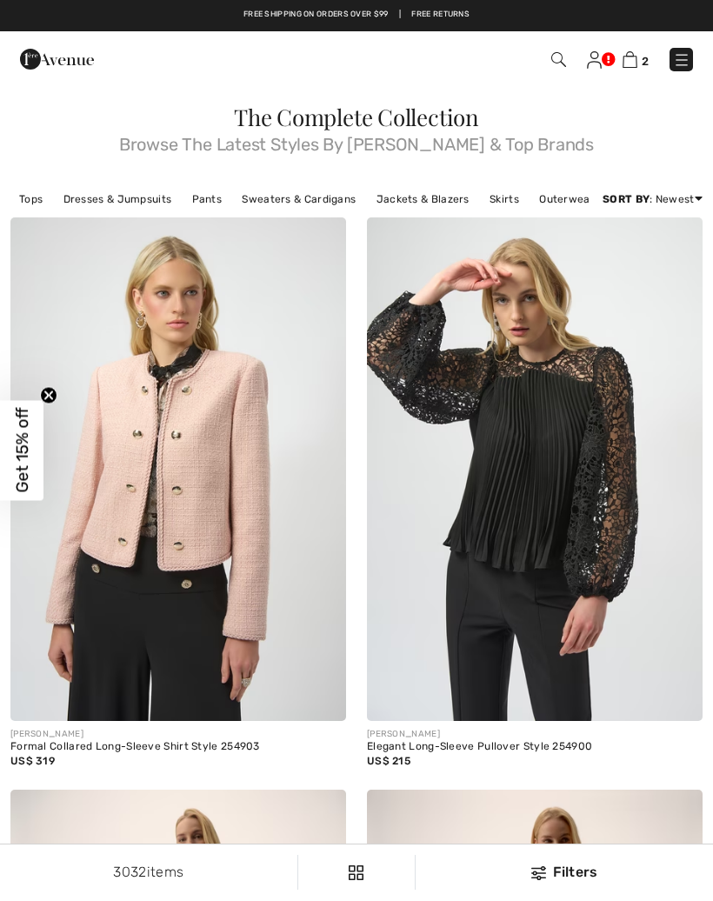
scroll to position [12516, 0]
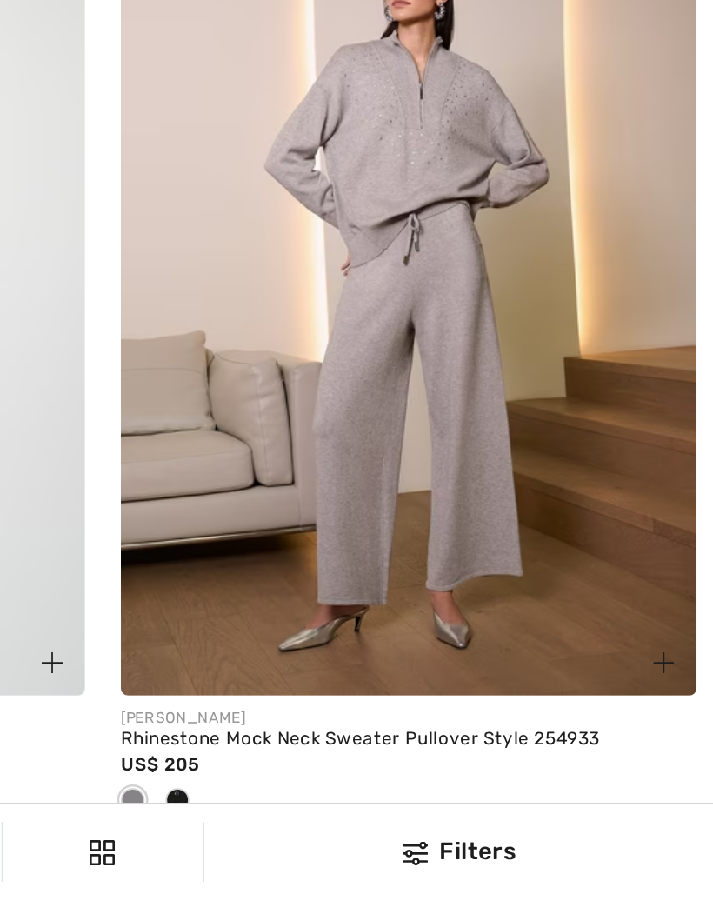
checkbox input "true"
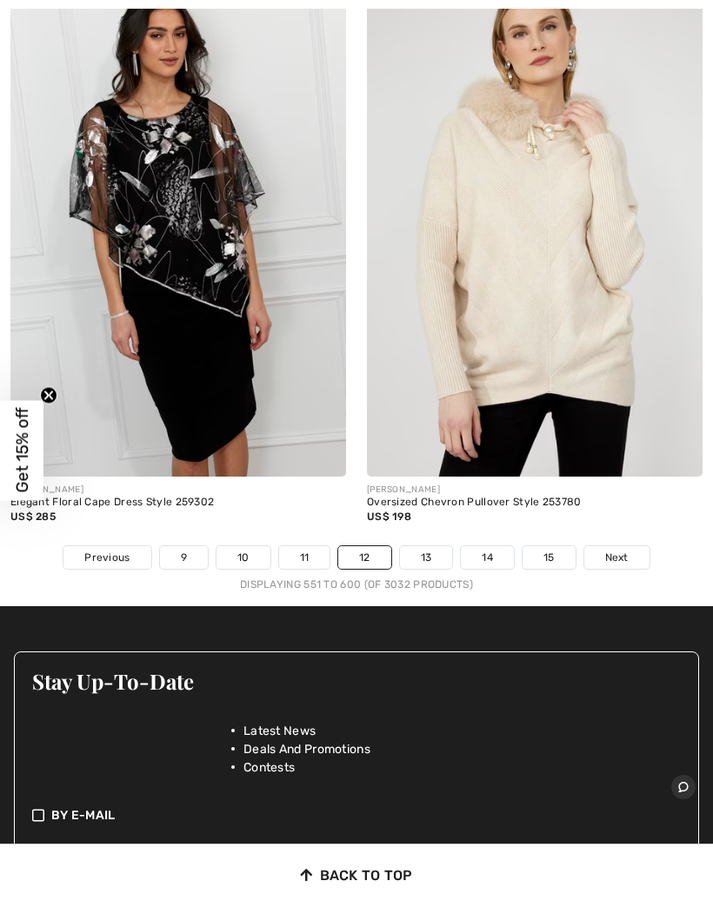
scroll to position [14715, 0]
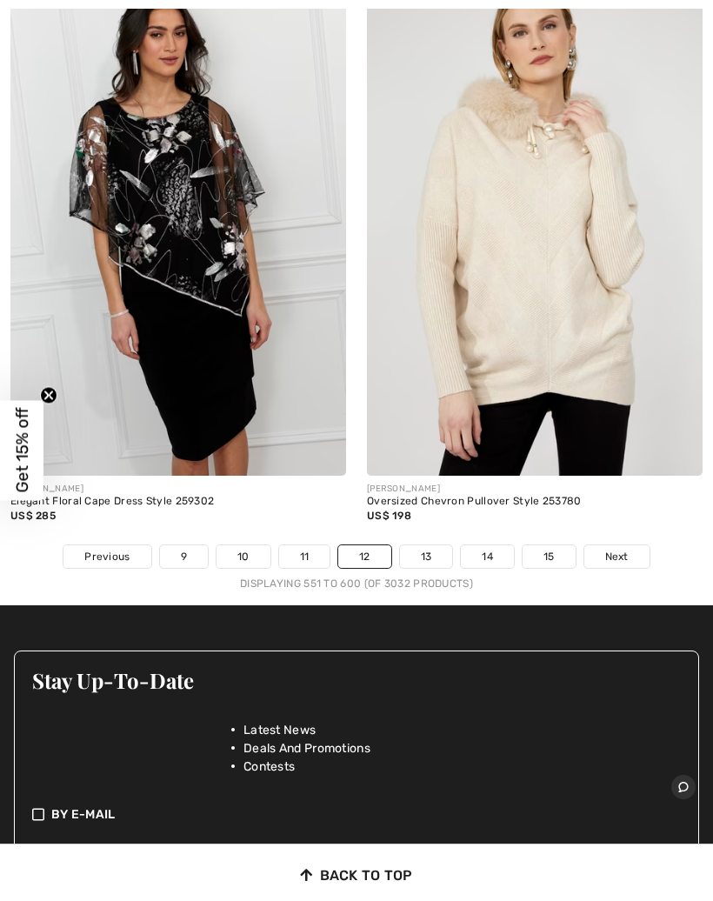
click at [436, 545] on link "13" at bounding box center [426, 556] width 53 height 23
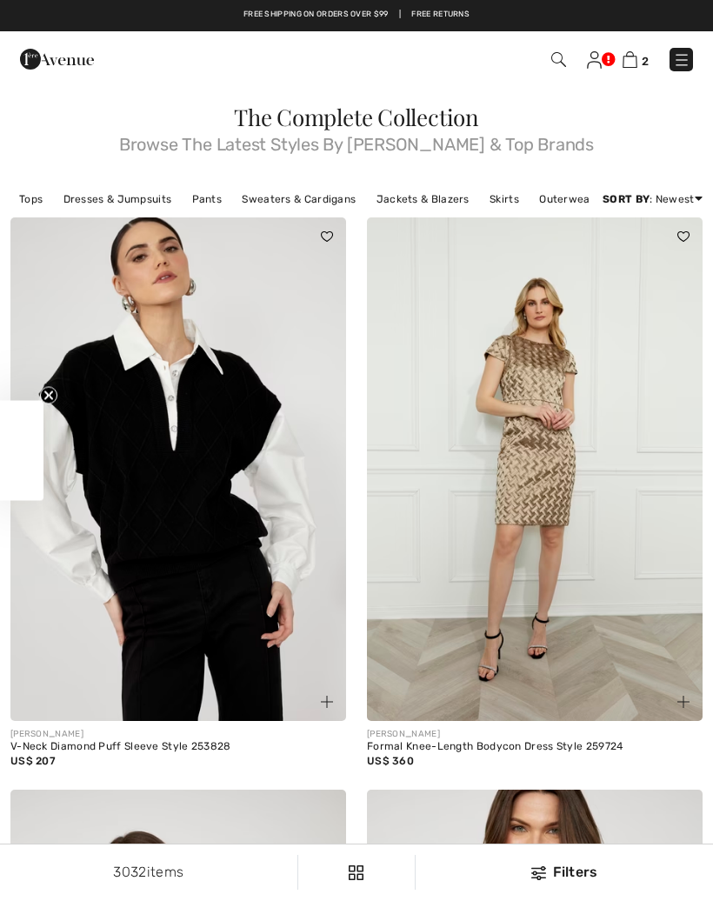
checkbox input "true"
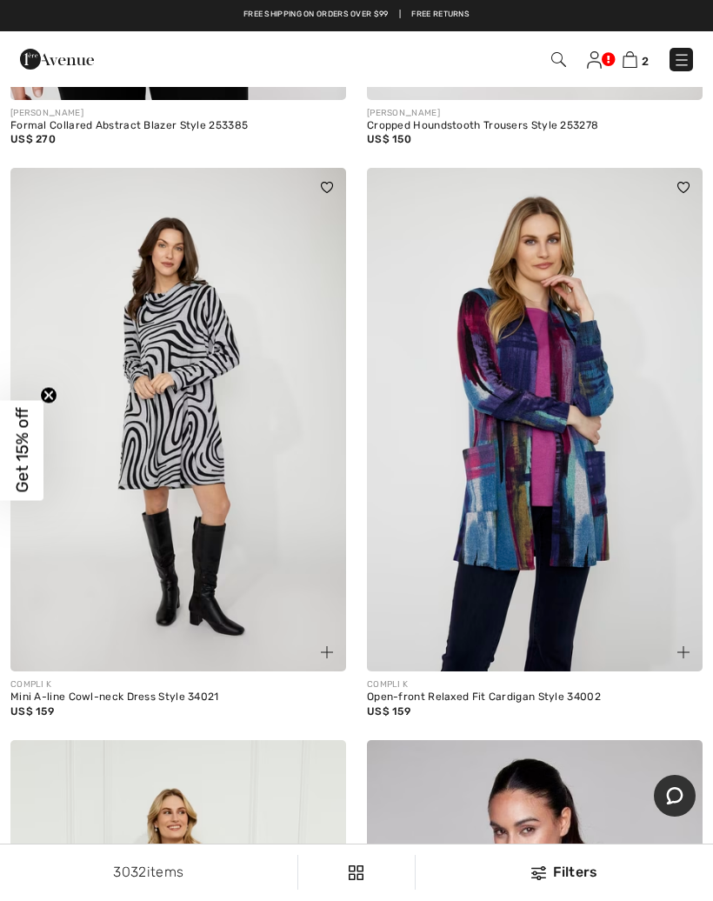
scroll to position [1752, 0]
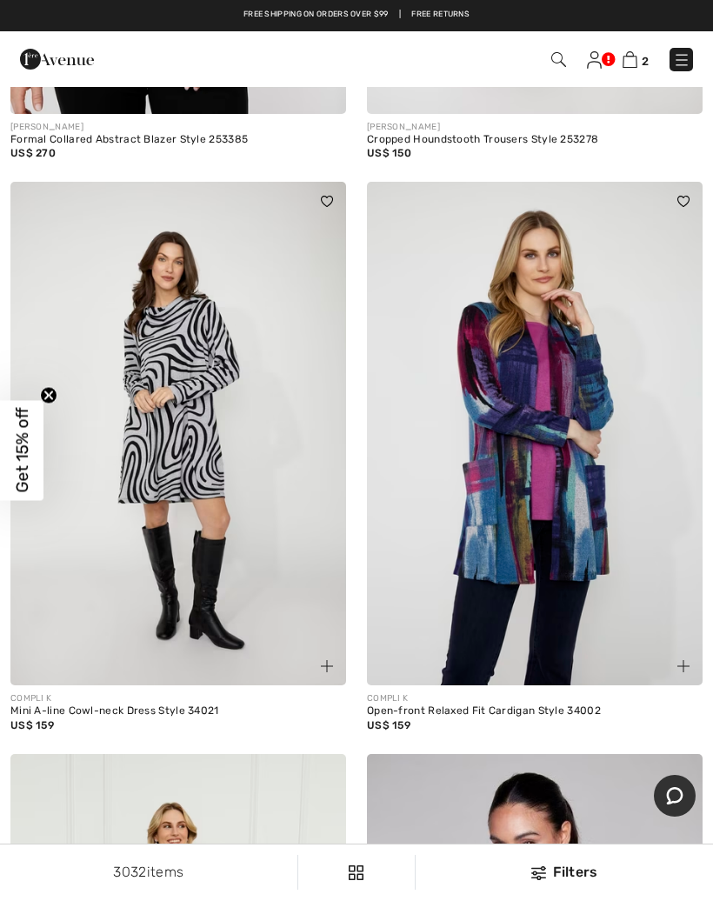
click at [682, 662] on img at bounding box center [684, 666] width 12 height 12
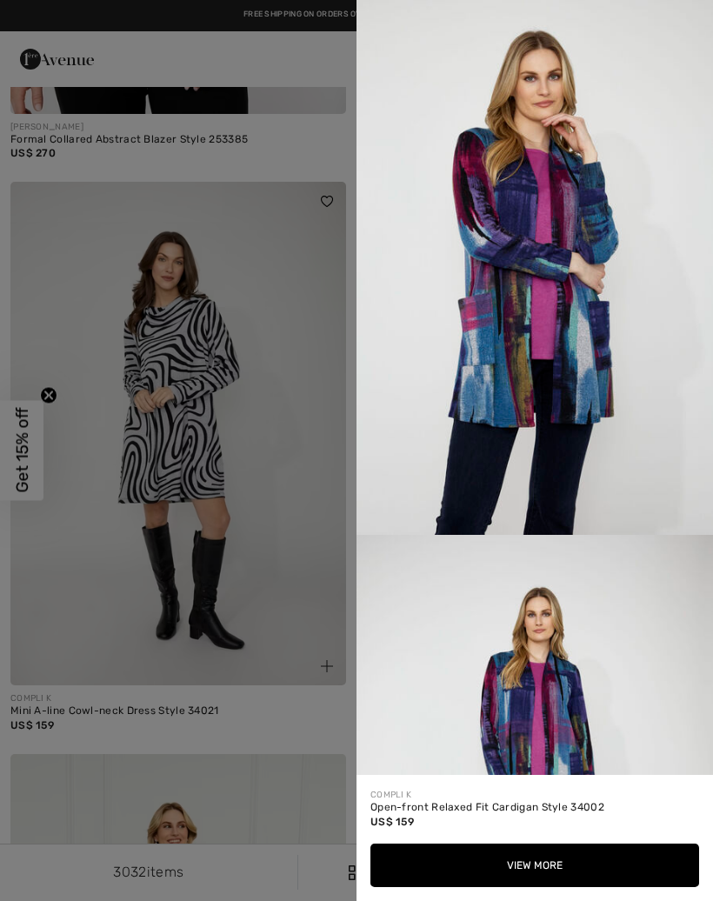
click at [269, 577] on div at bounding box center [356, 450] width 713 height 901
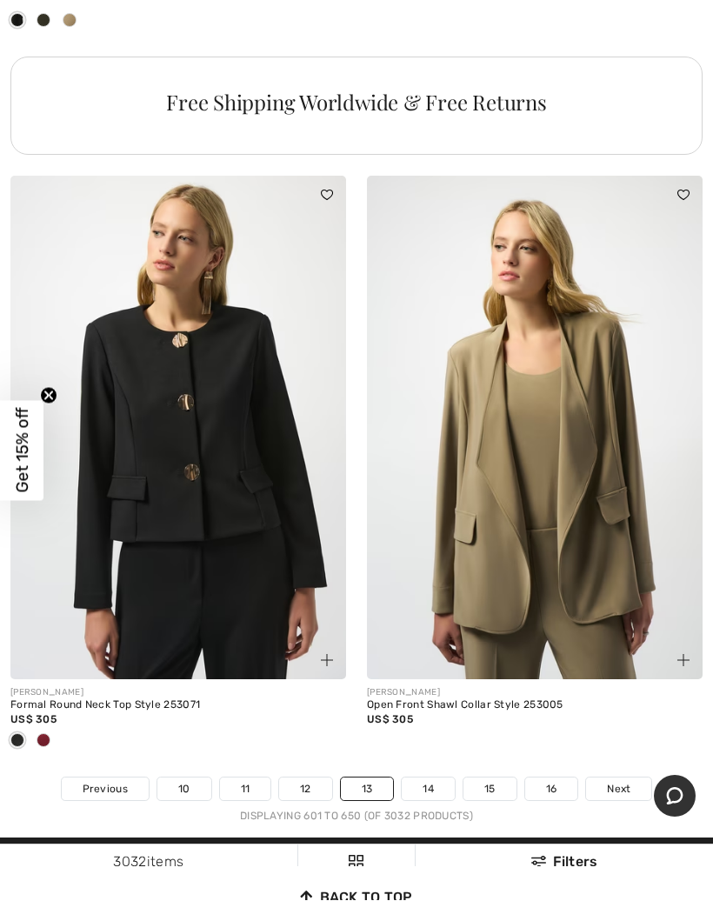
scroll to position [14552, 0]
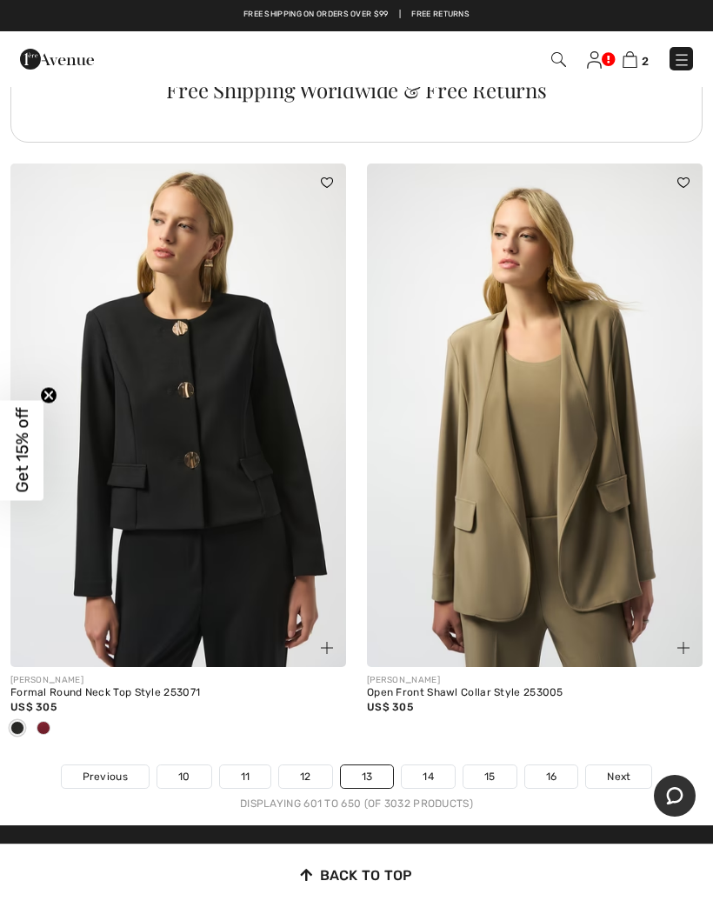
click at [431, 765] on link "14" at bounding box center [428, 776] width 53 height 23
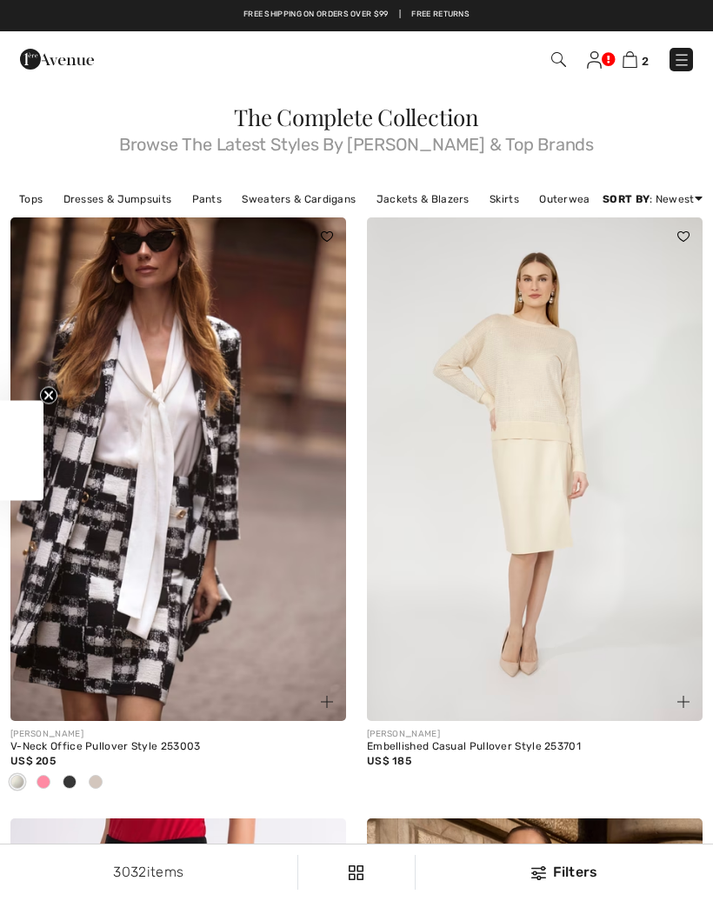
checkbox input "true"
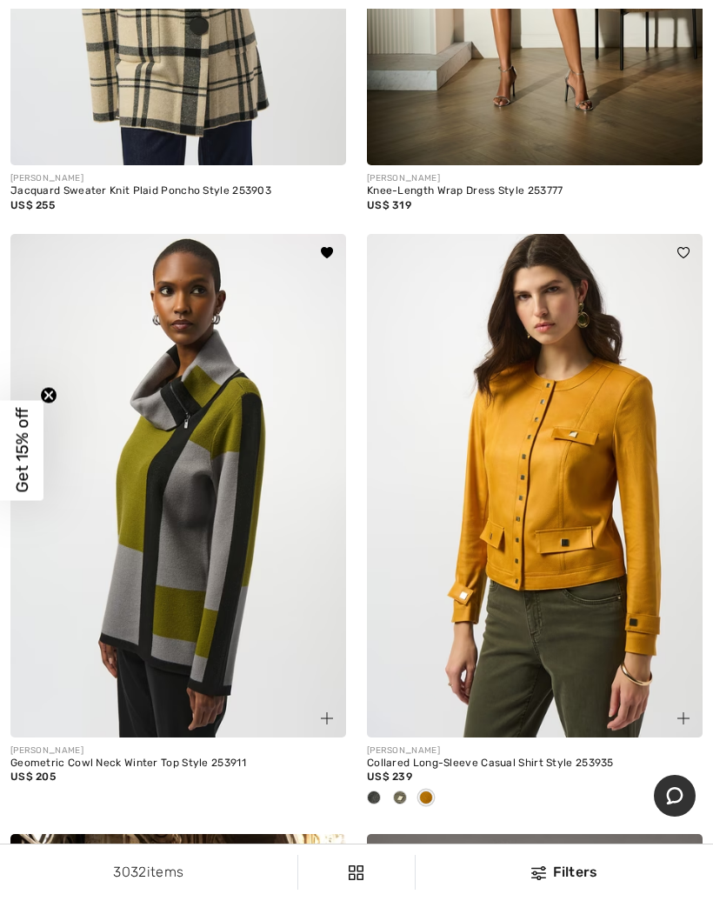
scroll to position [5345, 0]
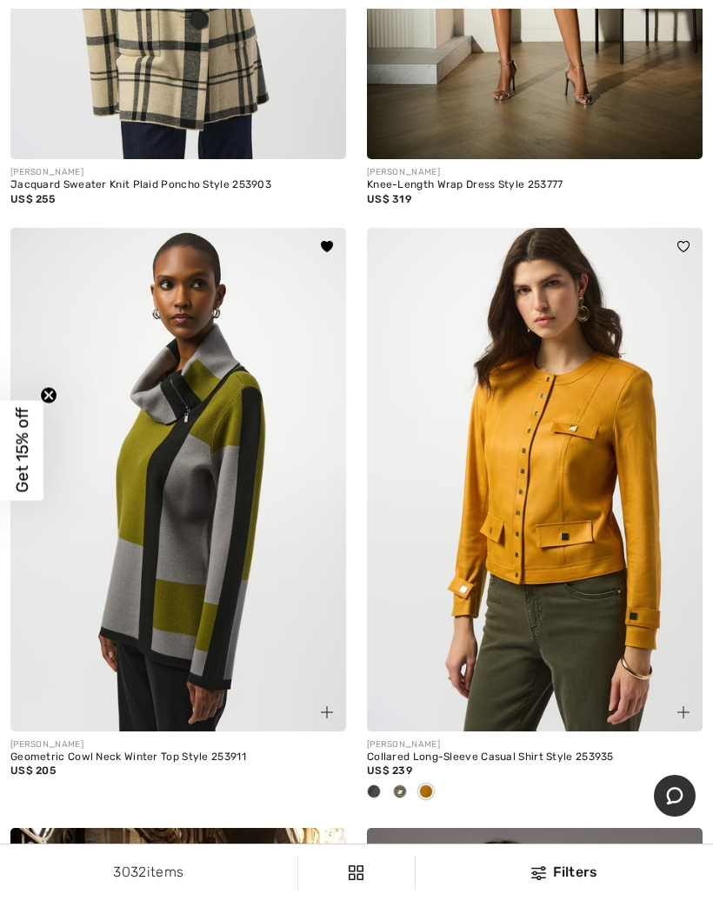
click at [321, 710] on img at bounding box center [327, 712] width 12 height 12
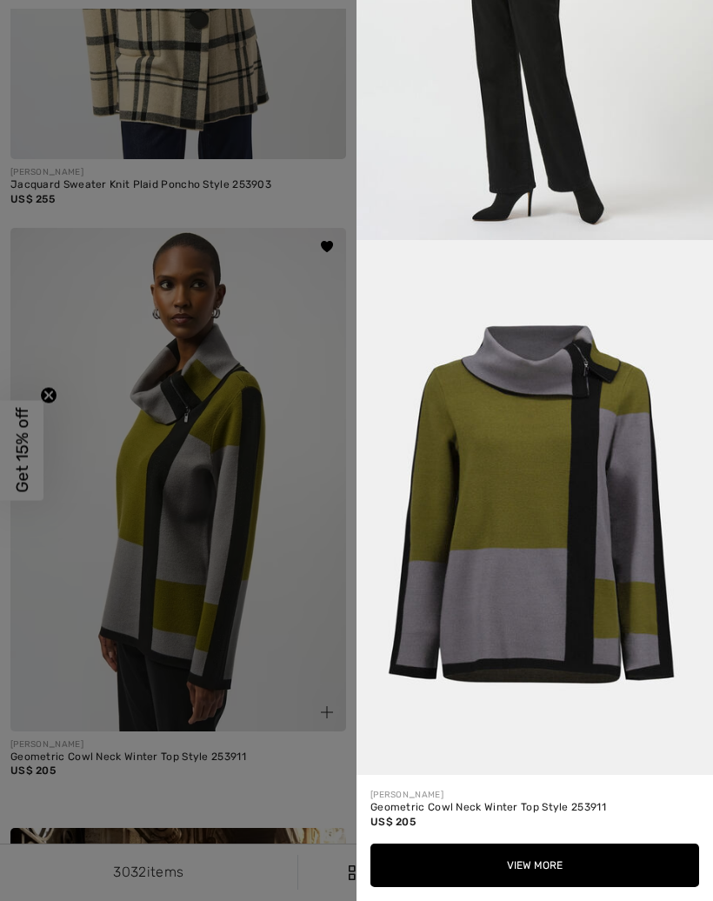
scroll to position [1920, 0]
click at [332, 696] on div at bounding box center [356, 450] width 713 height 901
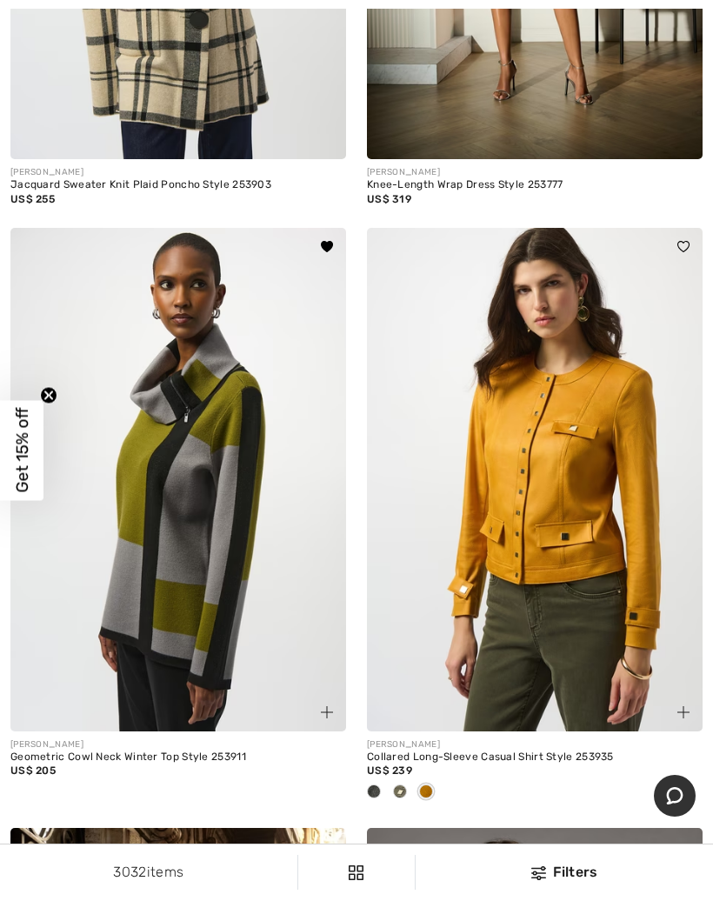
click at [173, 497] on img at bounding box center [178, 480] width 336 height 504
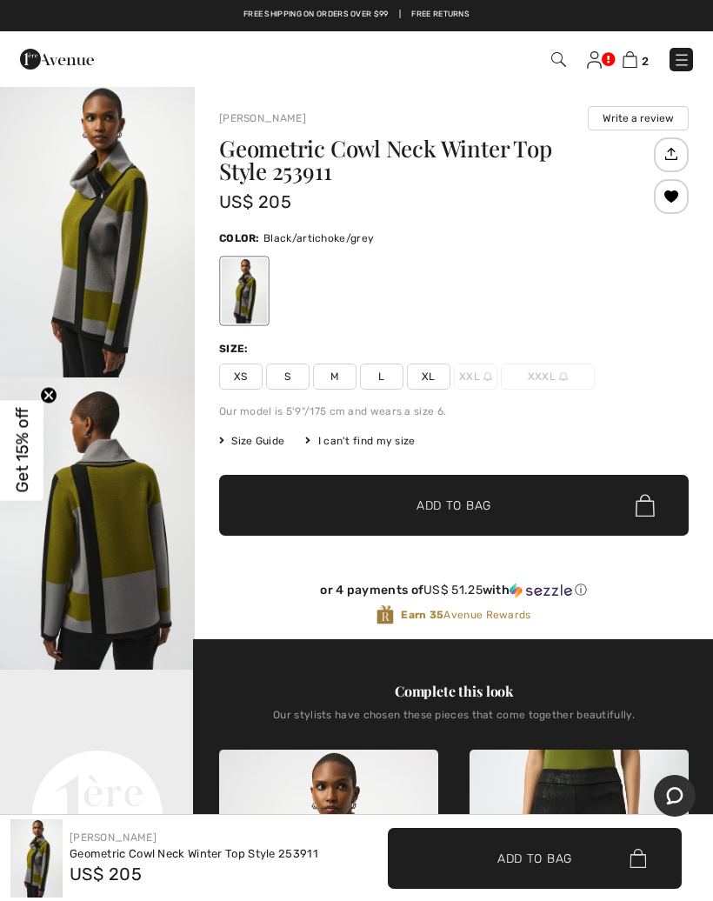
click at [339, 379] on span "M" at bounding box center [334, 377] width 43 height 26
click at [534, 499] on span "✔ Added to Bag Add to Bag" at bounding box center [454, 505] width 470 height 61
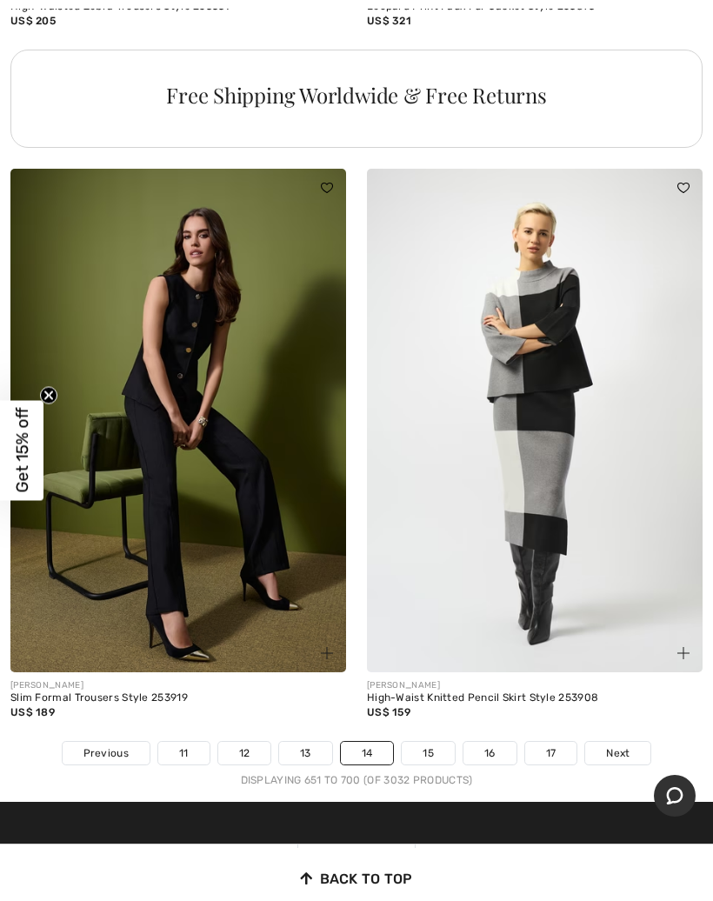
scroll to position [14553, 0]
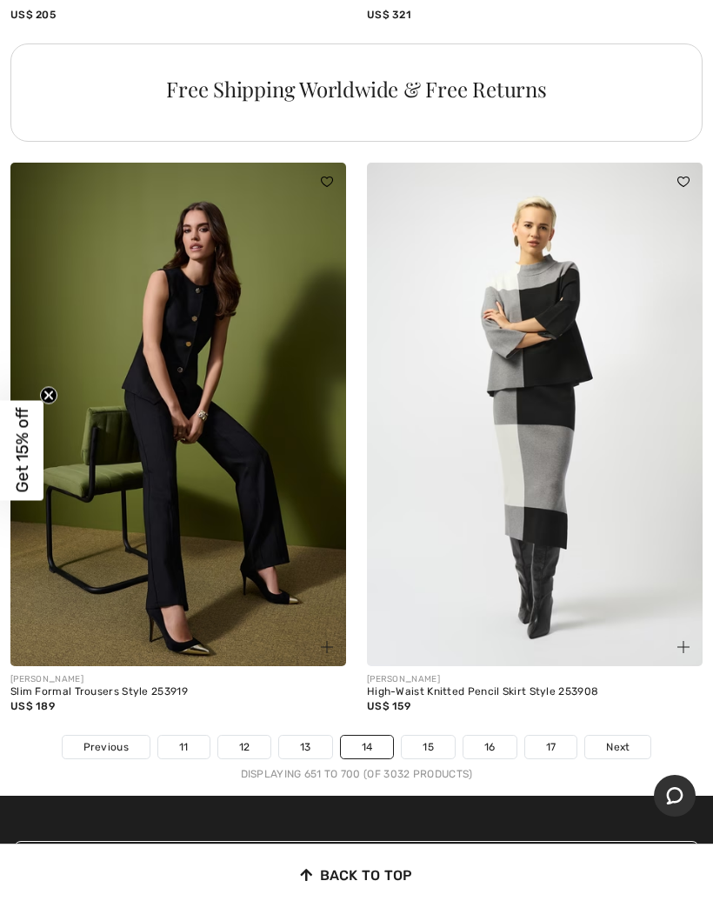
click at [425, 736] on link "15" at bounding box center [428, 747] width 53 height 23
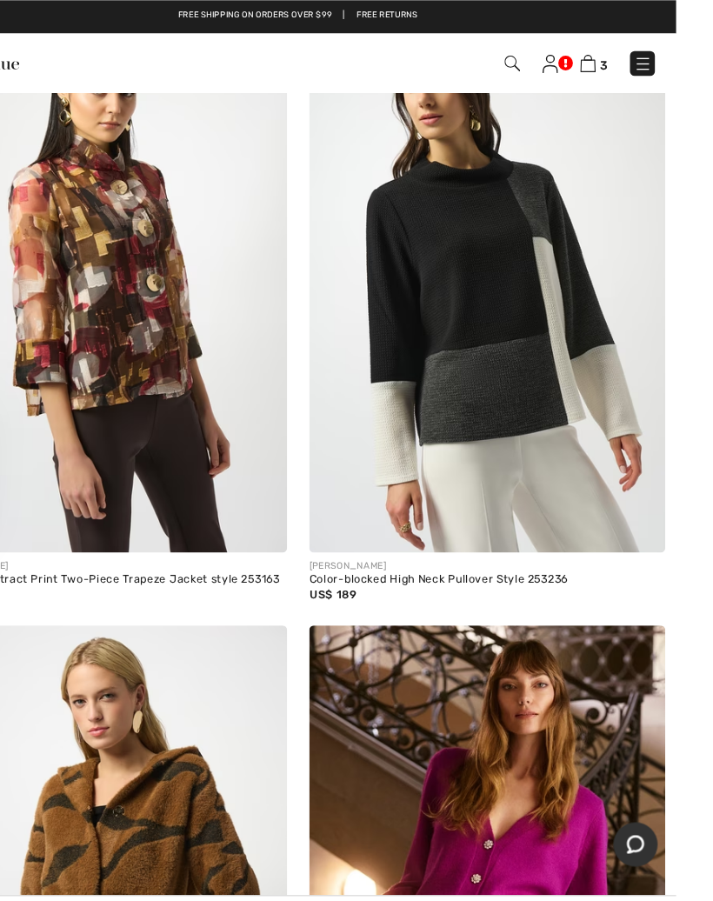
scroll to position [2001, 0]
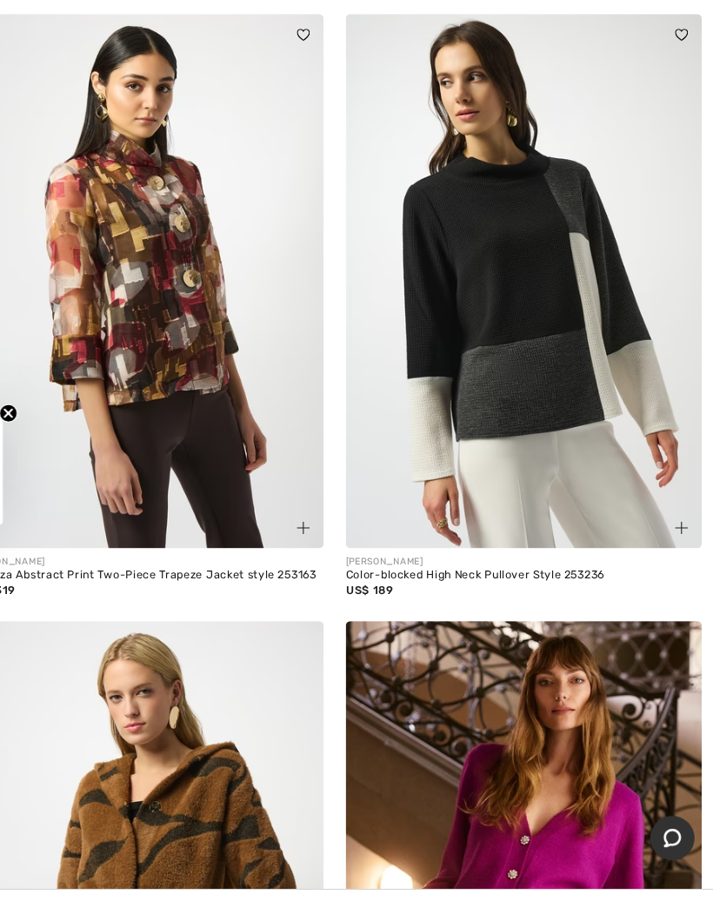
click at [678, 498] on img at bounding box center [684, 504] width 12 height 12
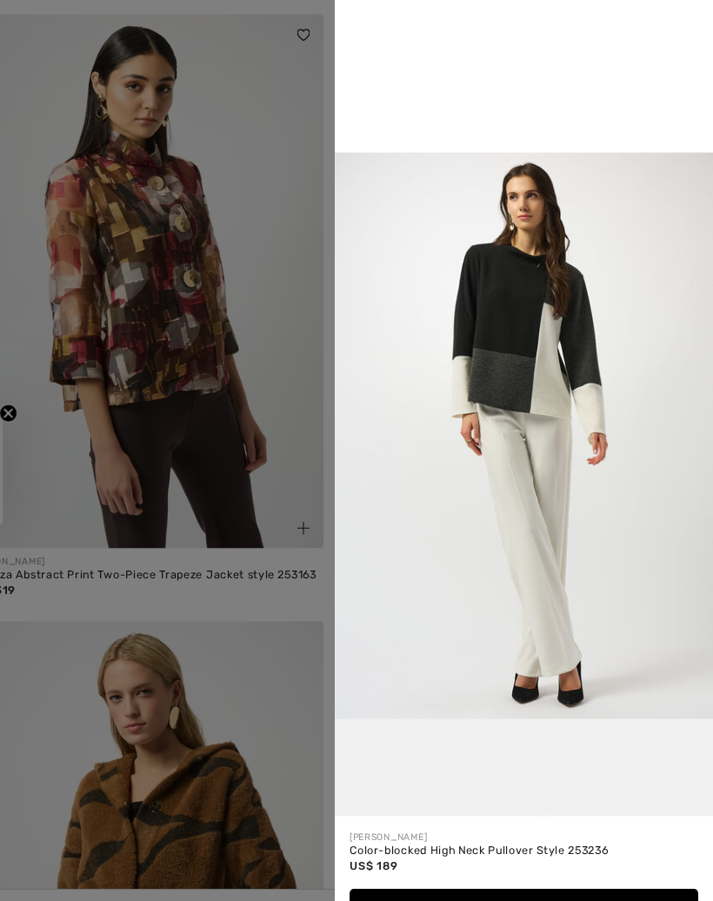
scroll to position [1100, 0]
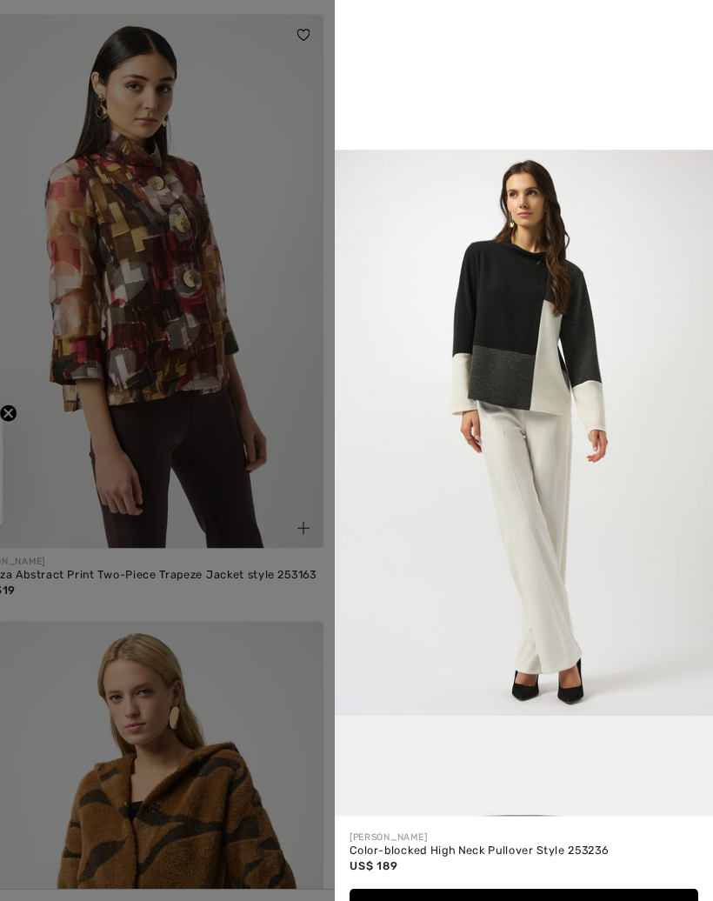
click at [264, 639] on div at bounding box center [356, 450] width 713 height 901
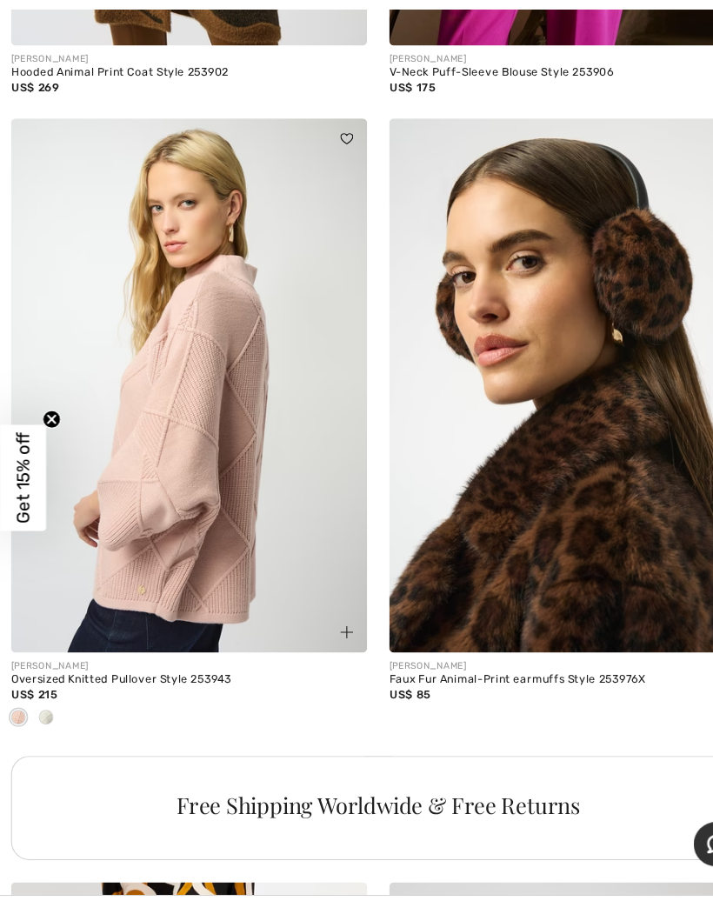
scroll to position [3054, 0]
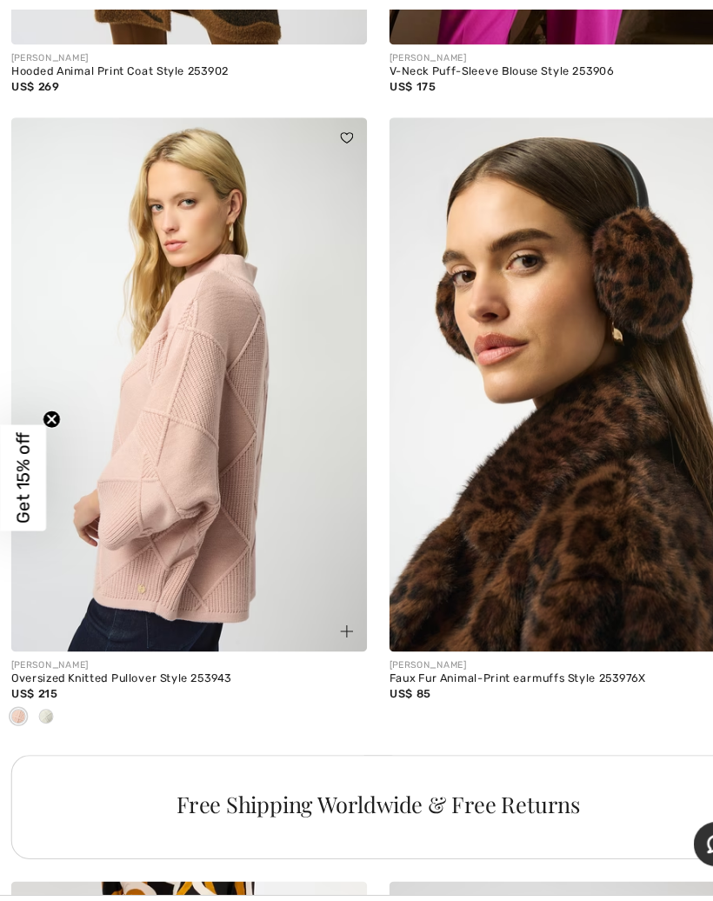
click at [319, 598] on span at bounding box center [327, 595] width 21 height 21
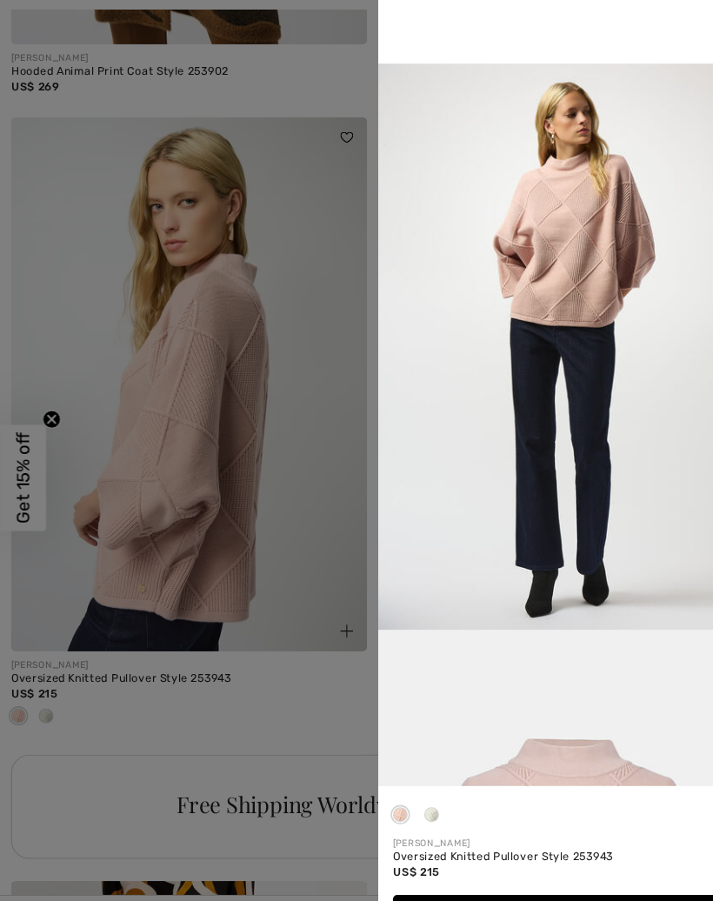
scroll to position [1187, 0]
click at [310, 435] on div at bounding box center [356, 450] width 713 height 901
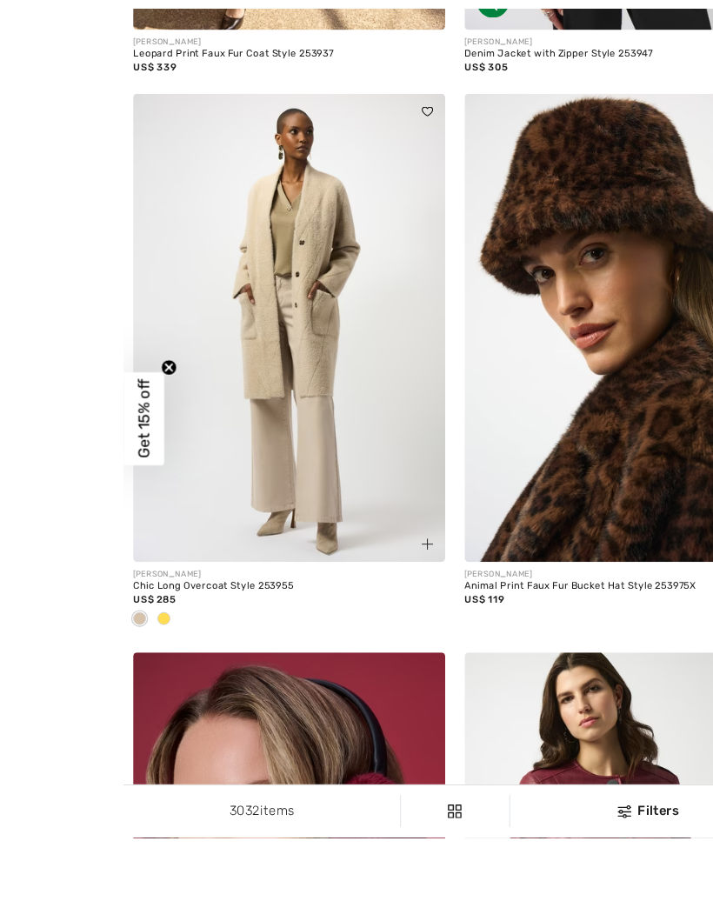
scroll to position [8555, 0]
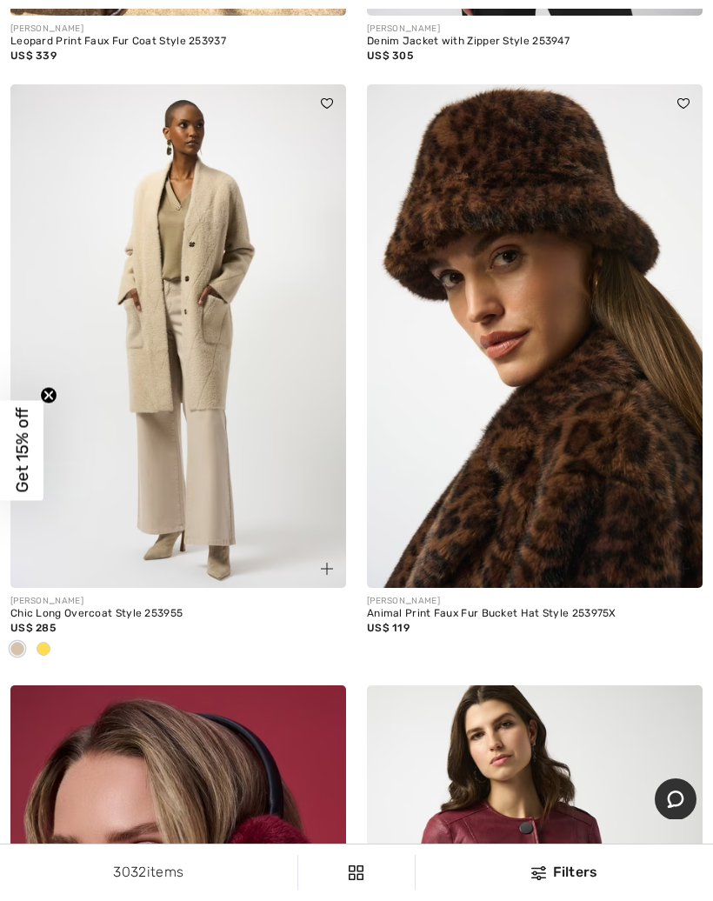
click at [339, 558] on div at bounding box center [317, 559] width 58 height 58
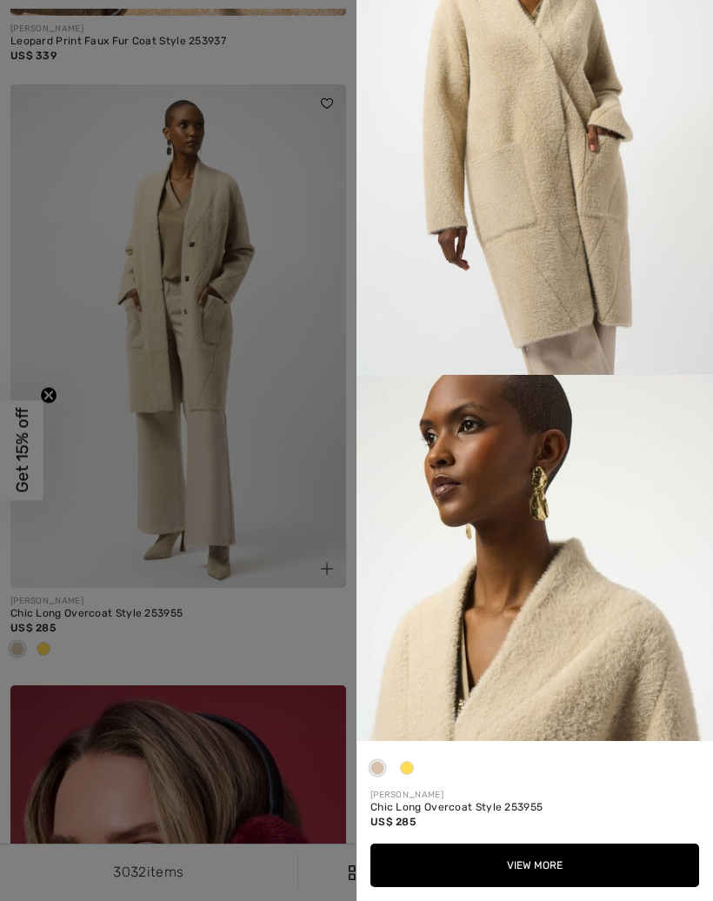
scroll to position [692, 0]
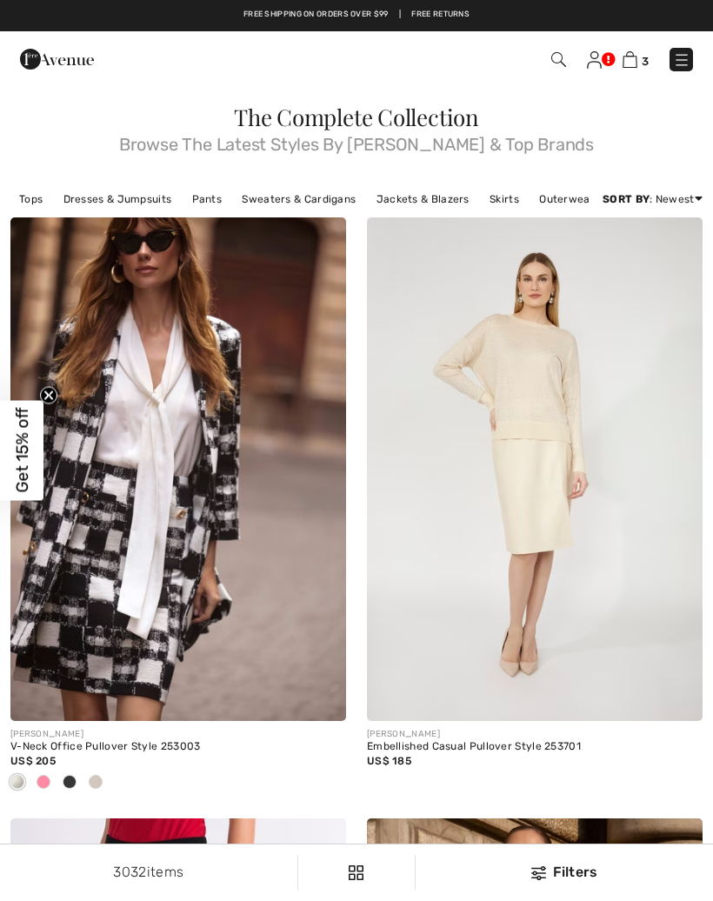
checkbox input "true"
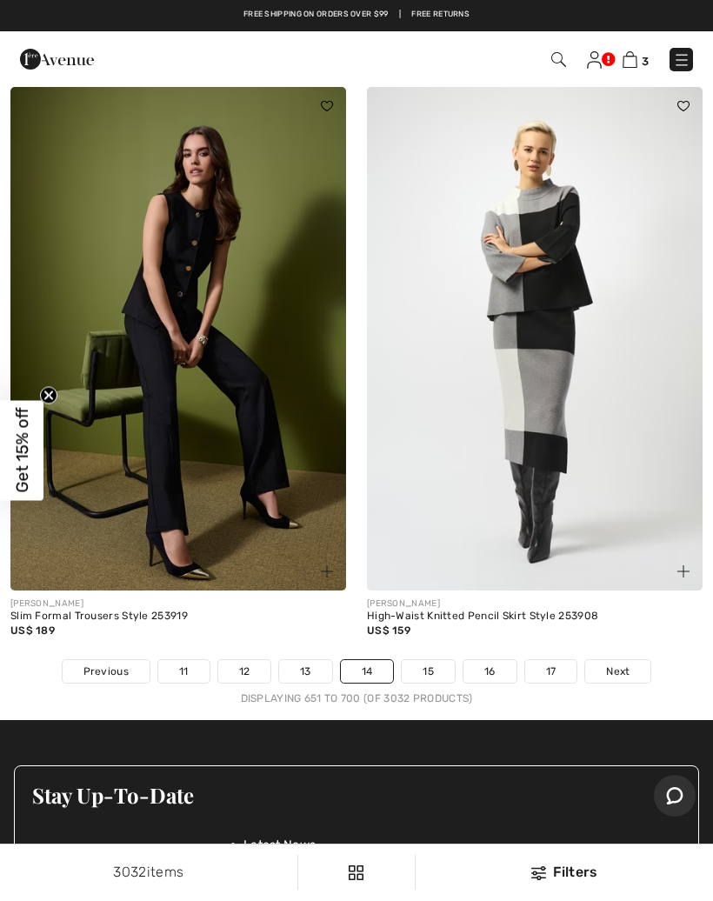
click at [441, 660] on link "15" at bounding box center [428, 671] width 53 height 23
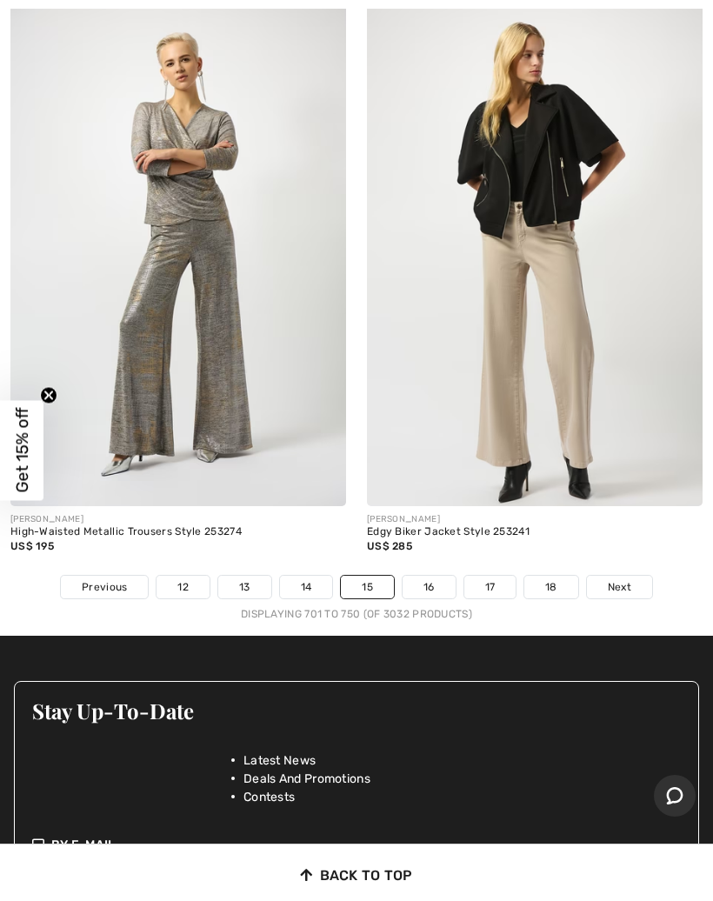
scroll to position [14656, 0]
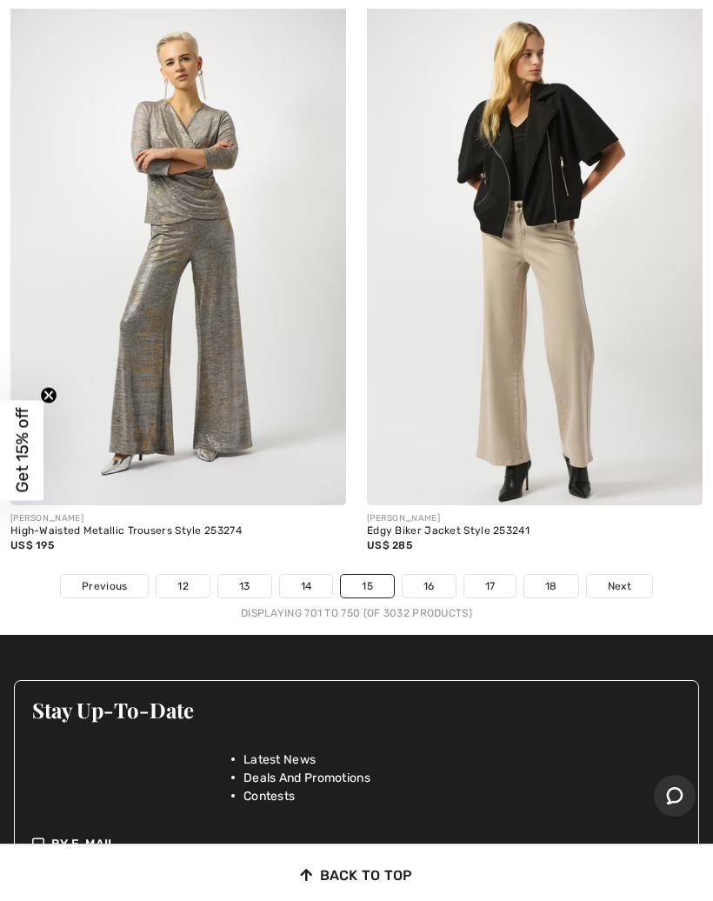
click at [438, 575] on link "16" at bounding box center [429, 586] width 53 height 23
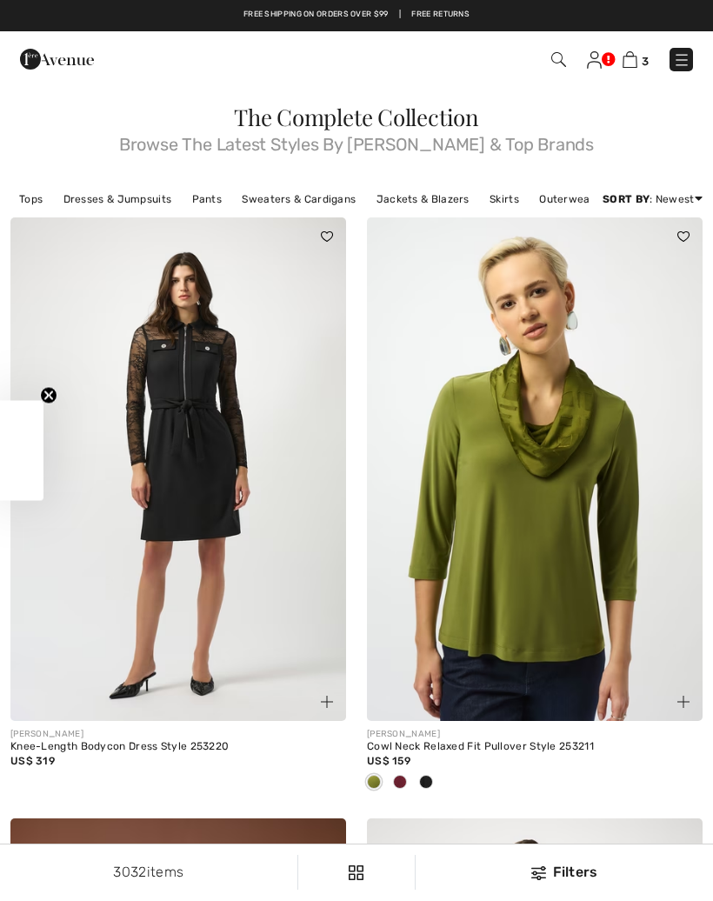
checkbox input "true"
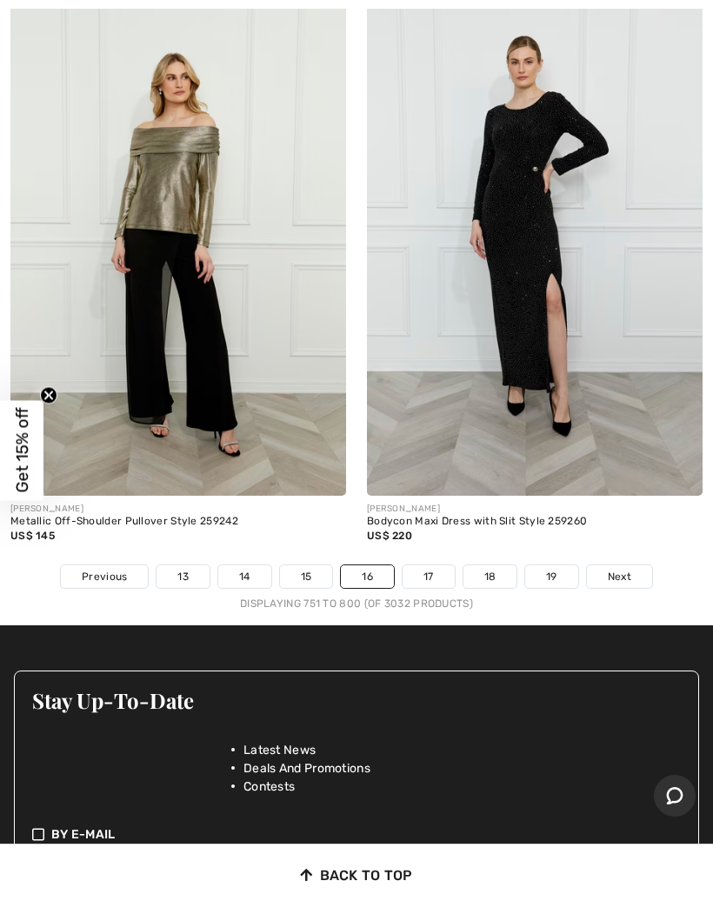
scroll to position [14956, 0]
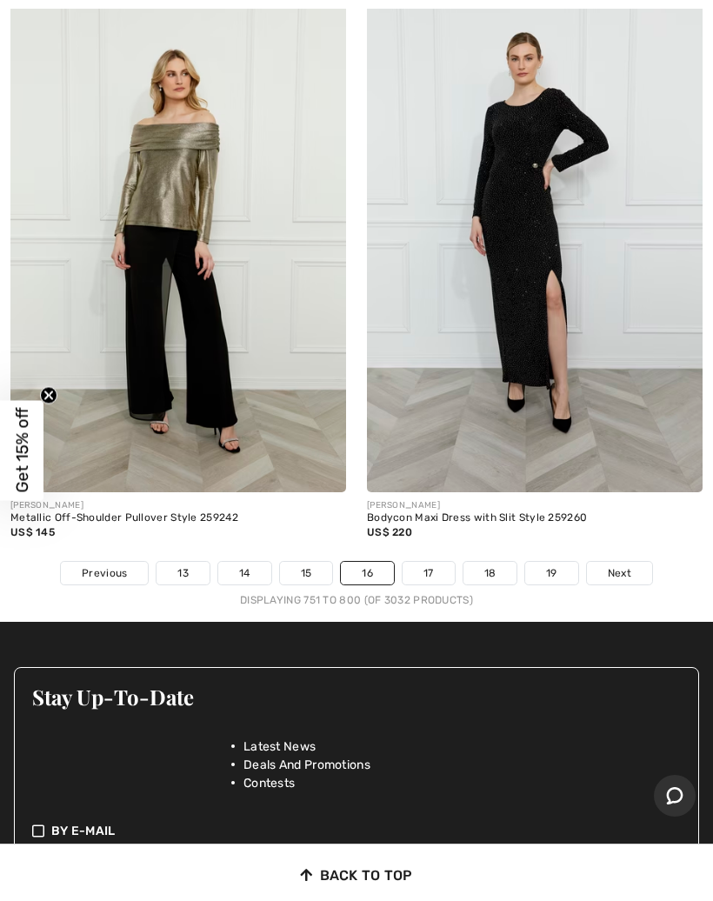
click at [440, 562] on link "17" at bounding box center [429, 573] width 52 height 23
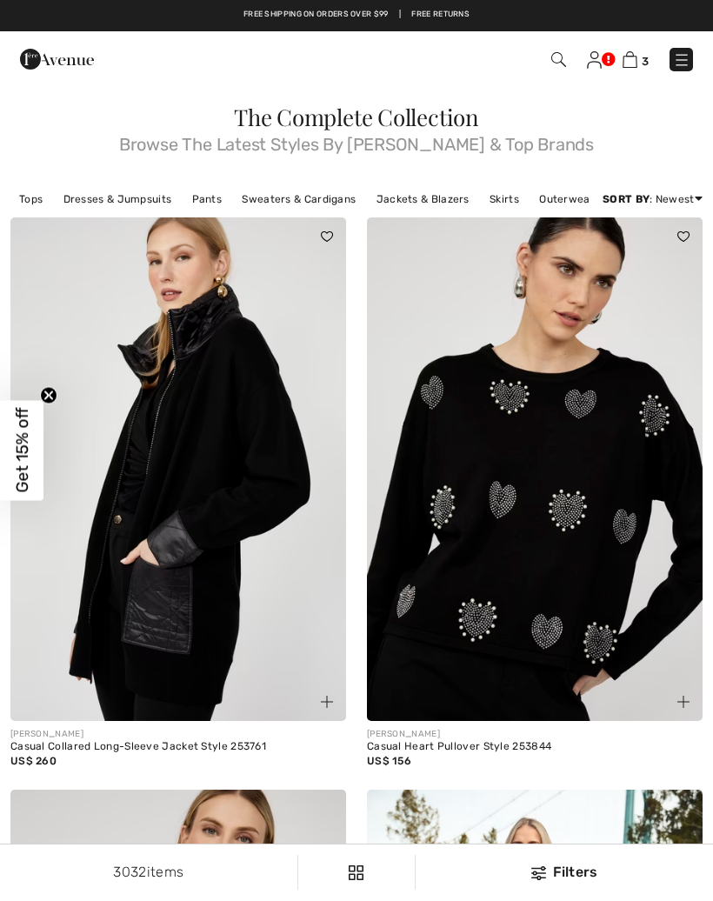
checkbox input "true"
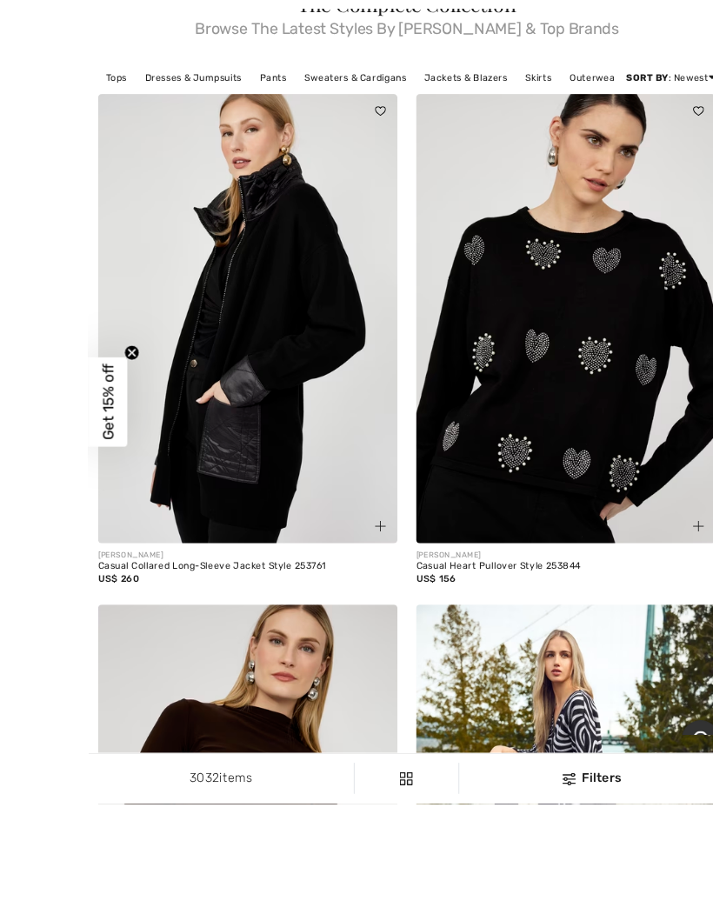
scroll to position [126, 0]
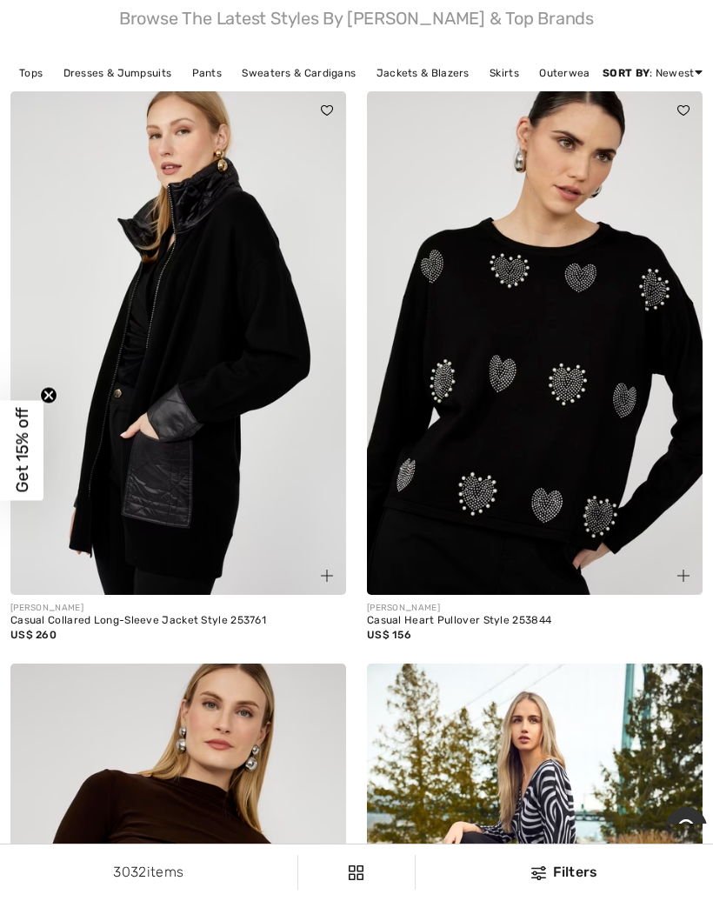
click at [332, 572] on img at bounding box center [327, 576] width 12 height 12
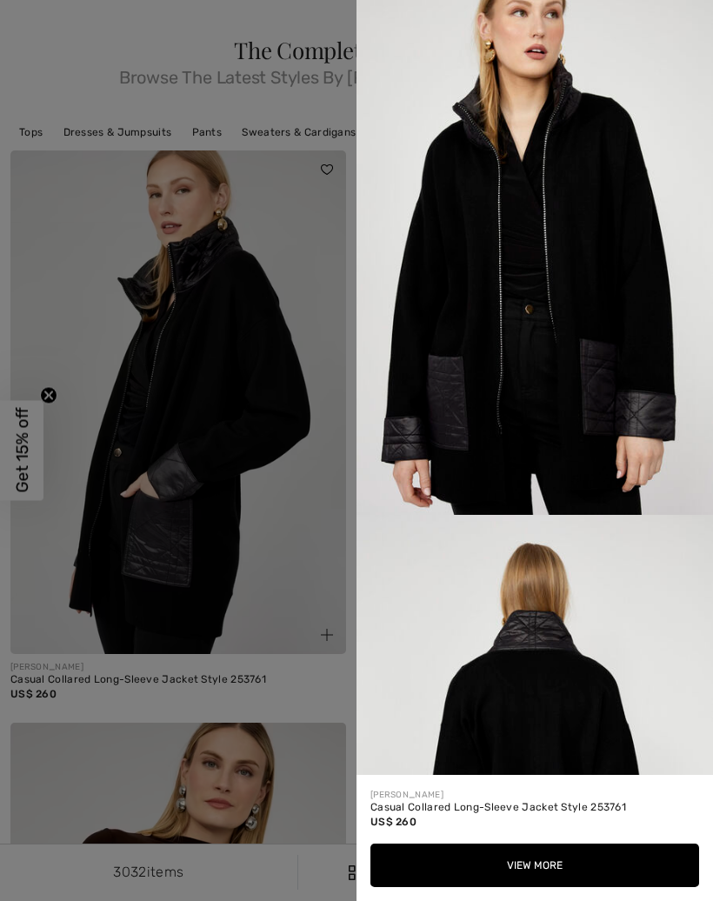
scroll to position [1269, 0]
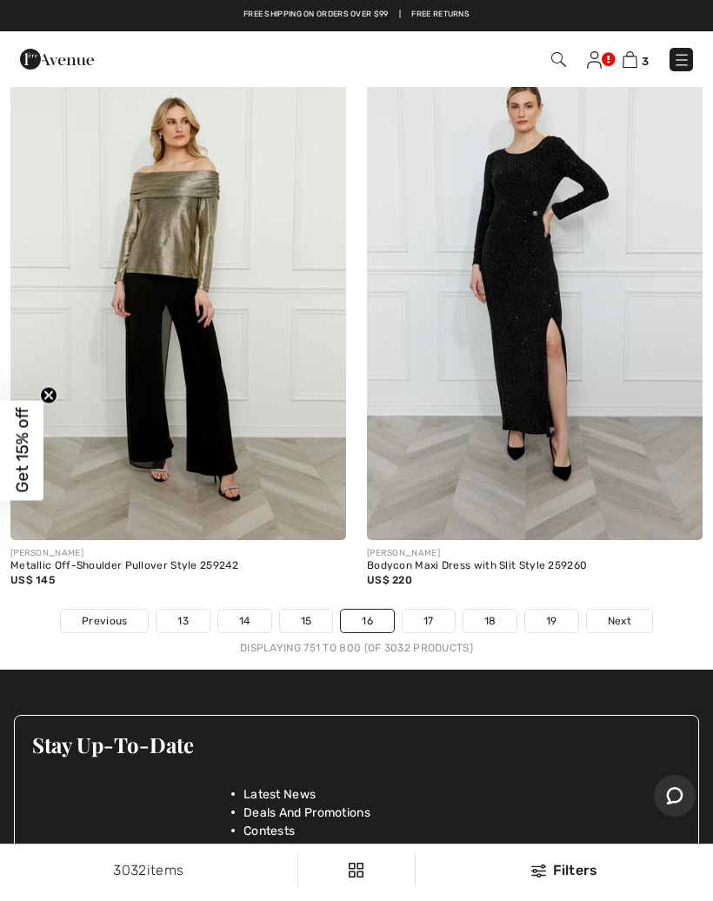
scroll to position [14733, 0]
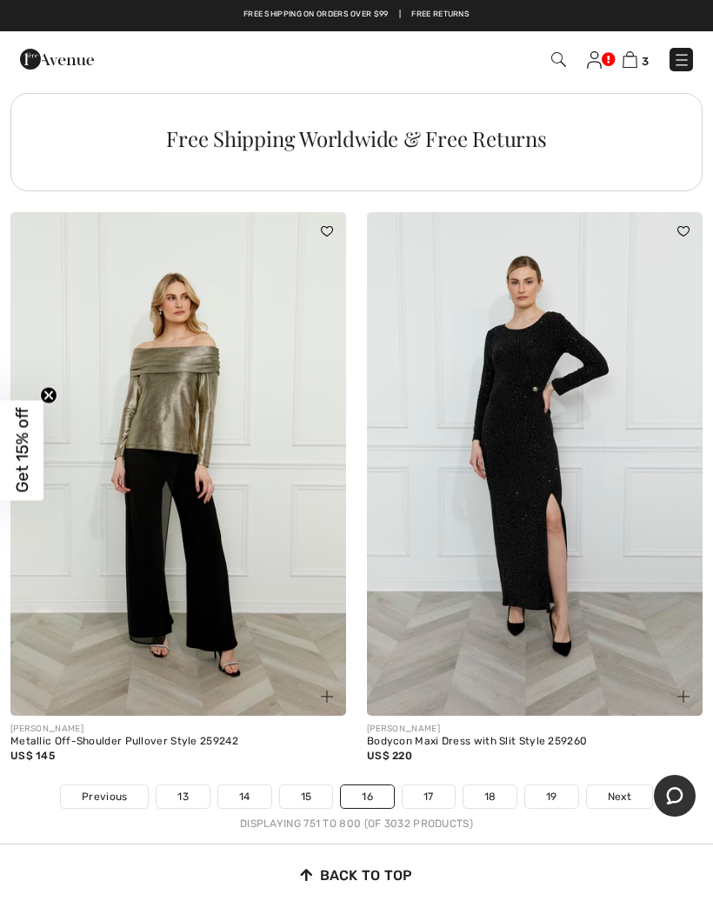
click at [445, 785] on link "17" at bounding box center [429, 796] width 52 height 23
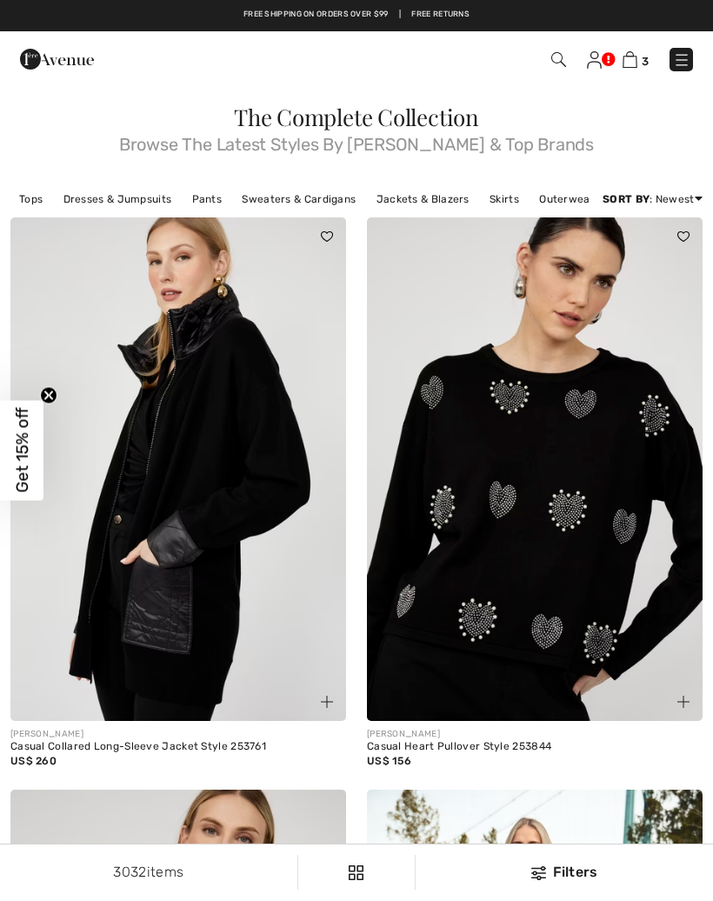
checkbox input "true"
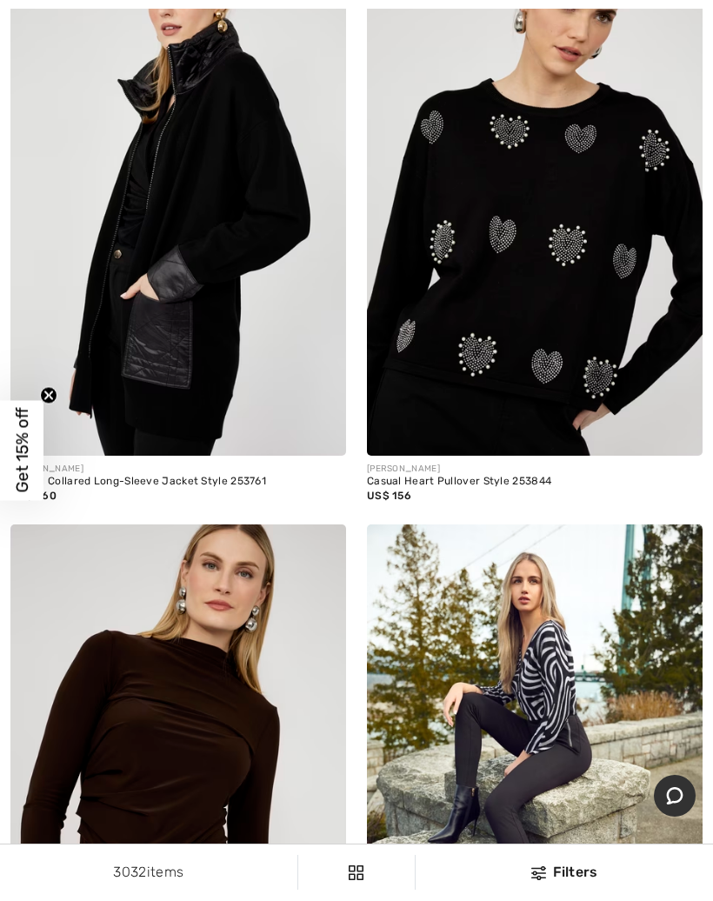
scroll to position [255, 0]
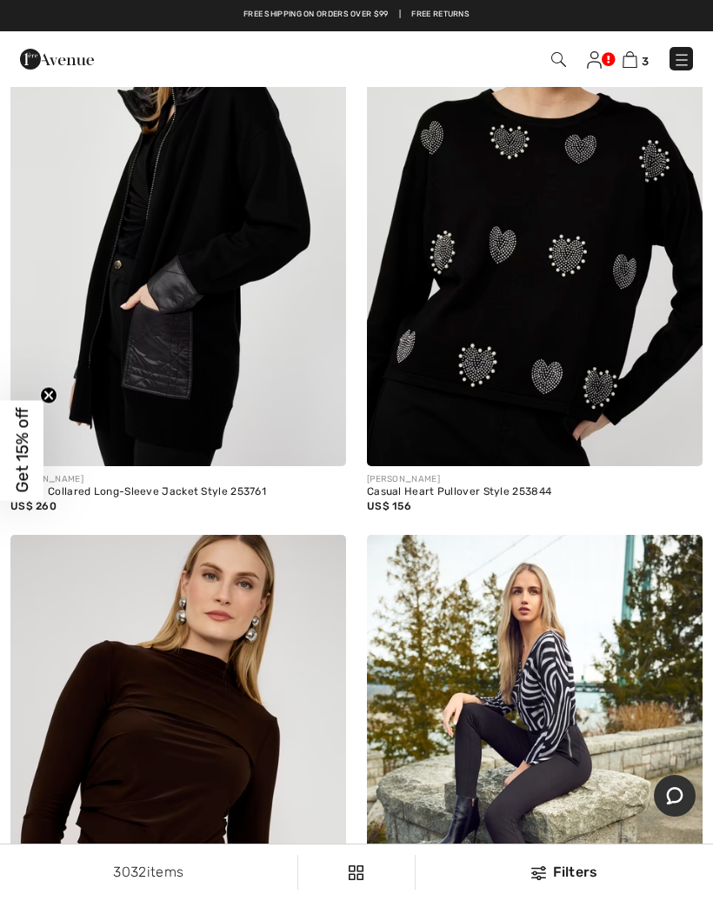
click at [227, 297] on img at bounding box center [178, 215] width 336 height 504
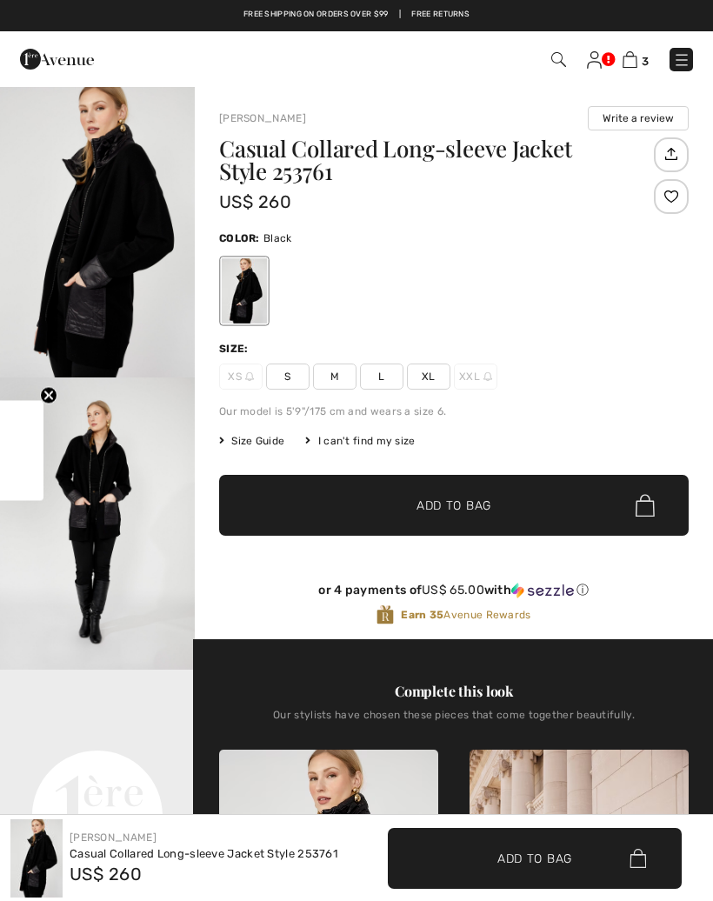
checkbox input "true"
click at [130, 216] on img "1 / 4" at bounding box center [97, 231] width 195 height 292
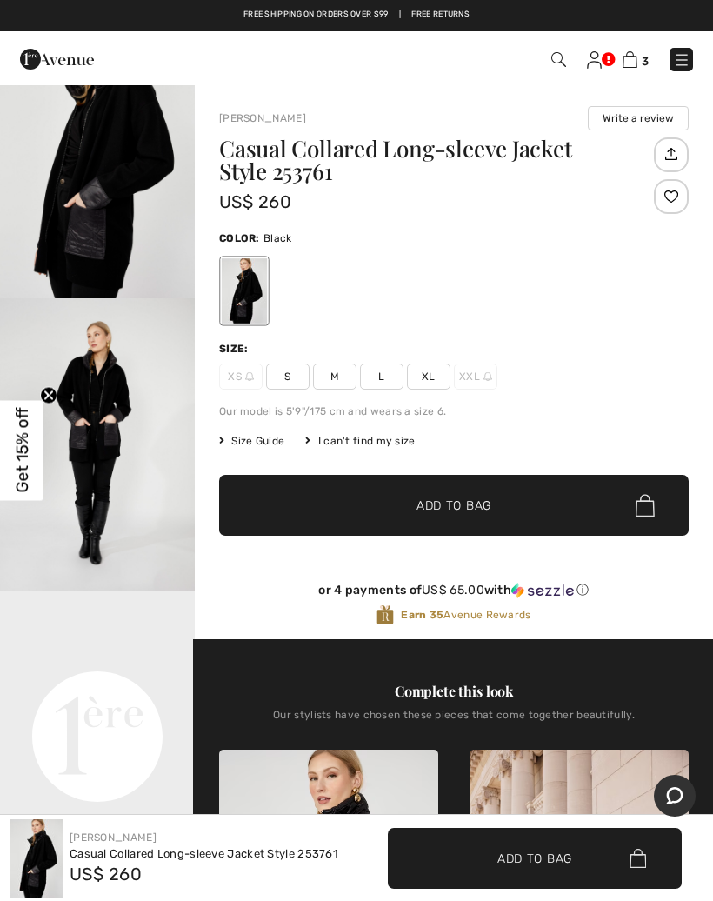
scroll to position [139, 0]
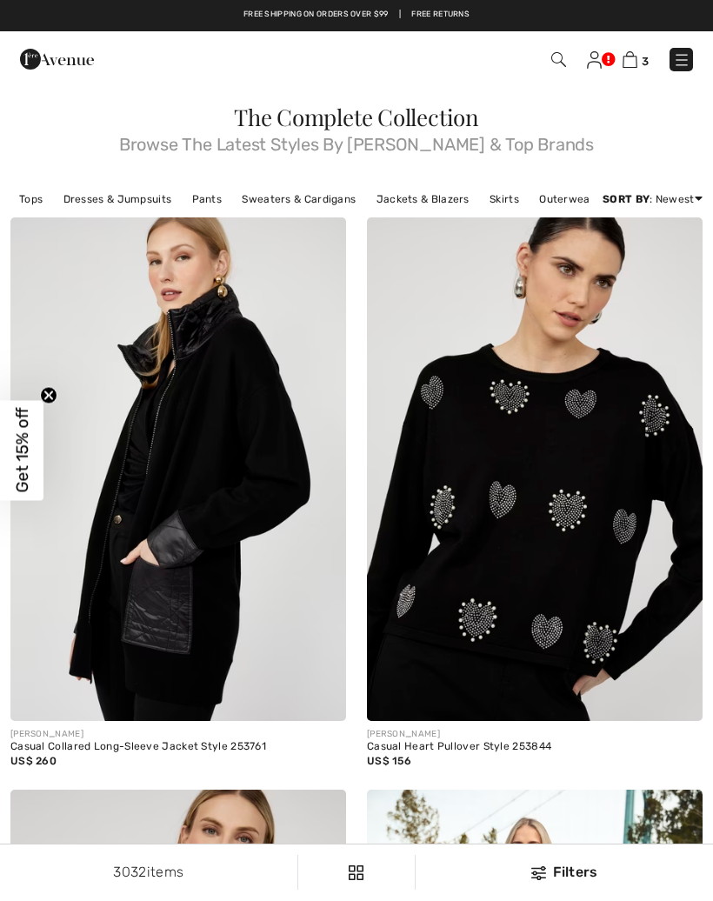
checkbox input "true"
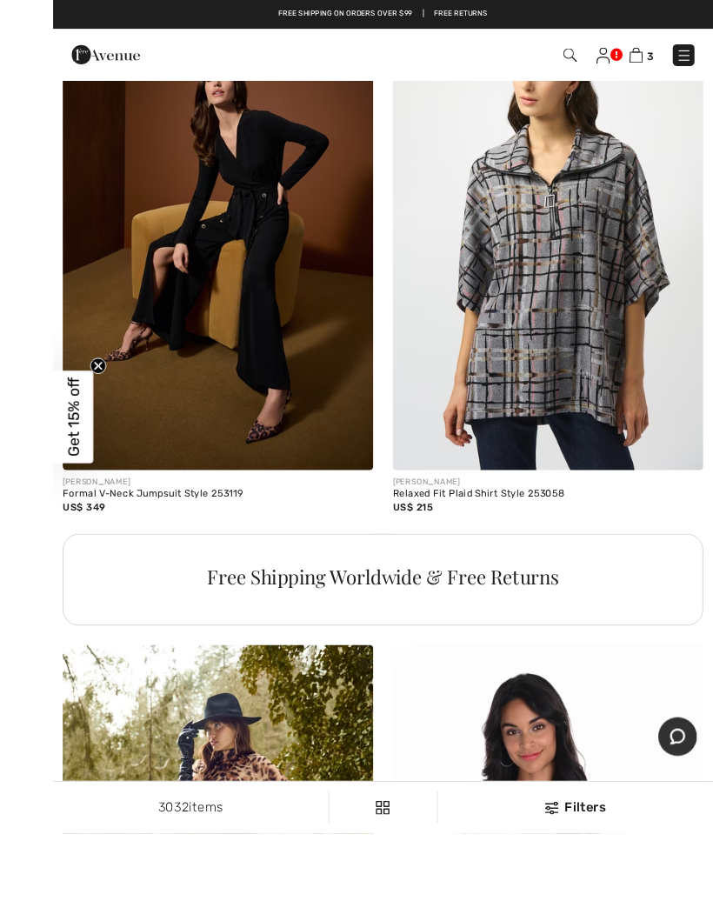
scroll to position [6744, 0]
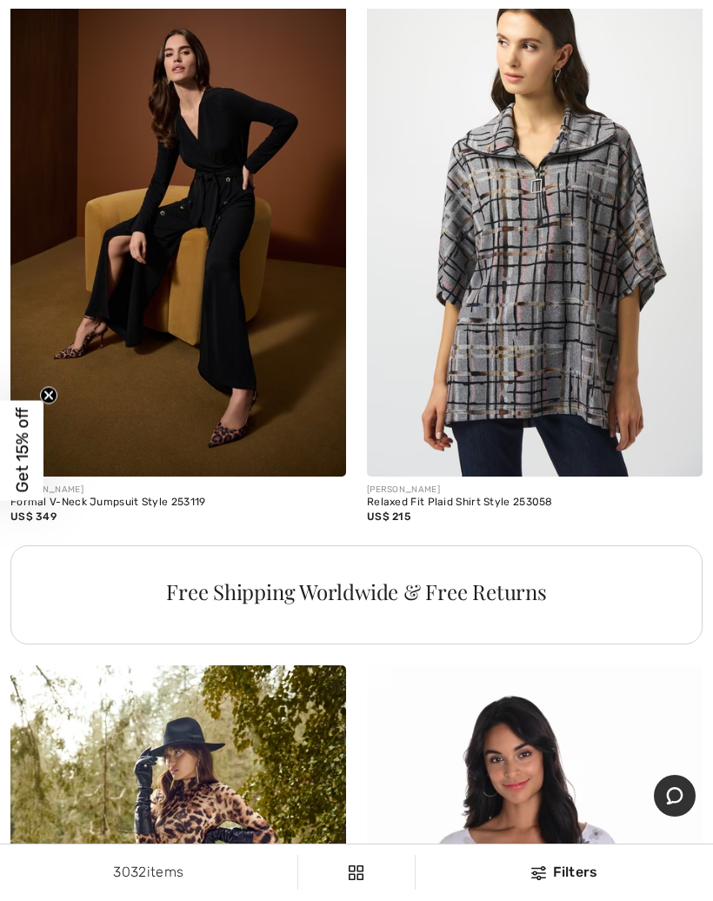
click at [697, 444] on div at bounding box center [674, 447] width 58 height 58
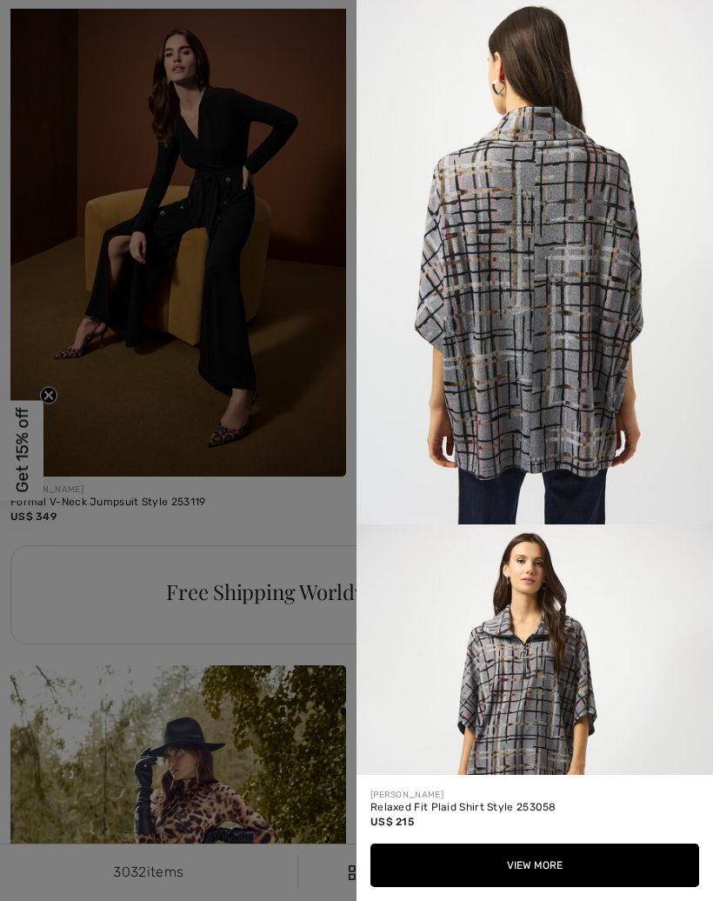
scroll to position [1258, 0]
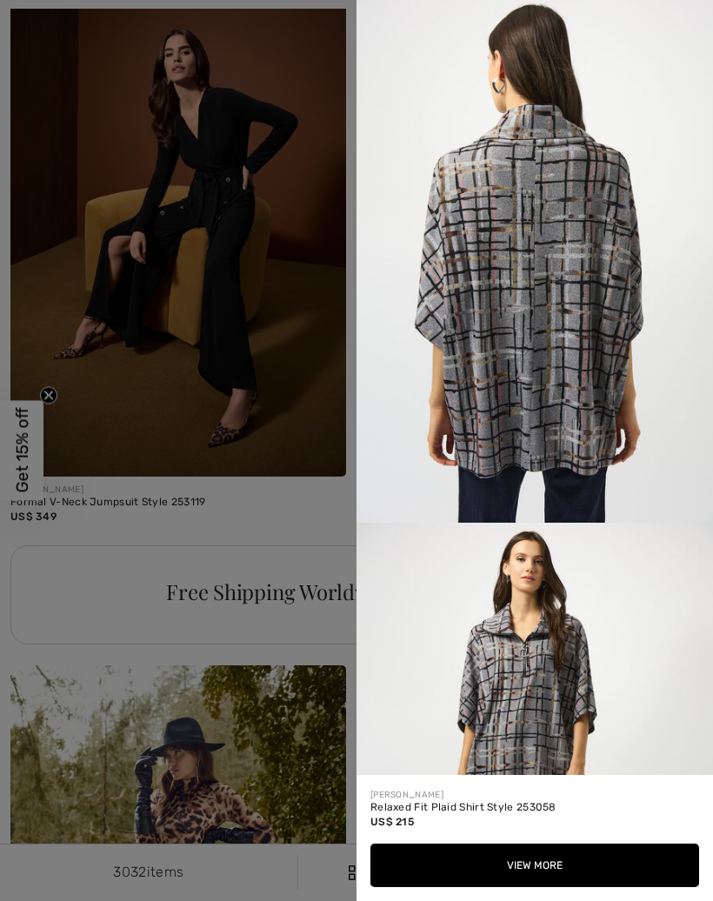
click at [294, 560] on div at bounding box center [356, 450] width 713 height 901
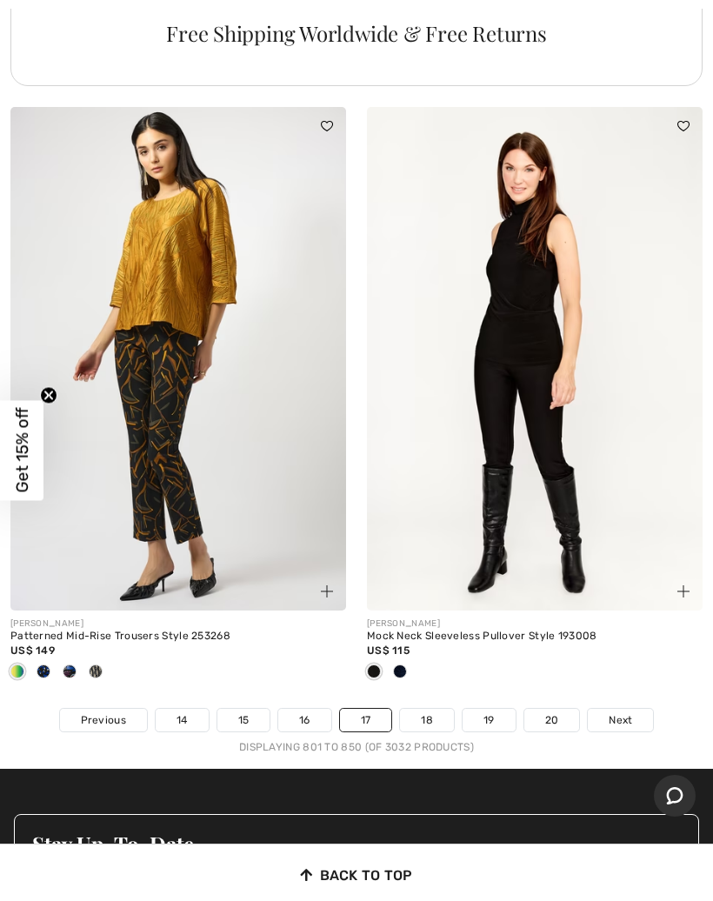
scroll to position [14498, 0]
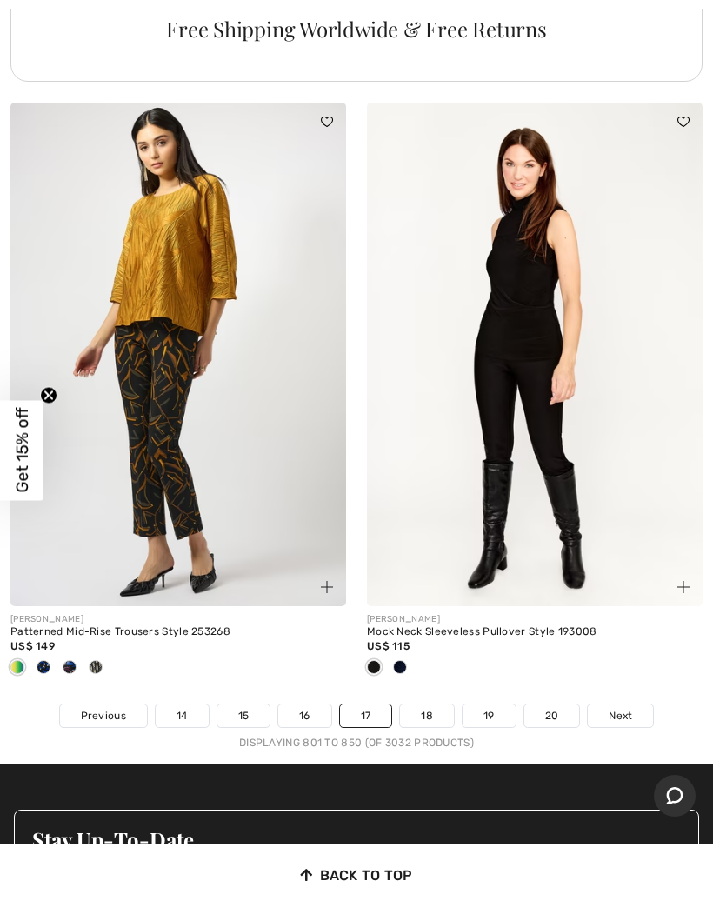
click at [432, 705] on link "18" at bounding box center [427, 716] width 54 height 23
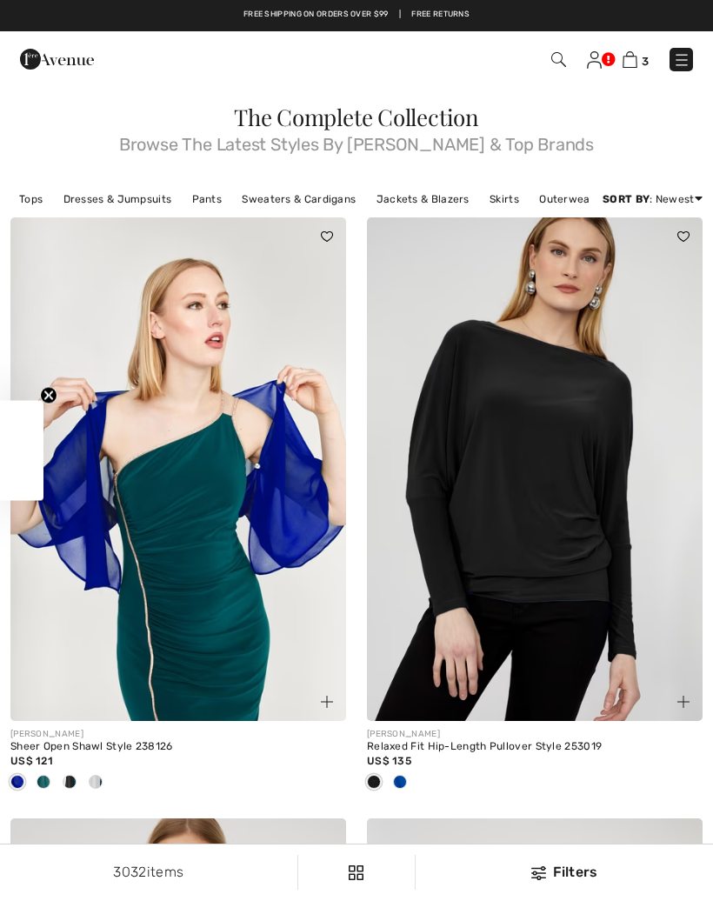
checkbox input "true"
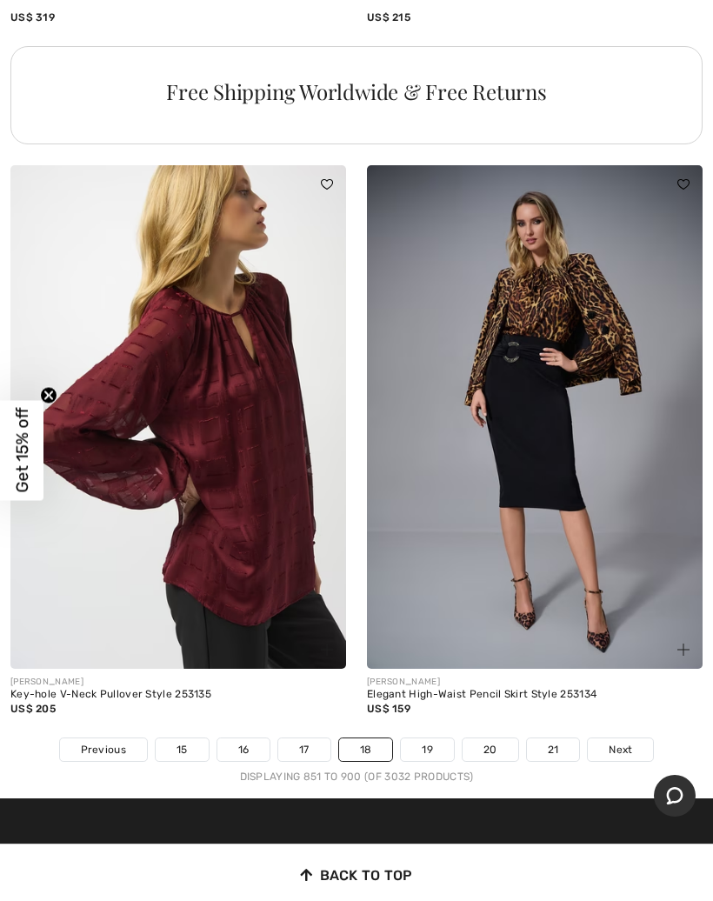
scroll to position [14524, 0]
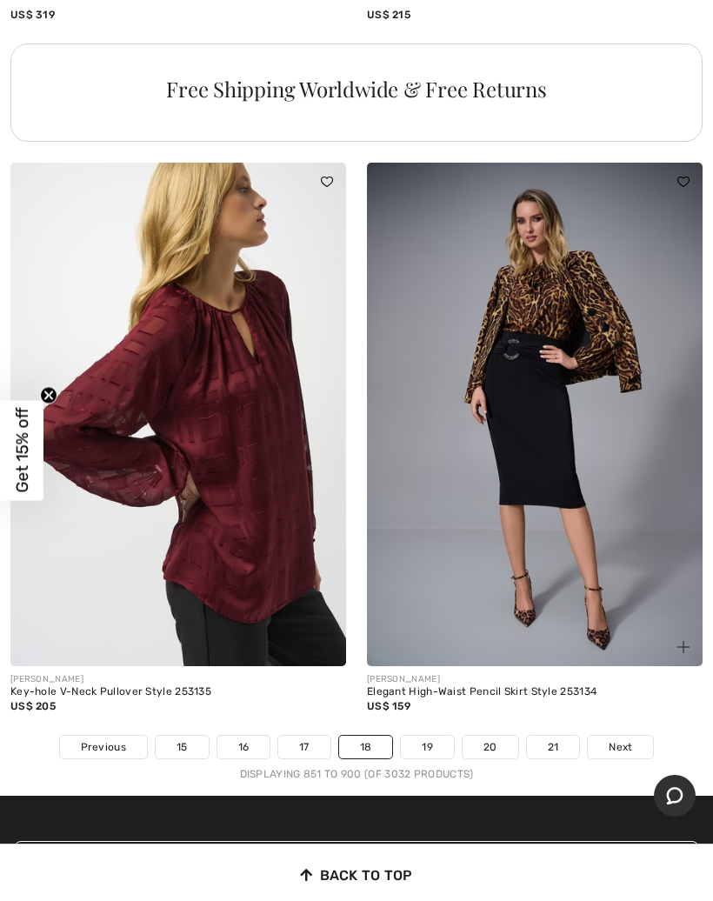
click at [437, 736] on link "19" at bounding box center [427, 747] width 53 height 23
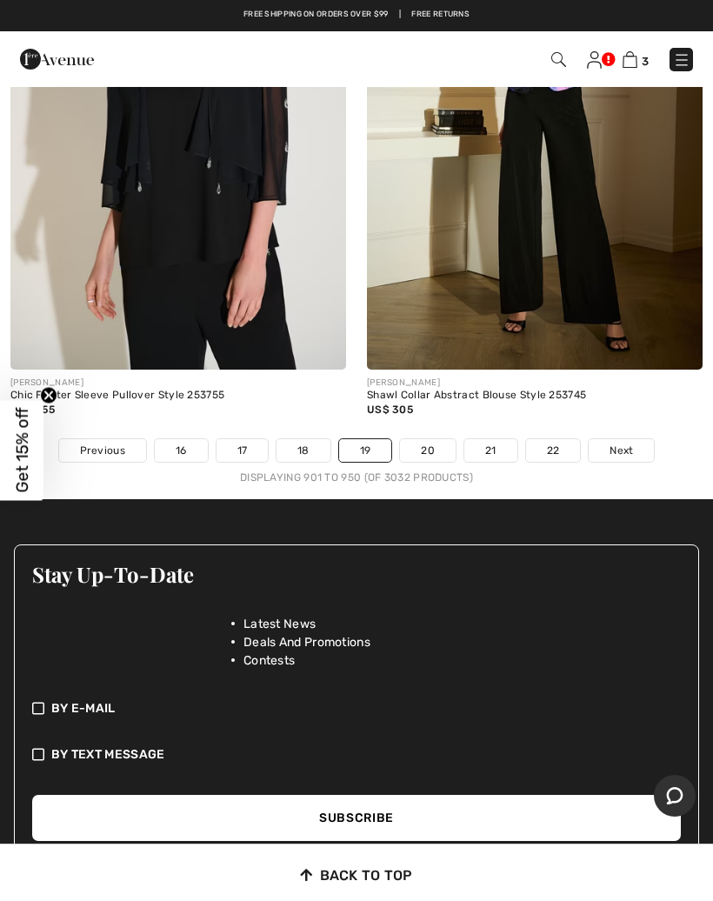
scroll to position [14736, 0]
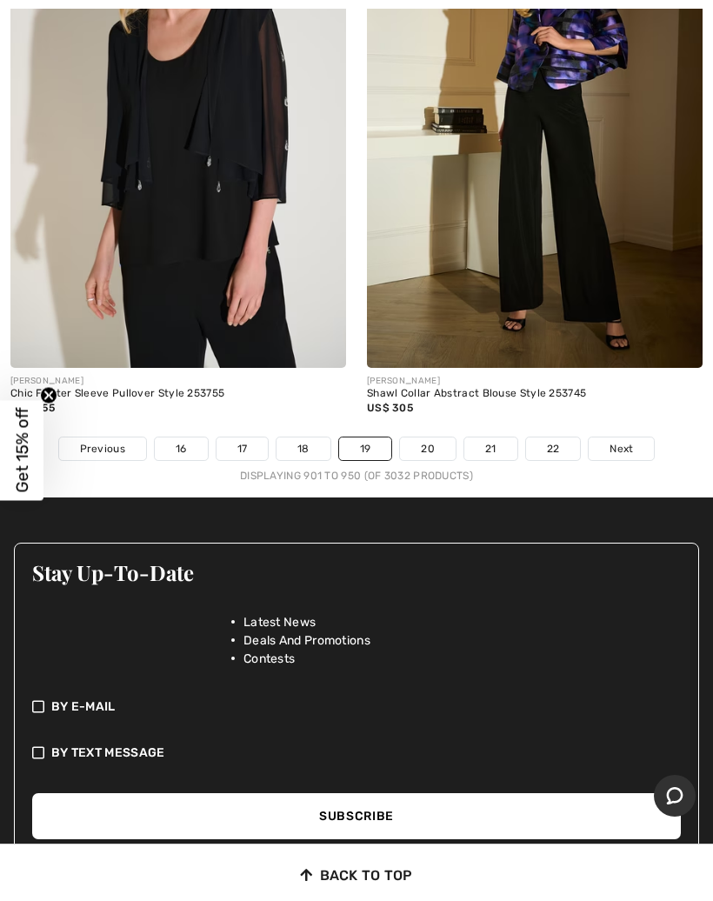
click at [438, 438] on link "20" at bounding box center [428, 449] width 56 height 23
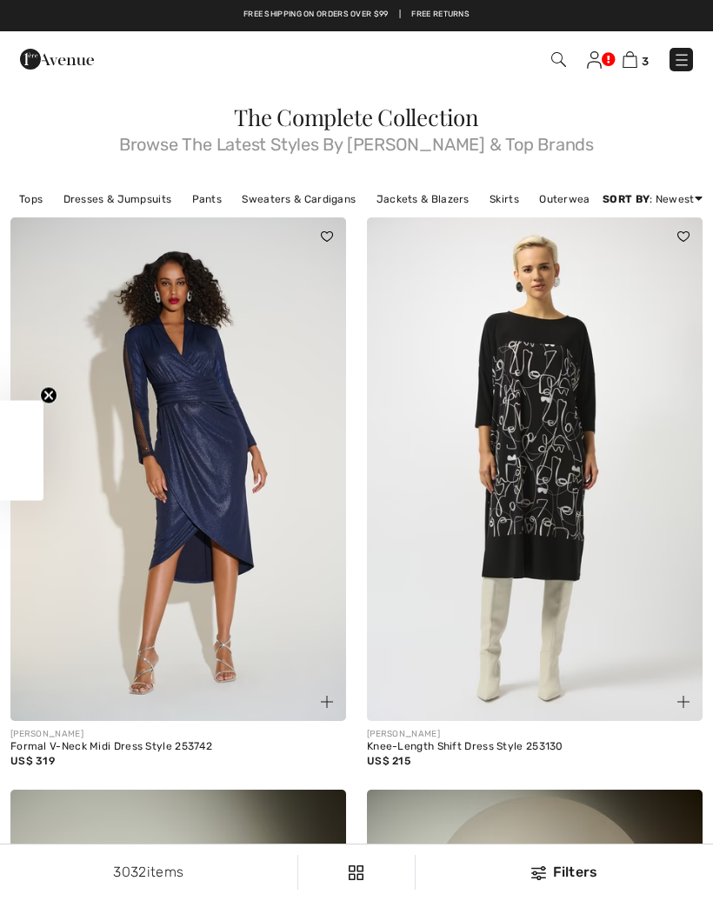
checkbox input "true"
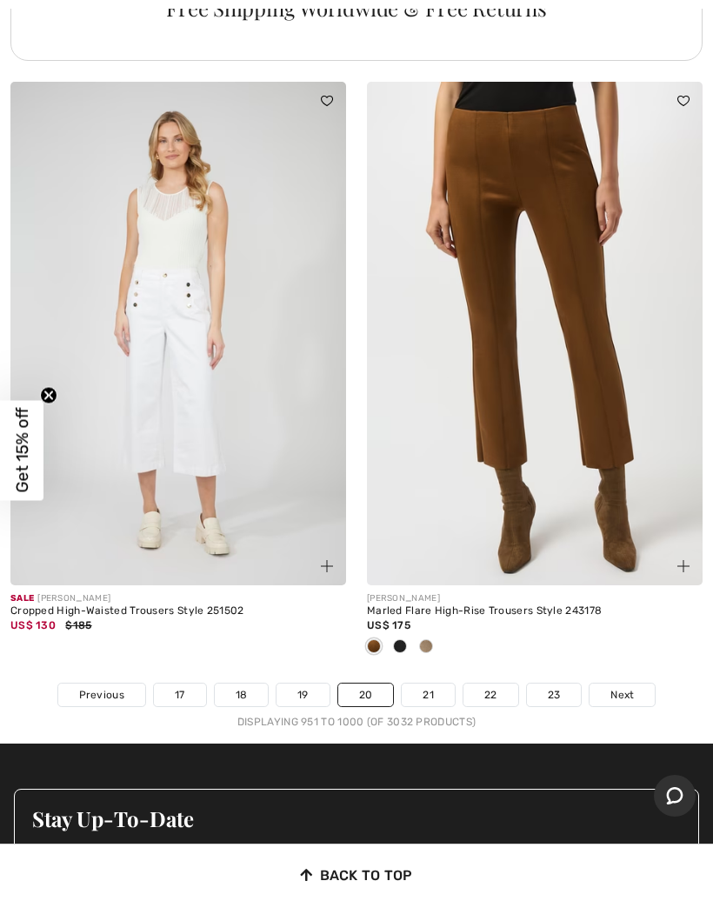
scroll to position [14405, 0]
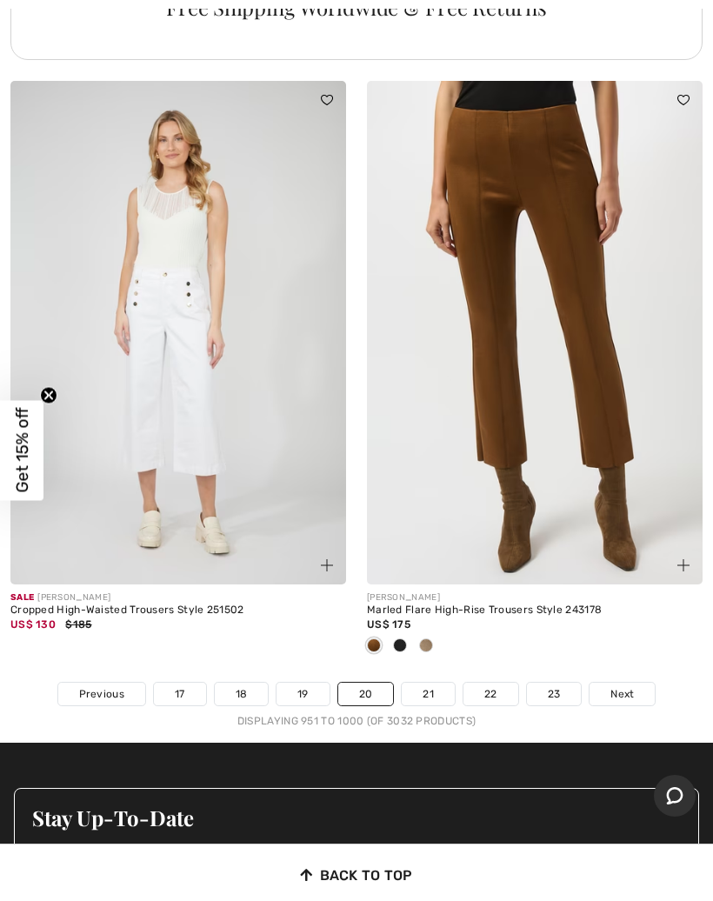
click at [431, 683] on link "21" at bounding box center [428, 694] width 53 height 23
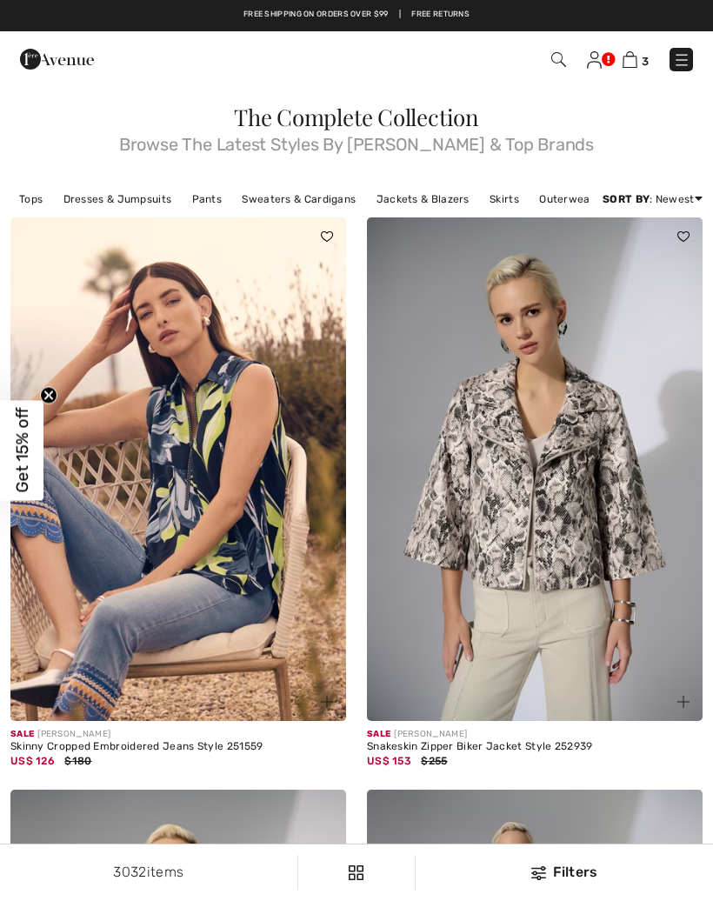
checkbox input "true"
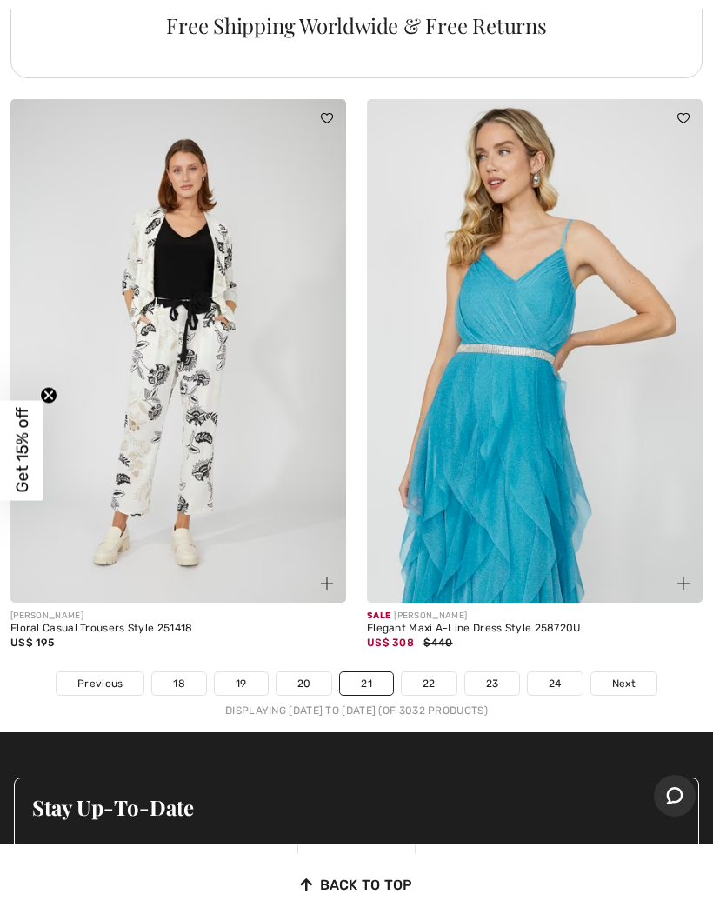
scroll to position [14602, 0]
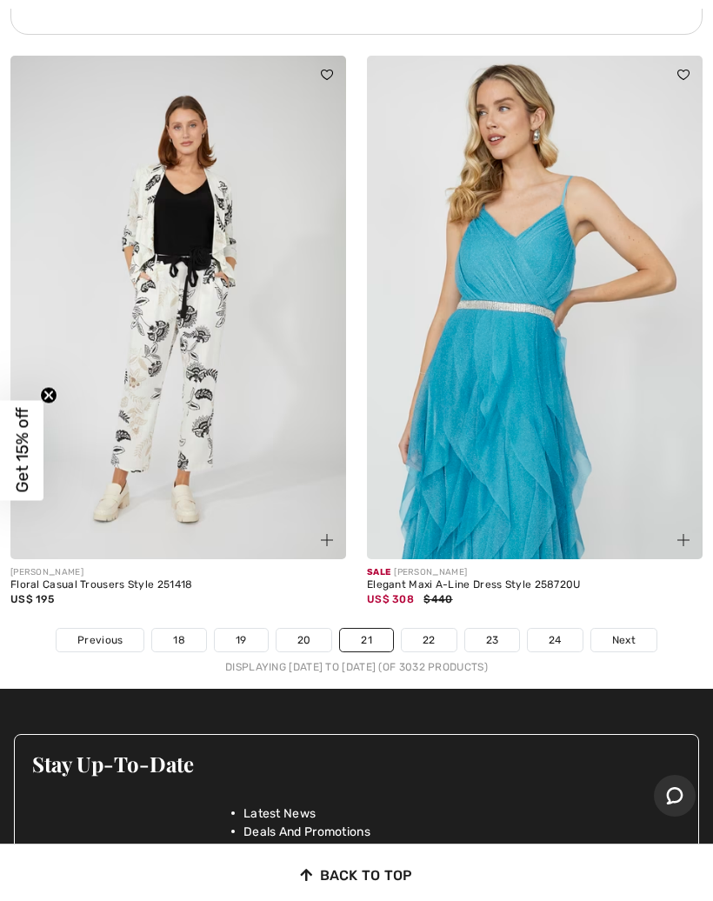
click at [443, 629] on link "22" at bounding box center [429, 640] width 55 height 23
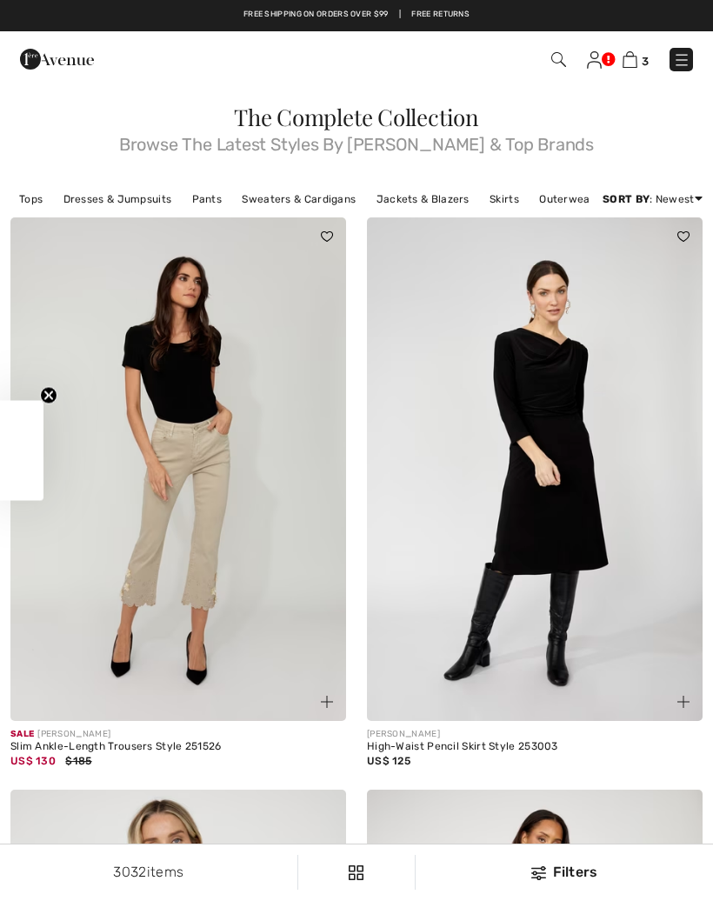
checkbox input "true"
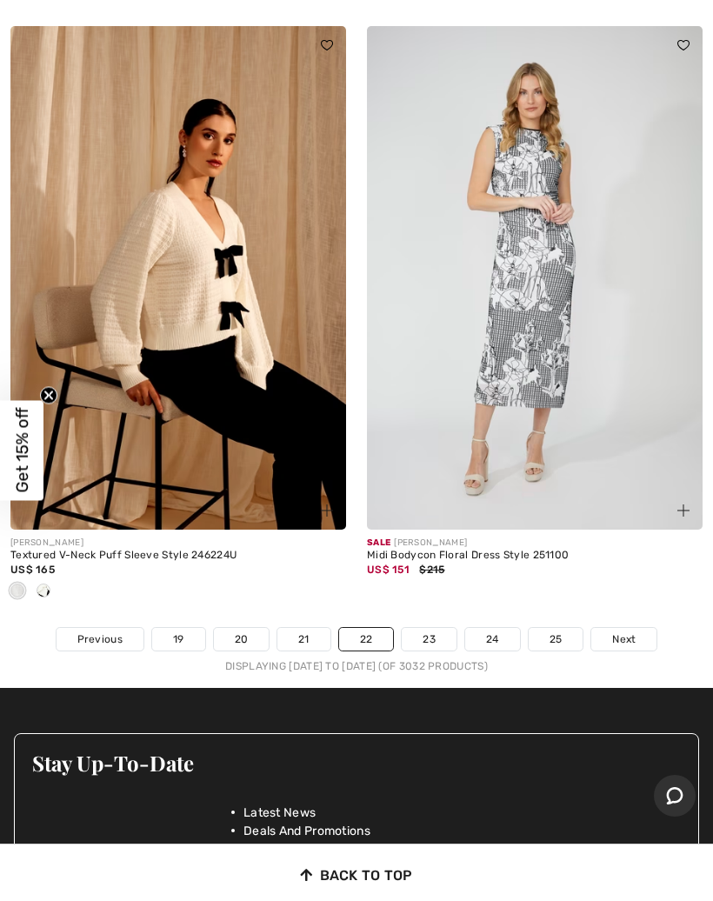
scroll to position [14774, 0]
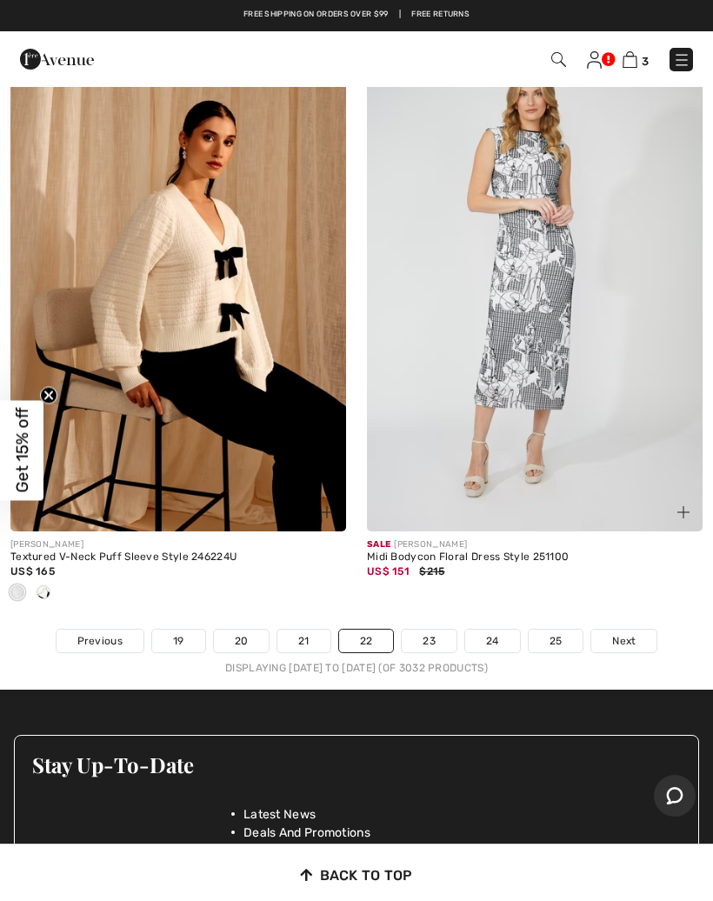
click at [437, 631] on link "23" at bounding box center [429, 641] width 55 height 23
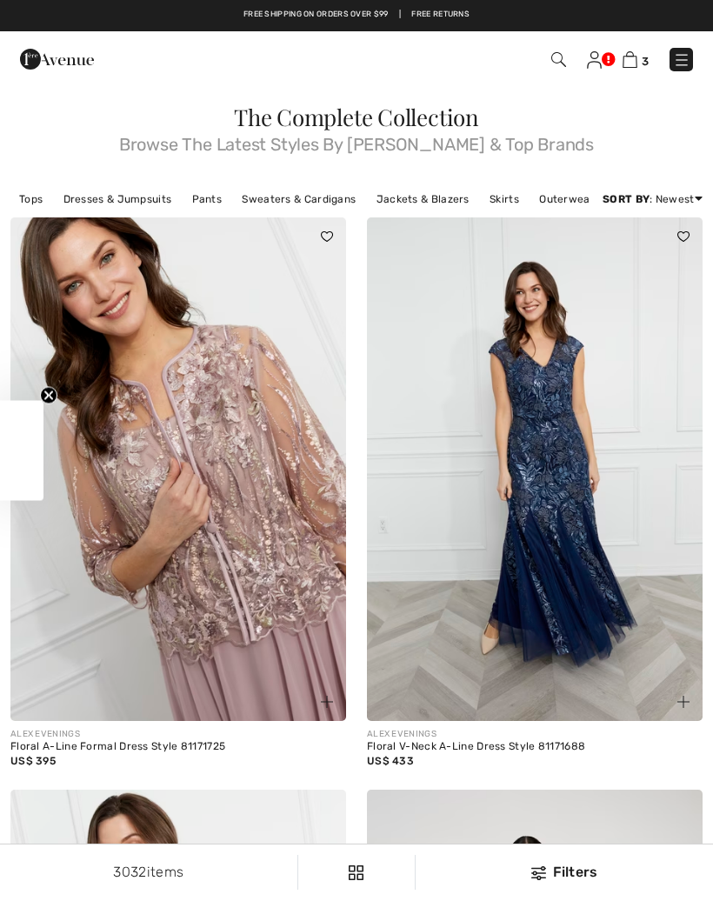
checkbox input "true"
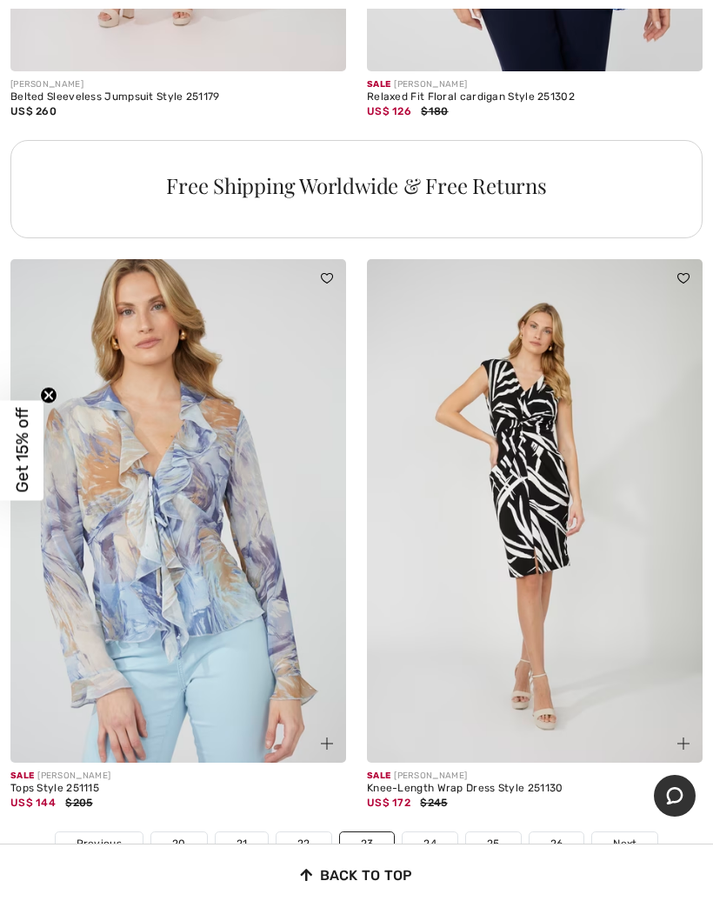
scroll to position [14543, 0]
click at [415, 832] on link "24" at bounding box center [430, 843] width 55 height 23
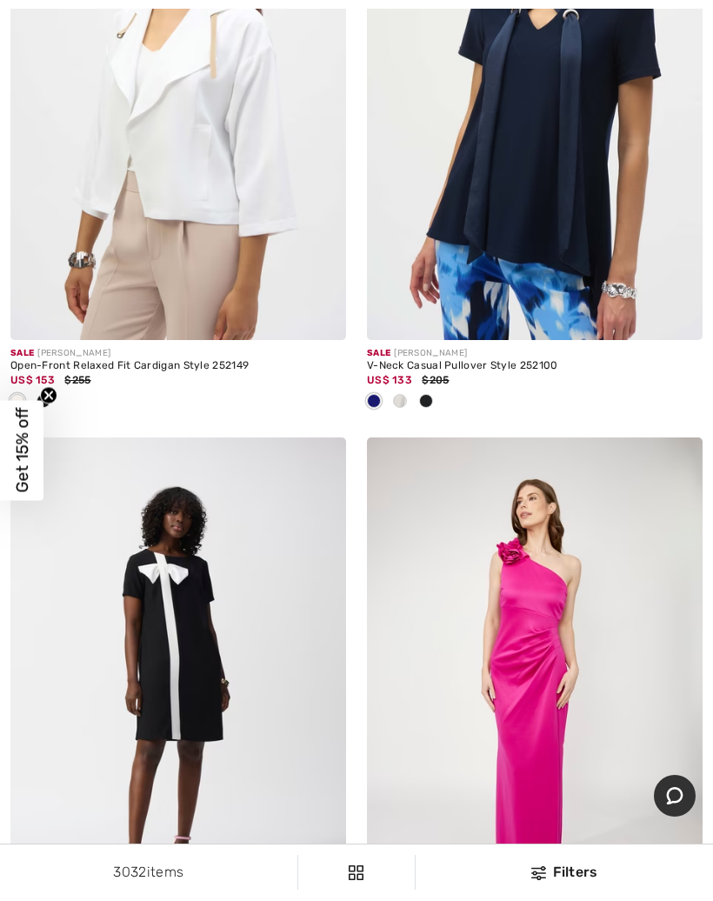
scroll to position [3993, 0]
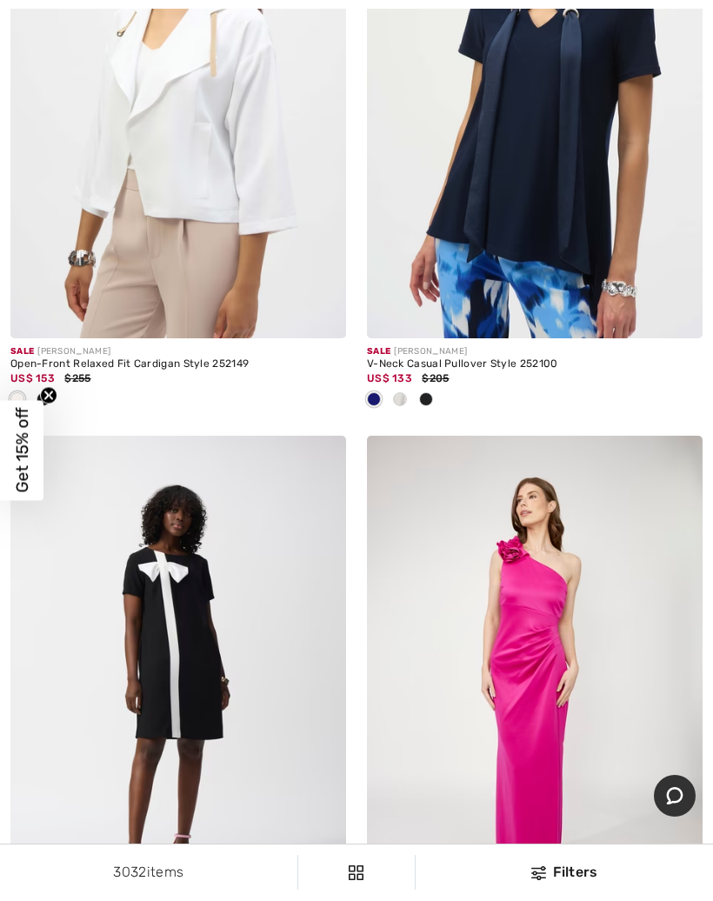
click at [561, 883] on div "Filters" at bounding box center [564, 872] width 277 height 21
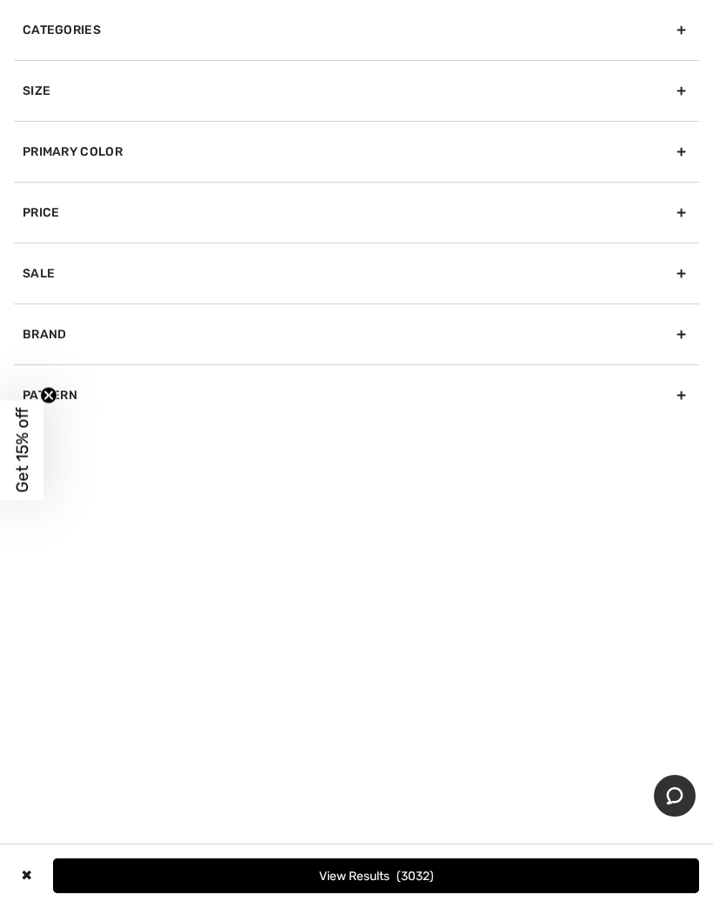
scroll to position [3437, 0]
click at [685, 29] on div "Categories" at bounding box center [356, 30] width 685 height 60
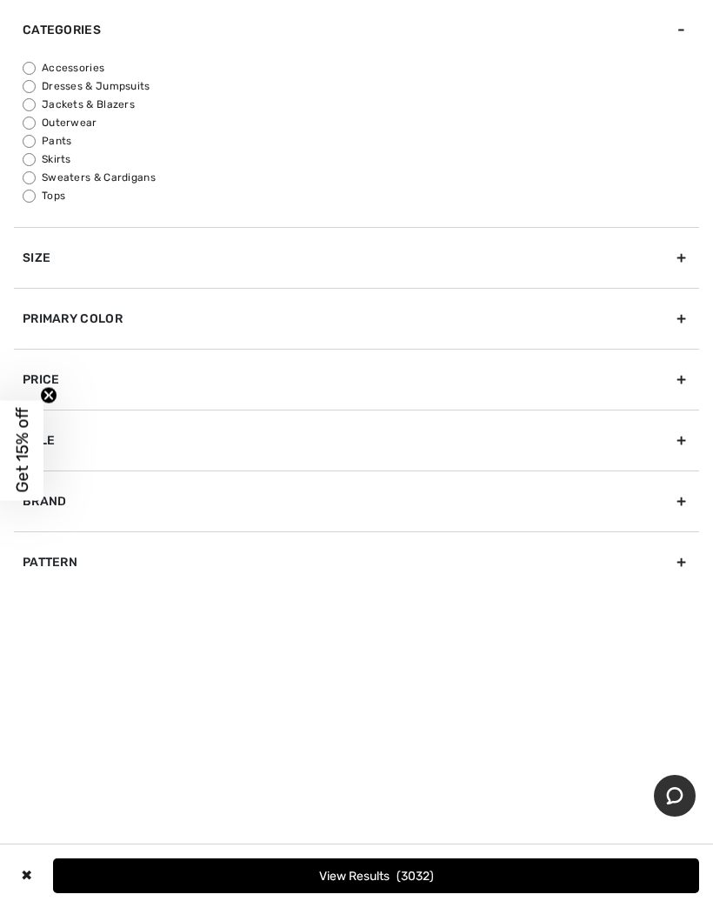
click at [60, 198] on label "Tops" at bounding box center [361, 196] width 677 height 16
click at [36, 198] on input "Tops" at bounding box center [29, 196] width 13 height 13
radio input "true"
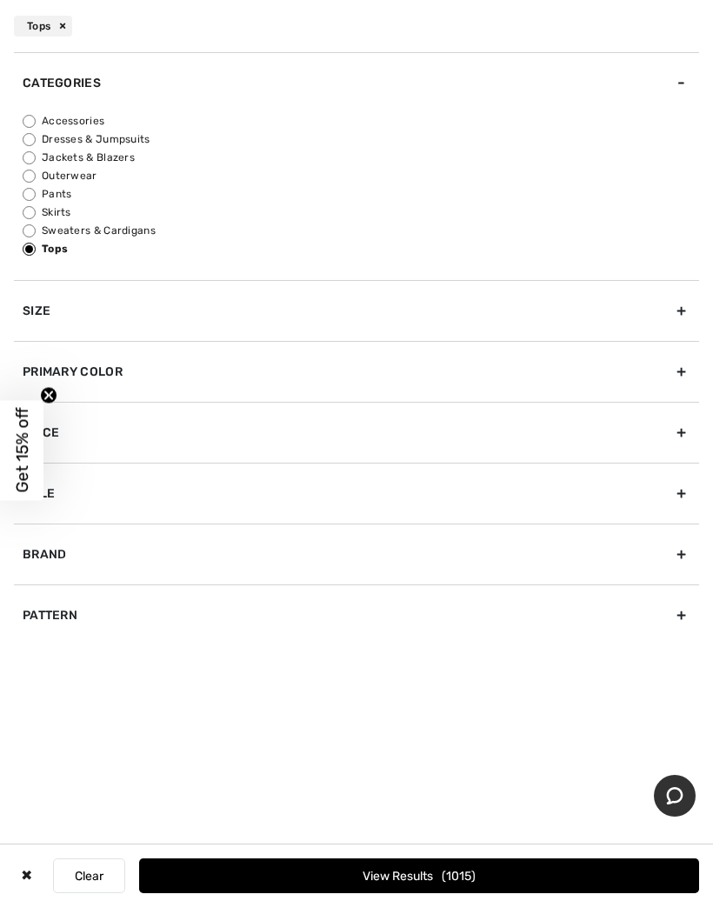
click at [676, 377] on div "Primary Color" at bounding box center [356, 371] width 685 height 61
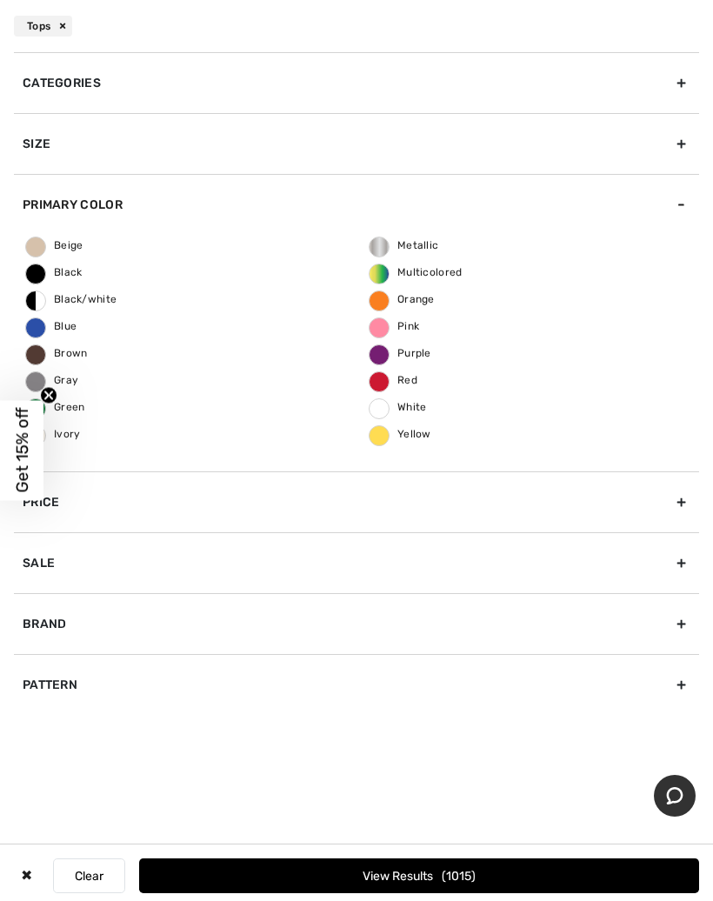
click at [174, 419] on div "Beige Black Black/white Blue Brown Gray Green Ivory Metallic Multicolored Orang…" at bounding box center [356, 353] width 685 height 237
click at [268, 84] on div "Categories" at bounding box center [356, 82] width 685 height 61
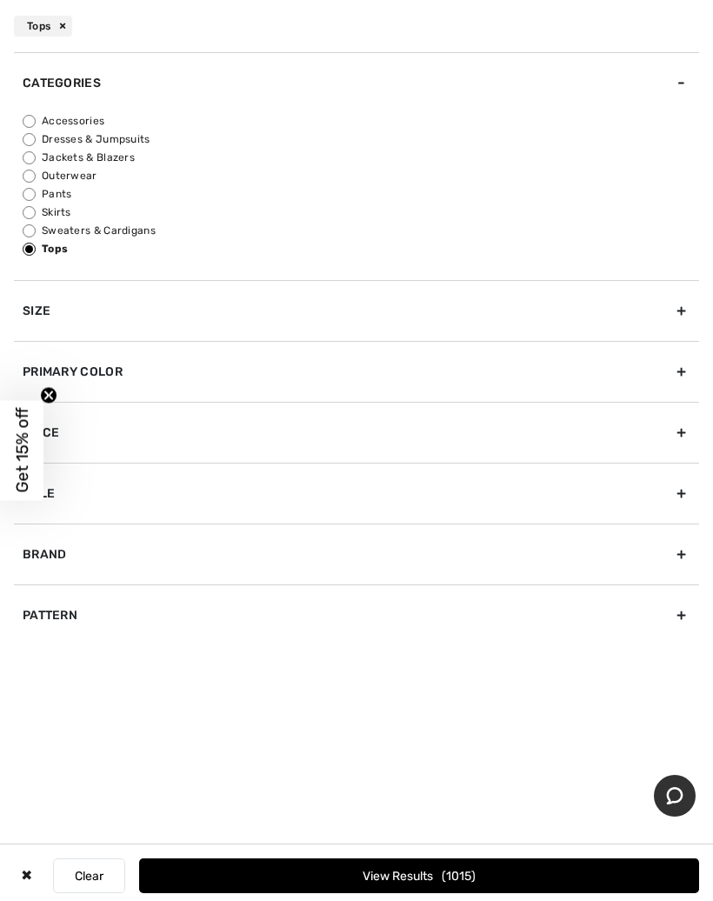
click at [679, 371] on div "Primary Color" at bounding box center [356, 371] width 685 height 61
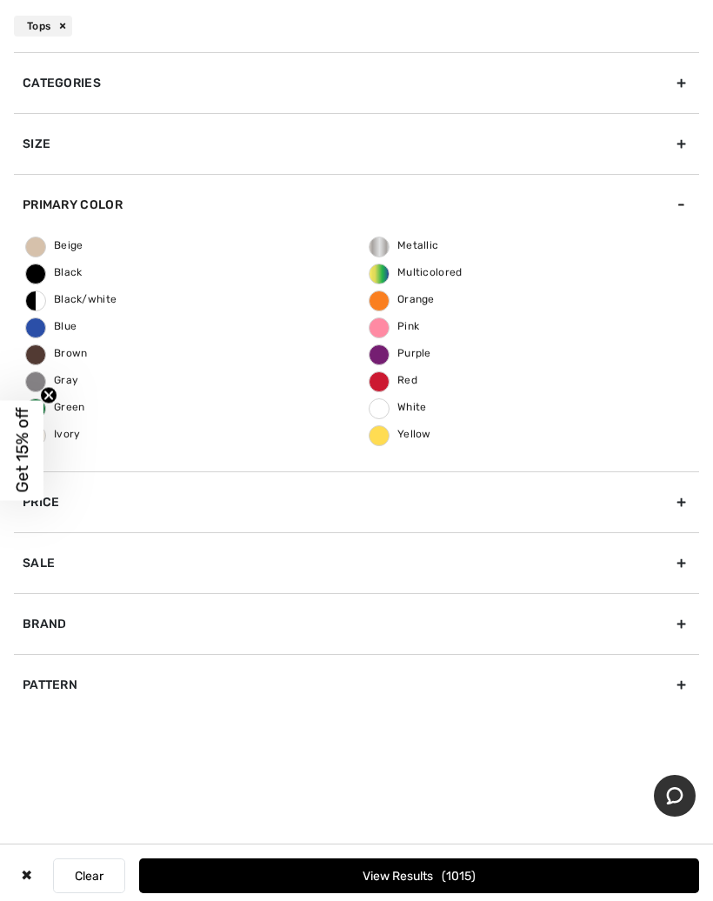
click at [77, 437] on span "Ivory" at bounding box center [53, 434] width 55 height 12
click at [0, 0] on input "Ivory" at bounding box center [0, 0] width 0 height 0
click at [50, 436] on span "Ivory" at bounding box center [54, 434] width 56 height 12
click at [0, 0] on input "Ivory" at bounding box center [0, 0] width 0 height 0
click at [72, 436] on span "Ivory" at bounding box center [53, 434] width 55 height 12
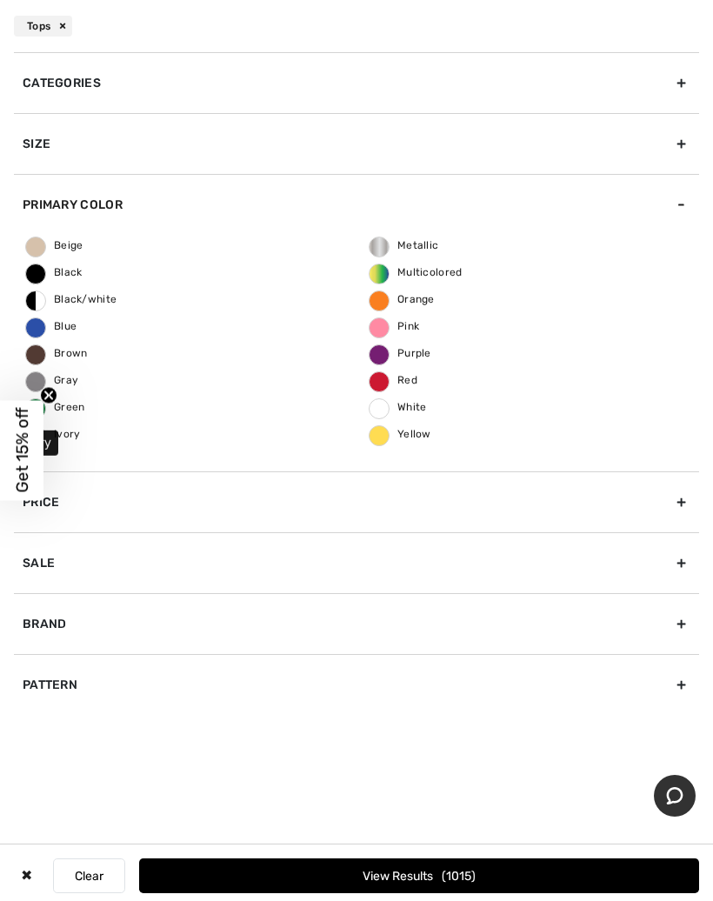
click at [0, 0] on input "Ivory" at bounding box center [0, 0] width 0 height 0
click at [68, 327] on span "Blue" at bounding box center [51, 326] width 50 height 12
click at [0, 0] on input "Blue" at bounding box center [0, 0] width 0 height 0
click at [65, 435] on span "Ivory" at bounding box center [54, 434] width 56 height 12
click at [0, 0] on input "Ivory" at bounding box center [0, 0] width 0 height 0
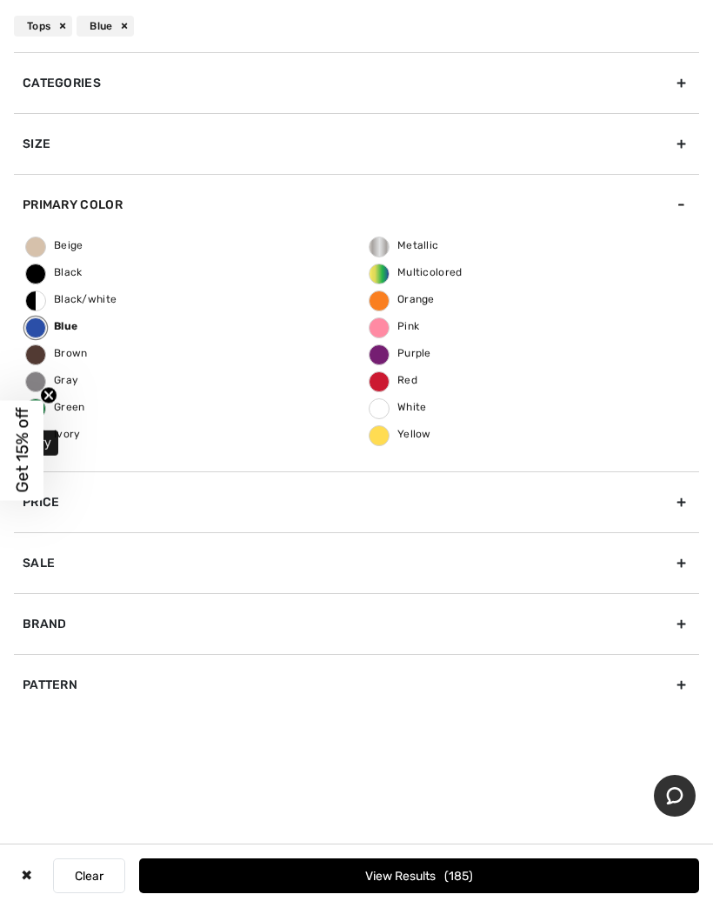
click at [376, 884] on button "View Results 185" at bounding box center [419, 876] width 560 height 35
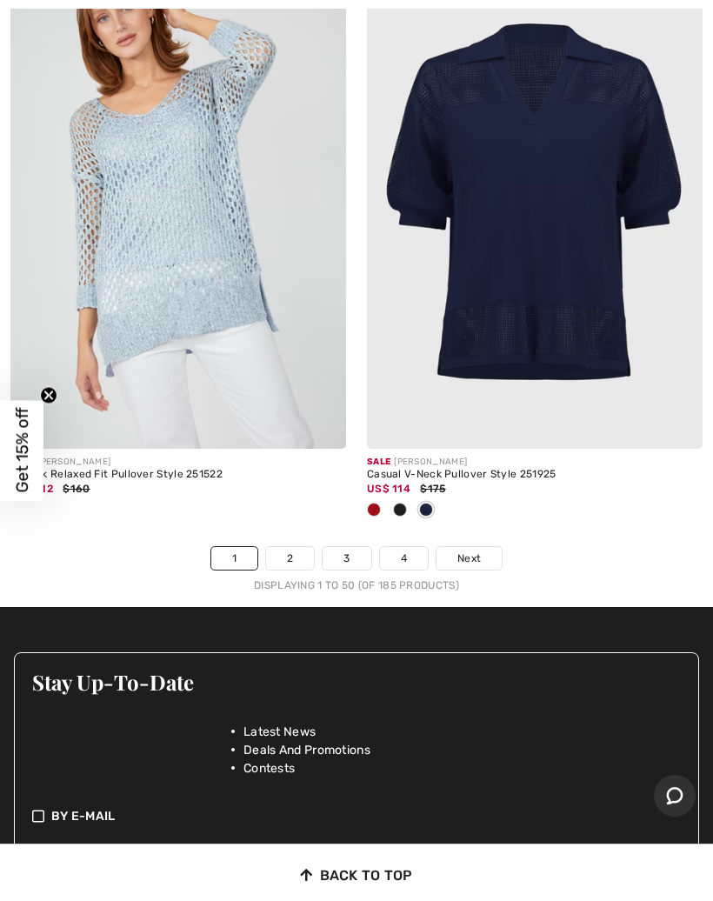
scroll to position [15013, 0]
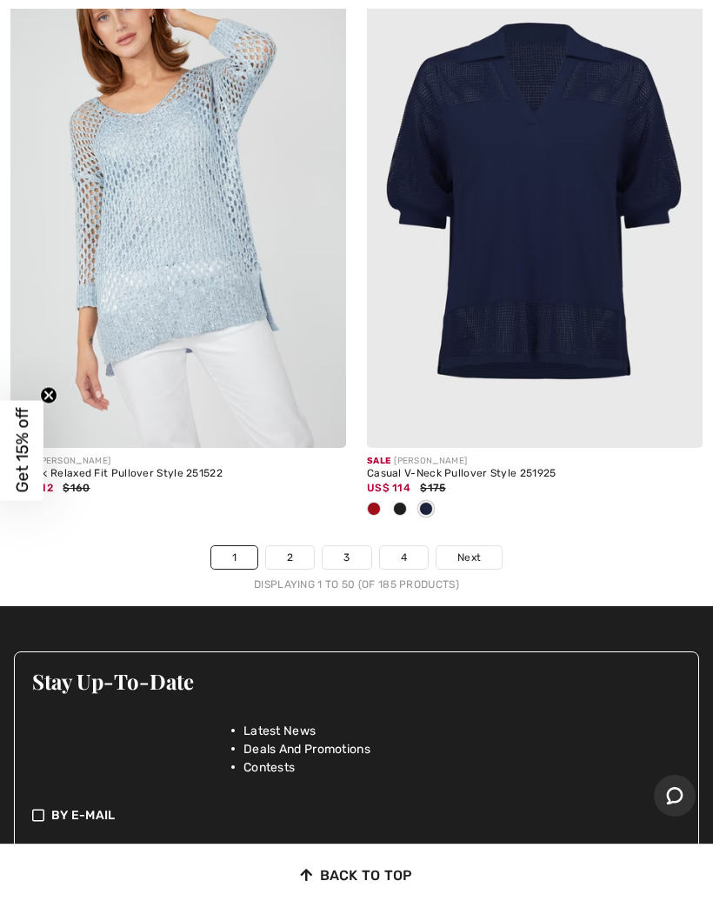
click at [309, 546] on link "2" at bounding box center [290, 557] width 48 height 23
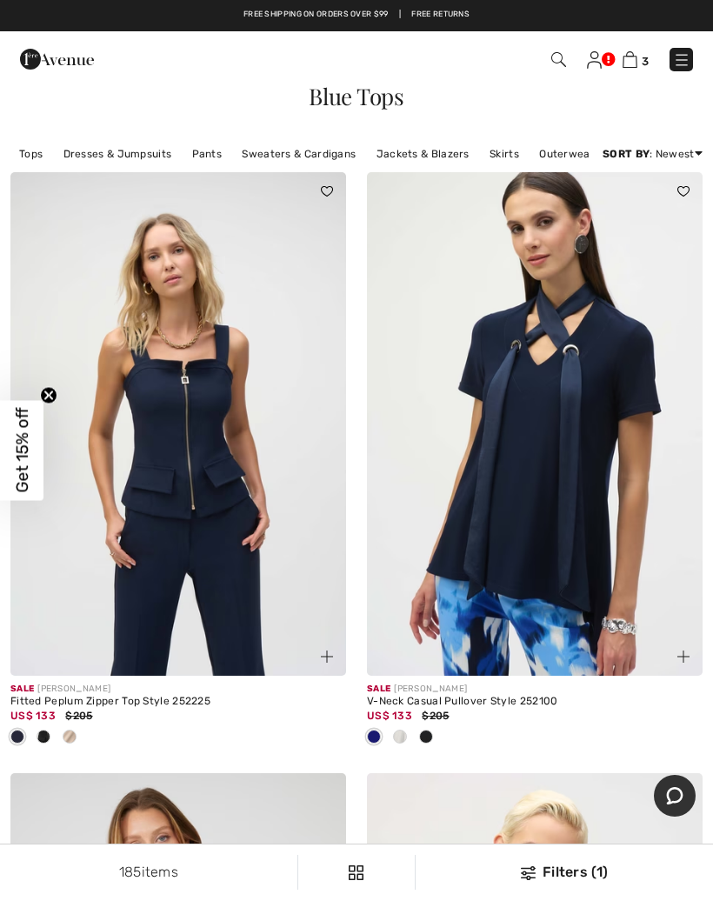
click at [643, 575] on img at bounding box center [535, 424] width 336 height 504
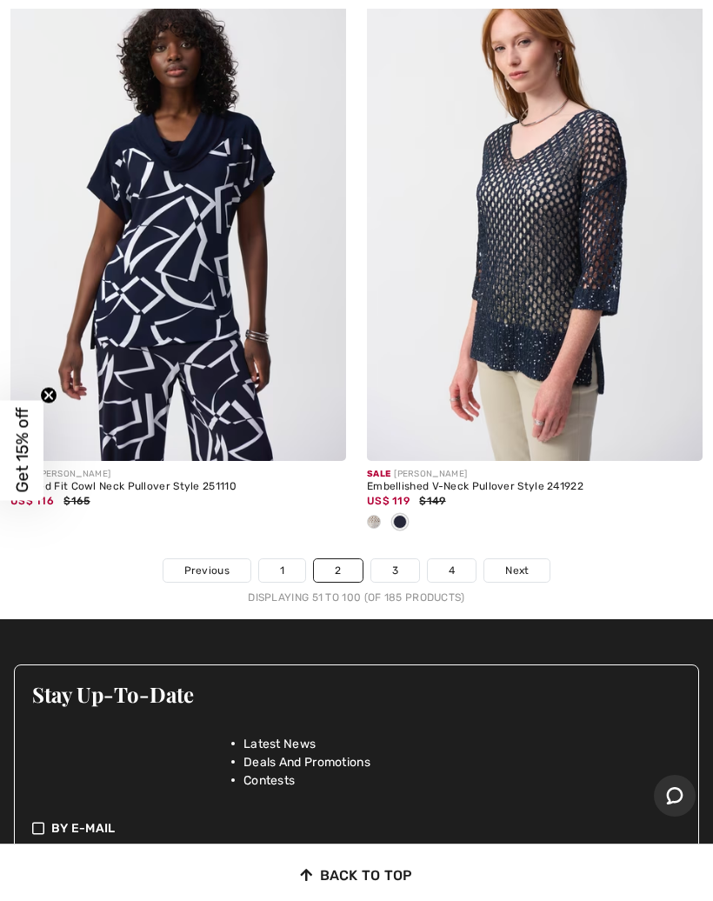
scroll to position [15063, 0]
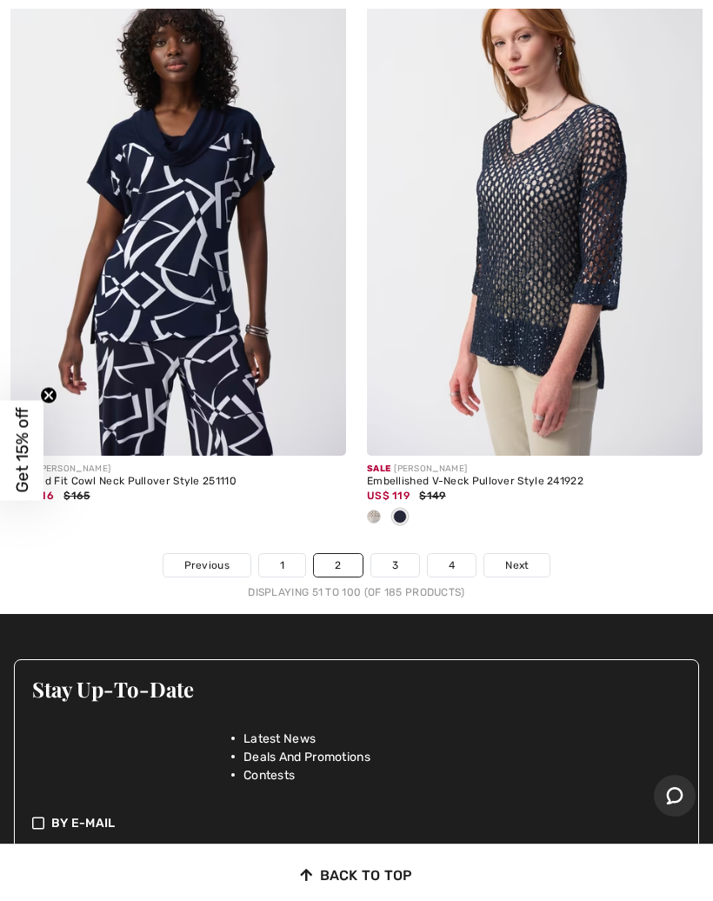
click at [402, 557] on link "3" at bounding box center [395, 565] width 48 height 23
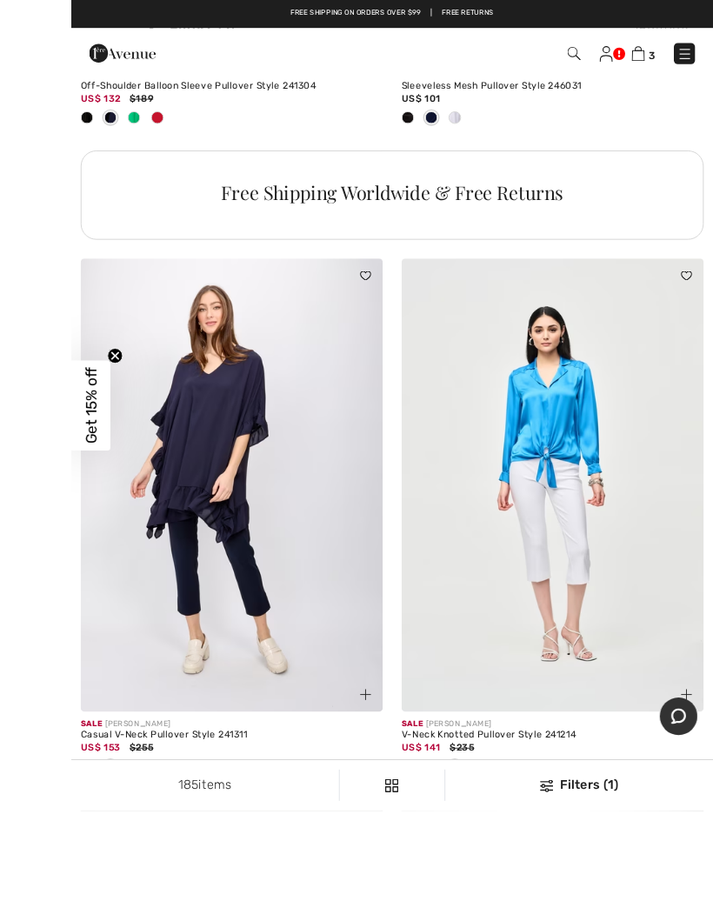
scroll to position [11113, 0]
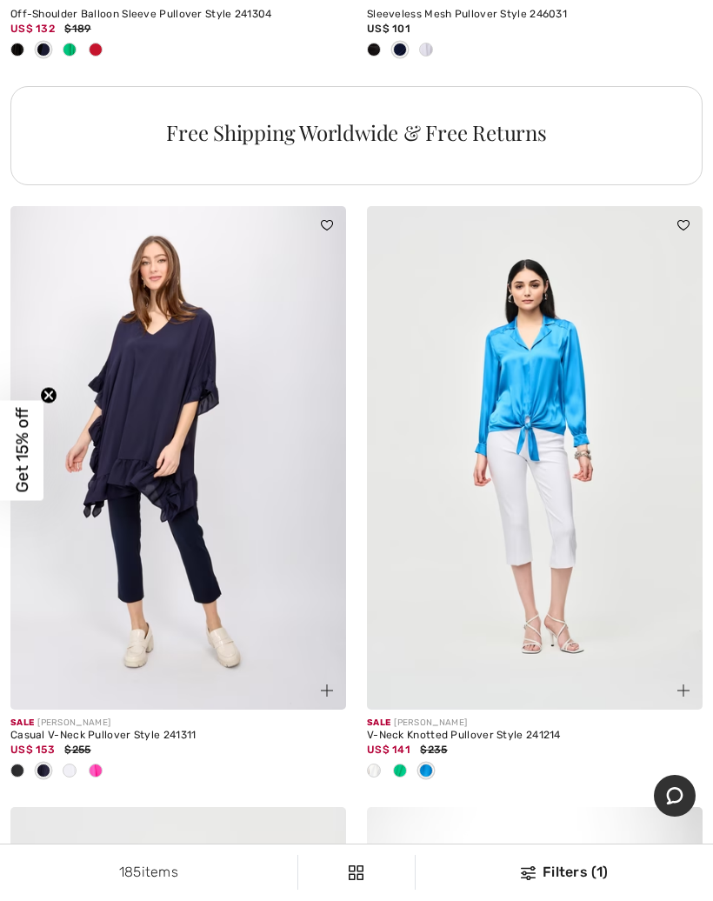
click at [376, 764] on span at bounding box center [374, 771] width 14 height 14
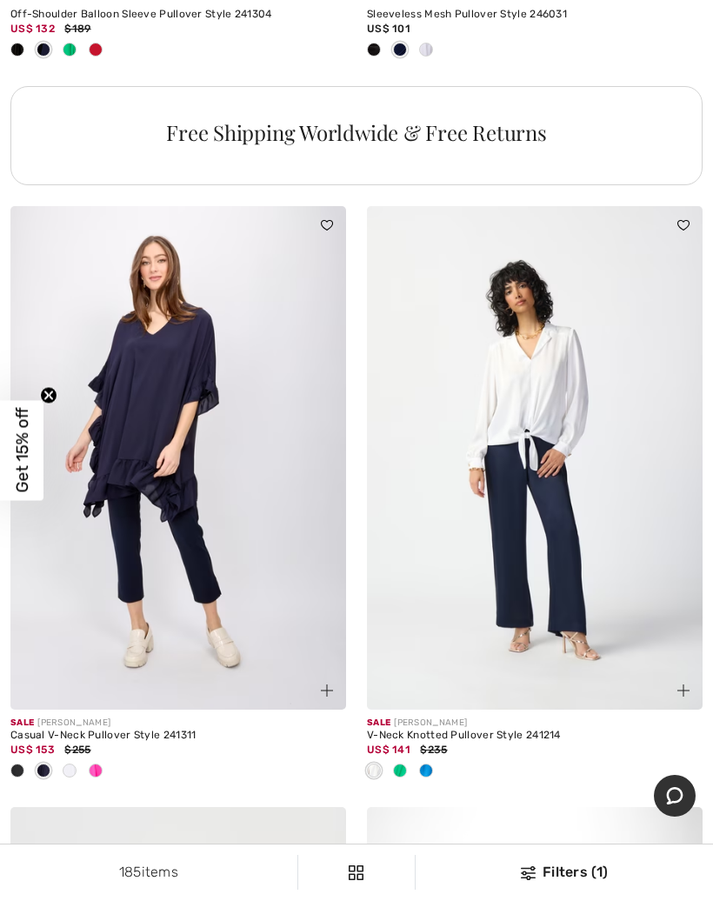
click at [403, 758] on div at bounding box center [400, 772] width 26 height 29
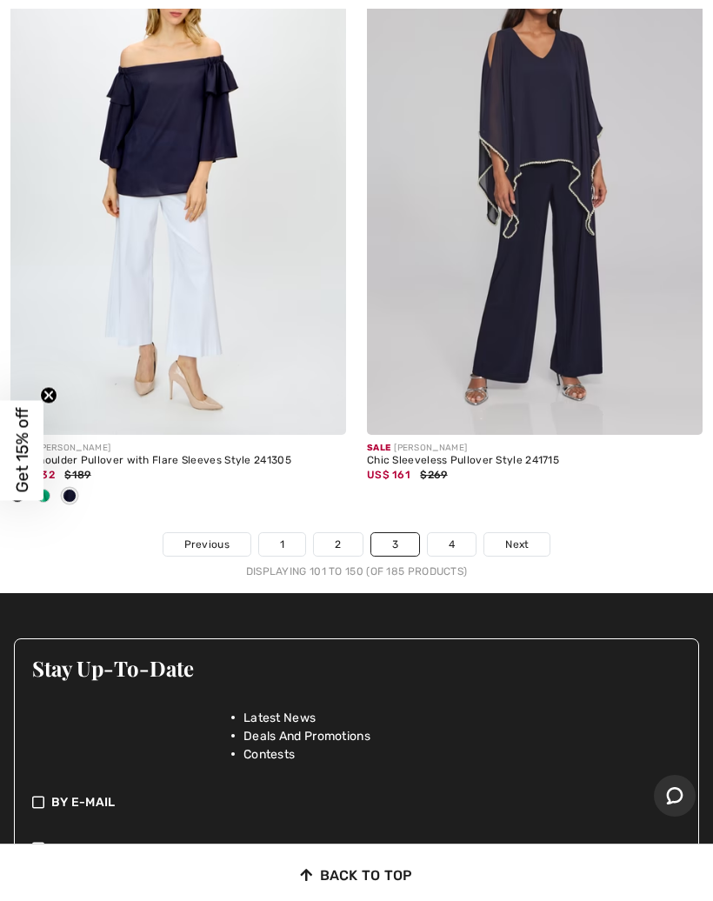
scroll to position [15116, 0]
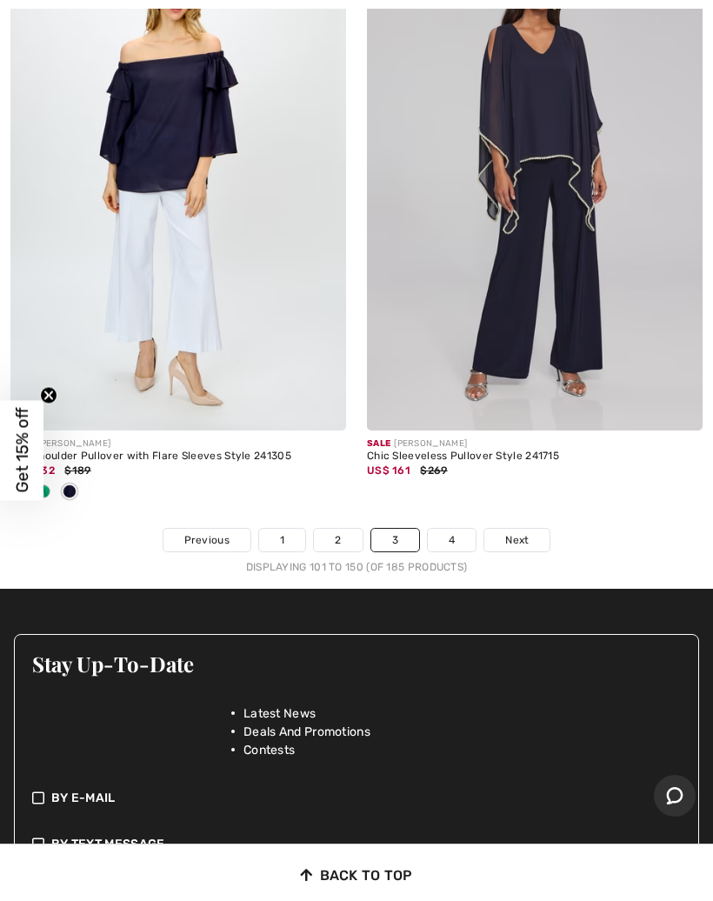
click at [467, 529] on link "4" at bounding box center [452, 540] width 48 height 23
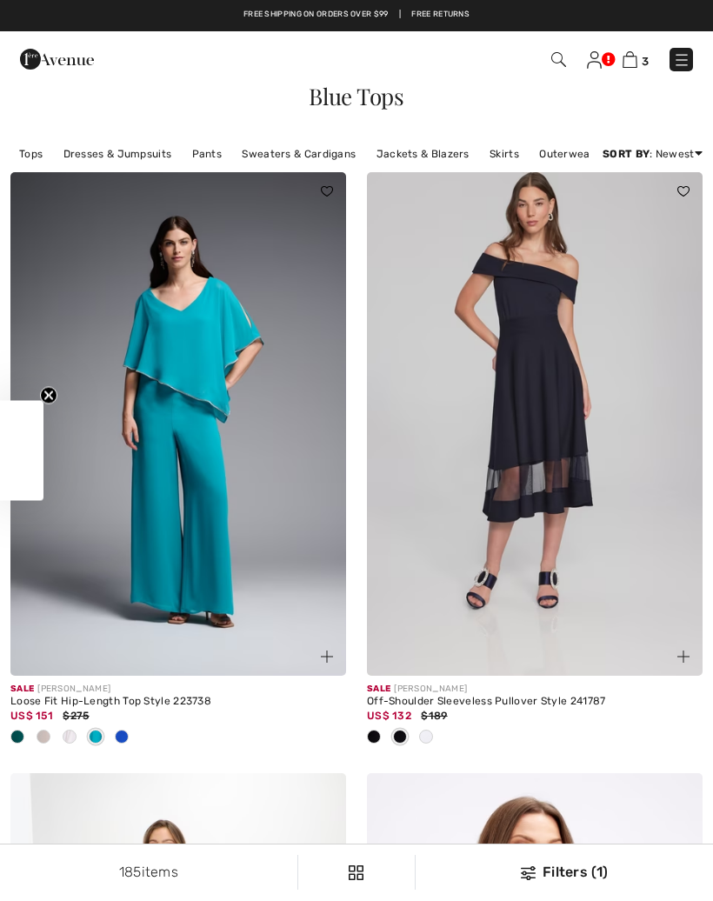
checkbox input "true"
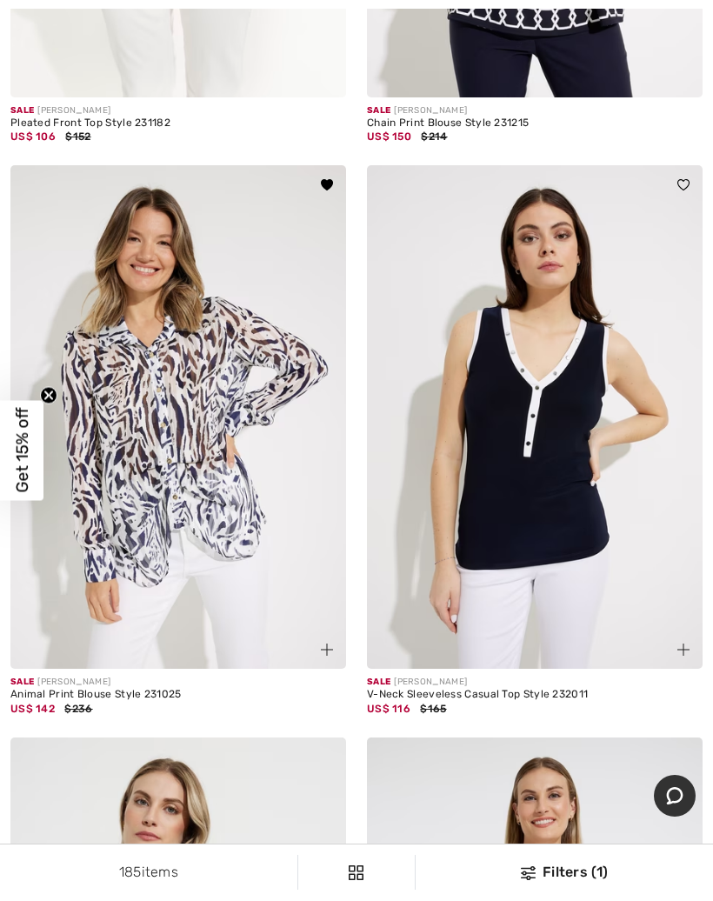
scroll to position [8151, 0]
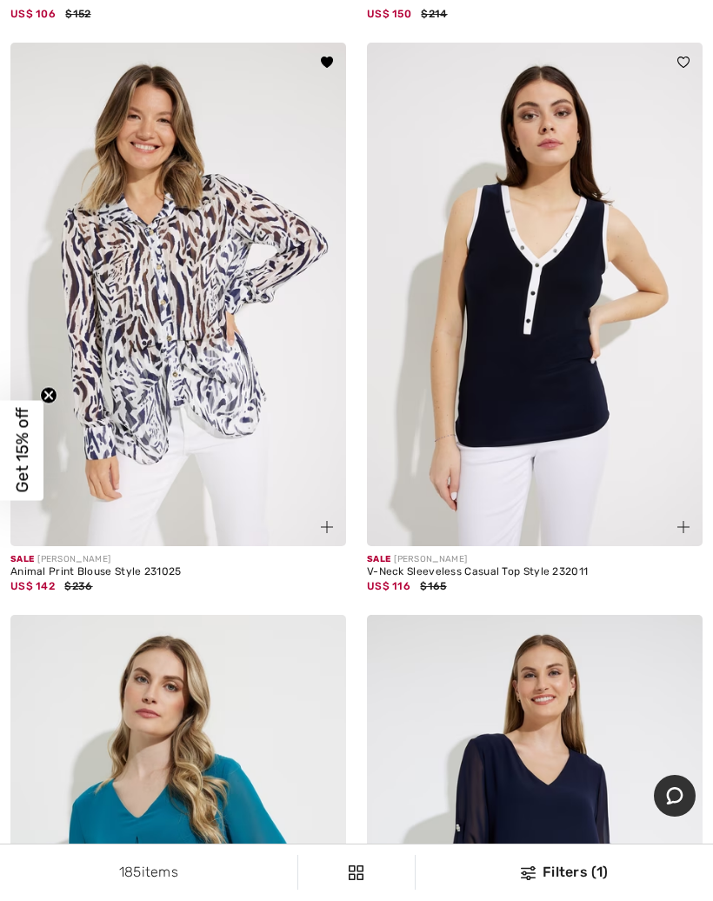
click at [191, 278] on img at bounding box center [178, 295] width 336 height 504
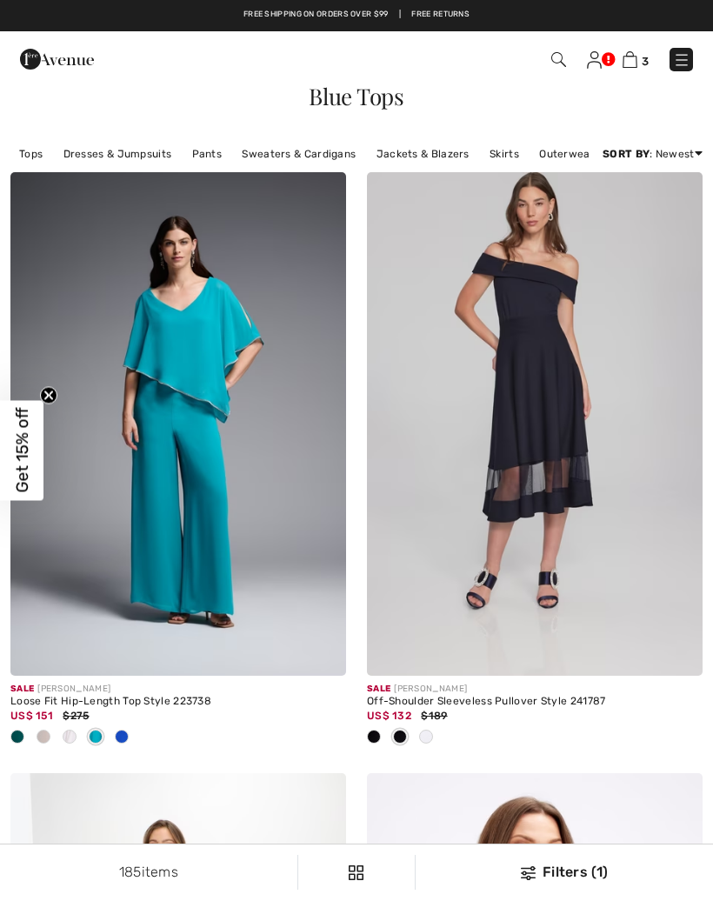
checkbox input "true"
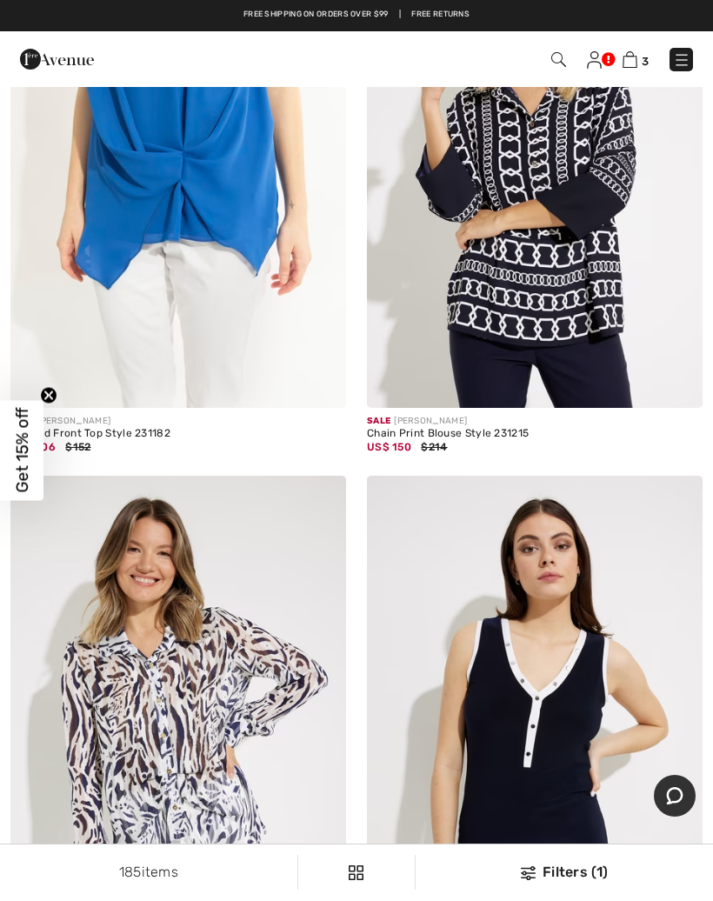
scroll to position [7715, 0]
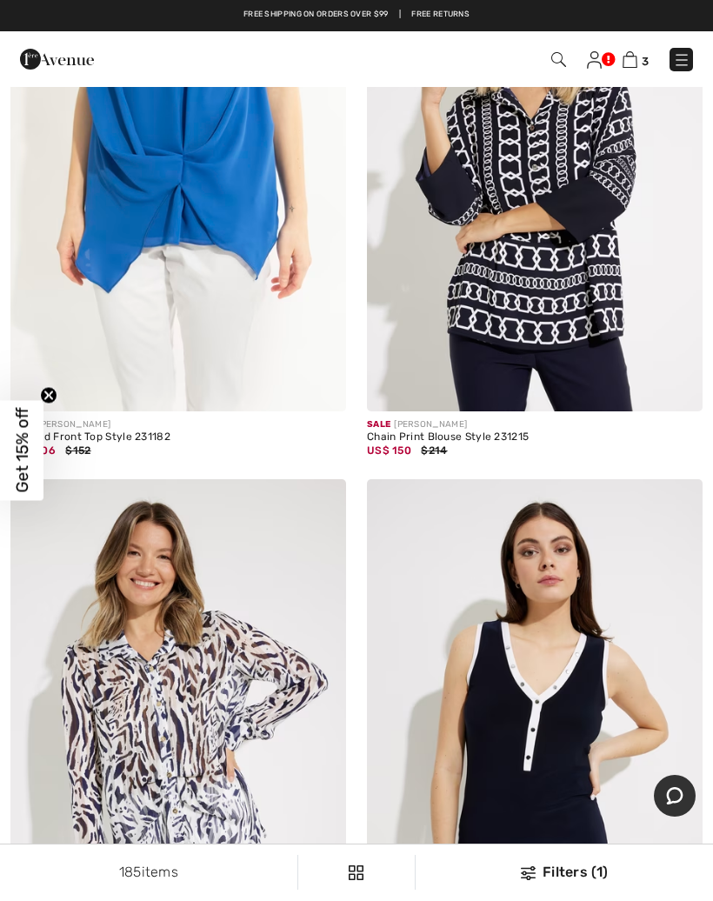
click at [642, 51] on link "3" at bounding box center [636, 59] width 26 height 21
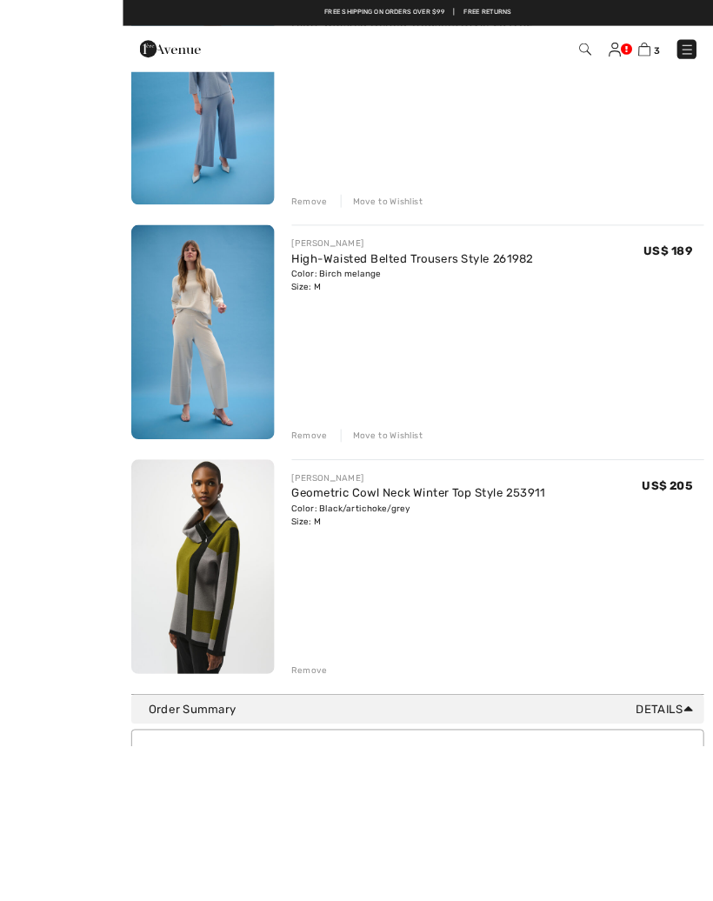
scroll to position [454, 0]
